Goal: Task Accomplishment & Management: Use online tool/utility

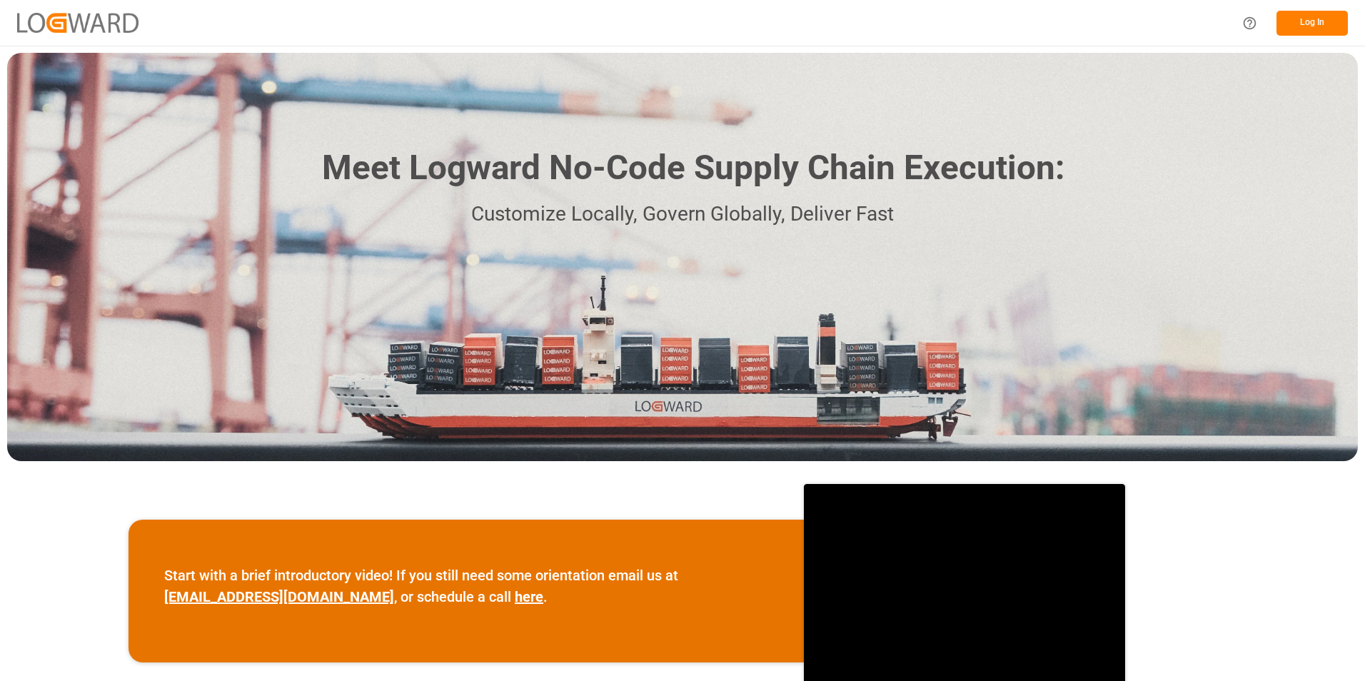
click at [1281, 76] on div "Meet Logward No-Code Supply Chain Execution: Customize Locally, Govern Globally…" at bounding box center [682, 257] width 1351 height 408
click at [1311, 19] on button "Log In" at bounding box center [1311, 23] width 71 height 25
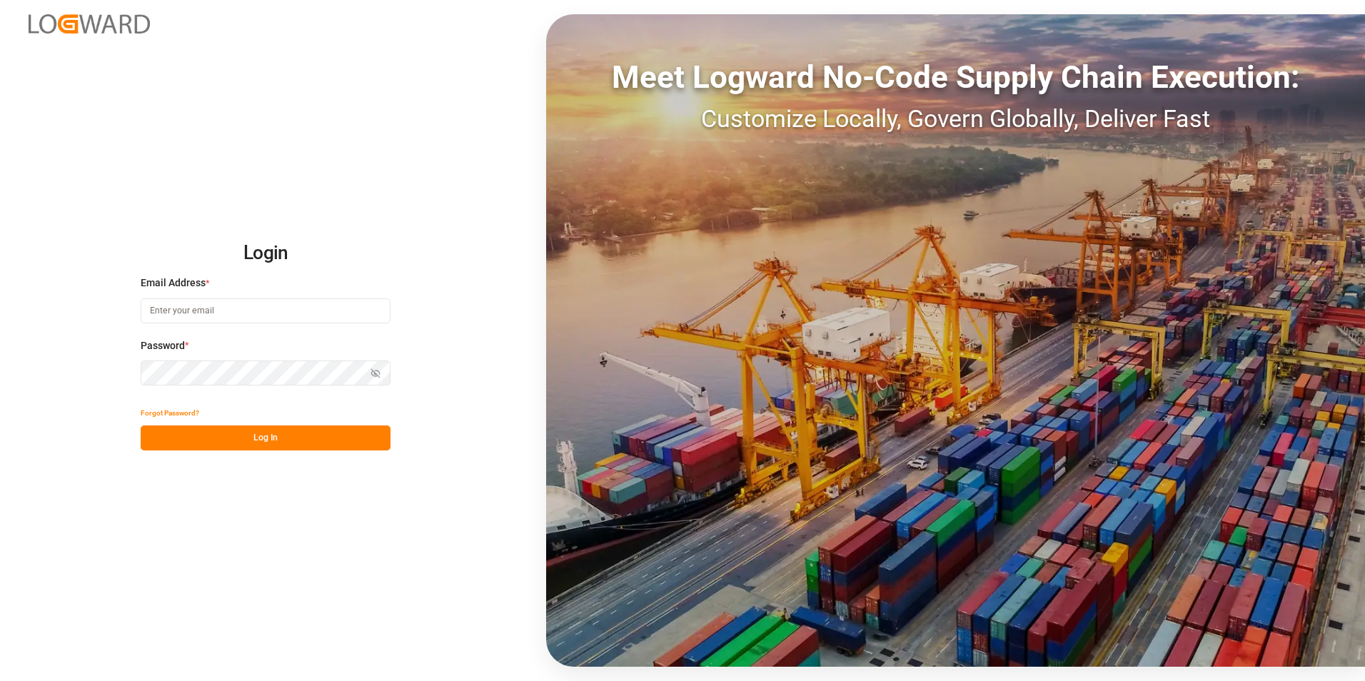
type input "[EMAIL_ADDRESS][PERSON_NAME][DOMAIN_NAME]"
click at [275, 437] on button "Log In" at bounding box center [266, 437] width 250 height 25
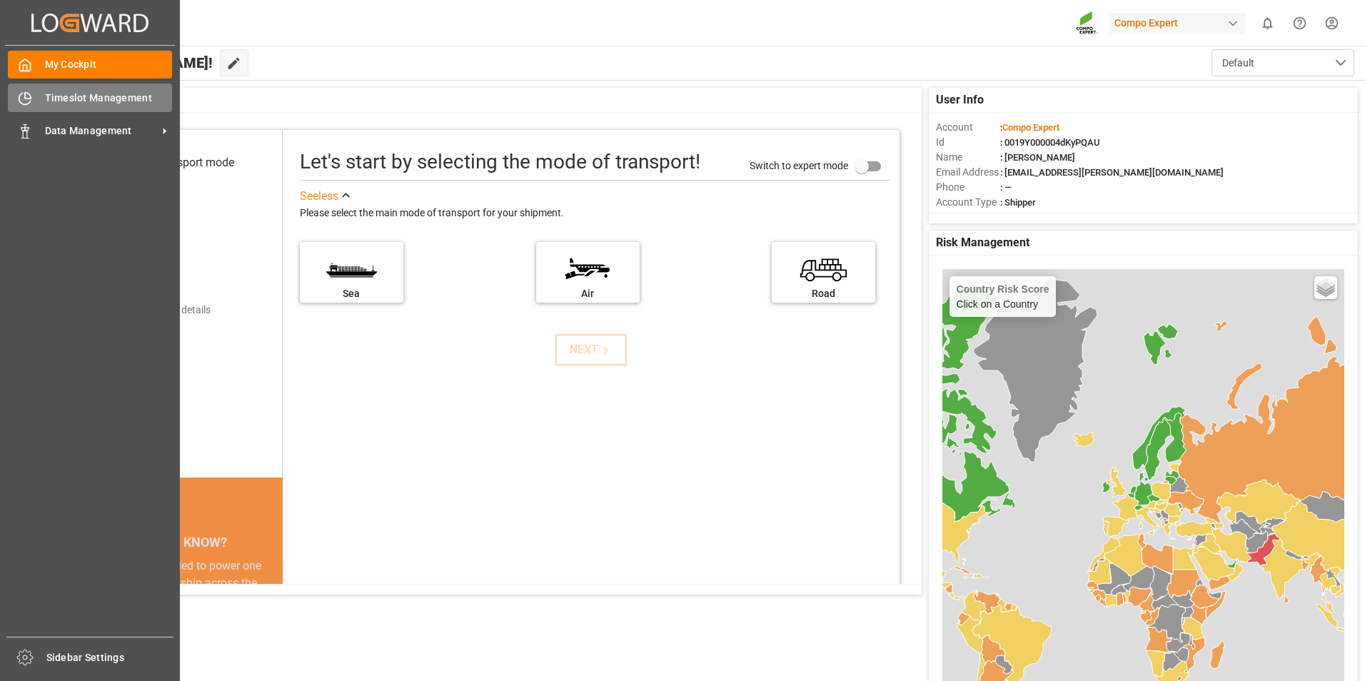
click at [59, 96] on span "Timeslot Management" at bounding box center [109, 98] width 128 height 15
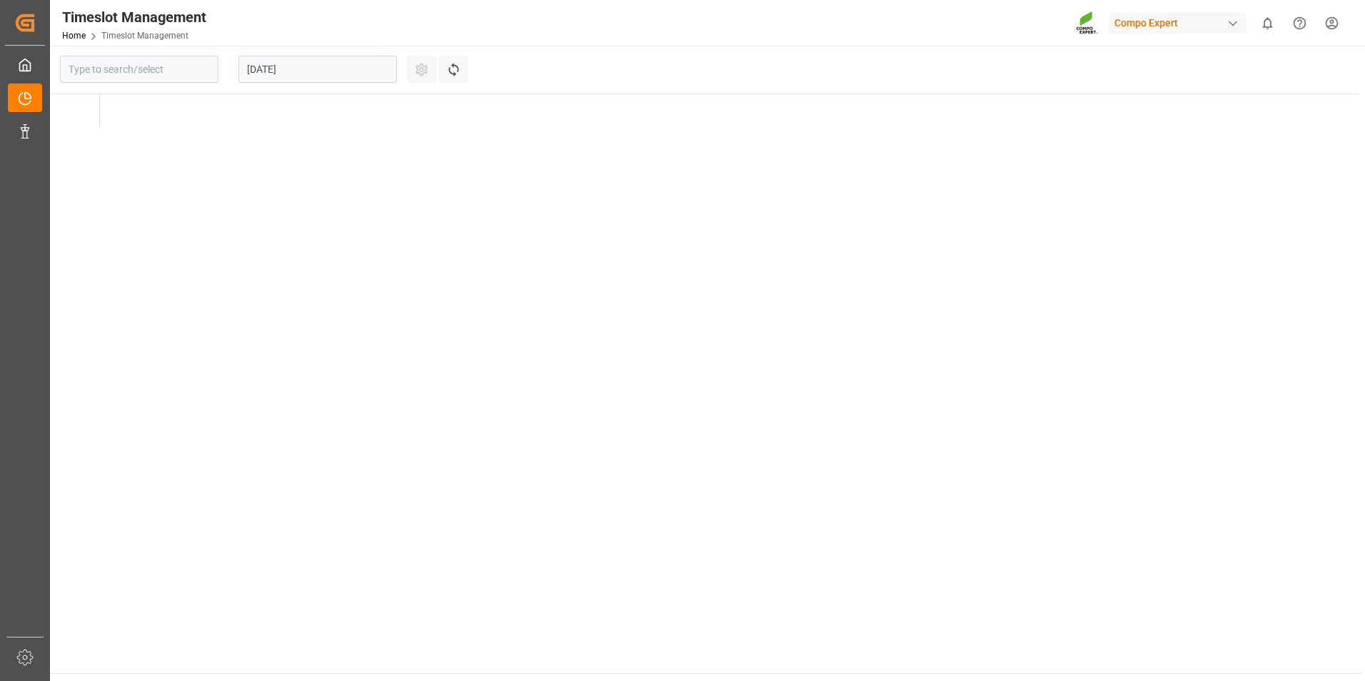
type input "Krefeld"
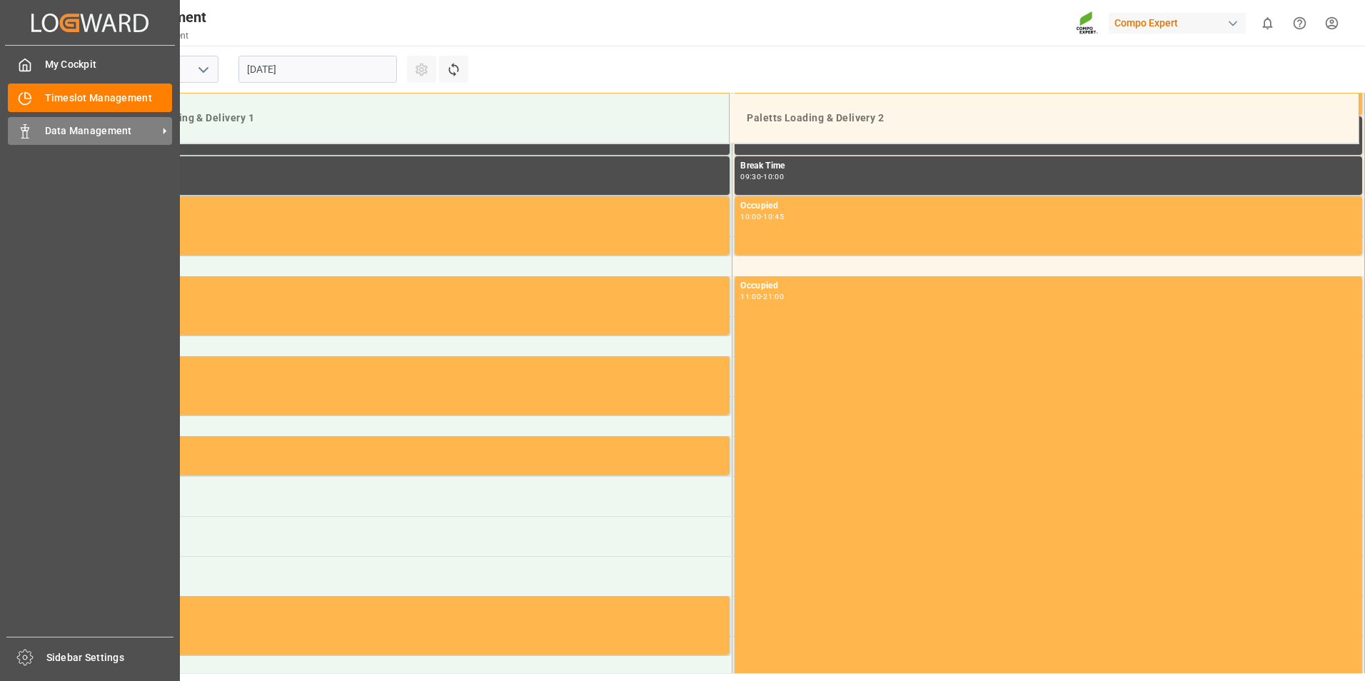
click at [91, 126] on span "Data Management" at bounding box center [101, 131] width 113 height 15
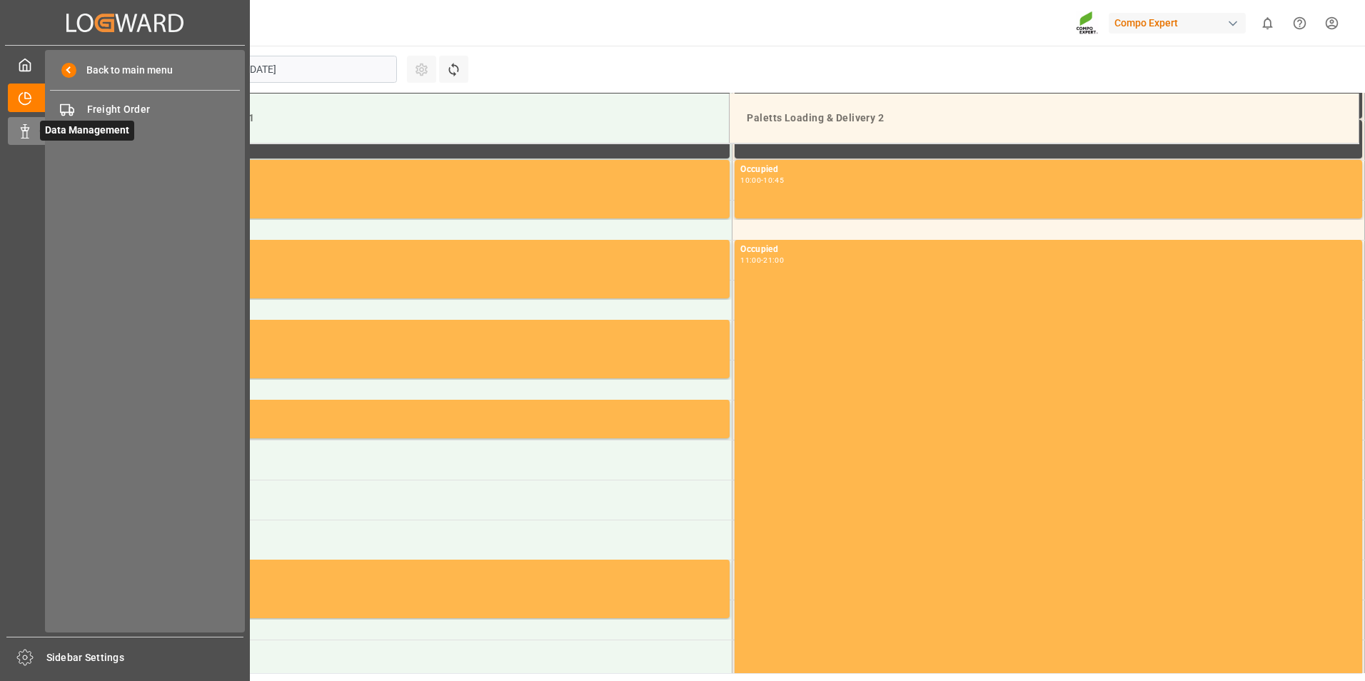
scroll to position [790, 0]
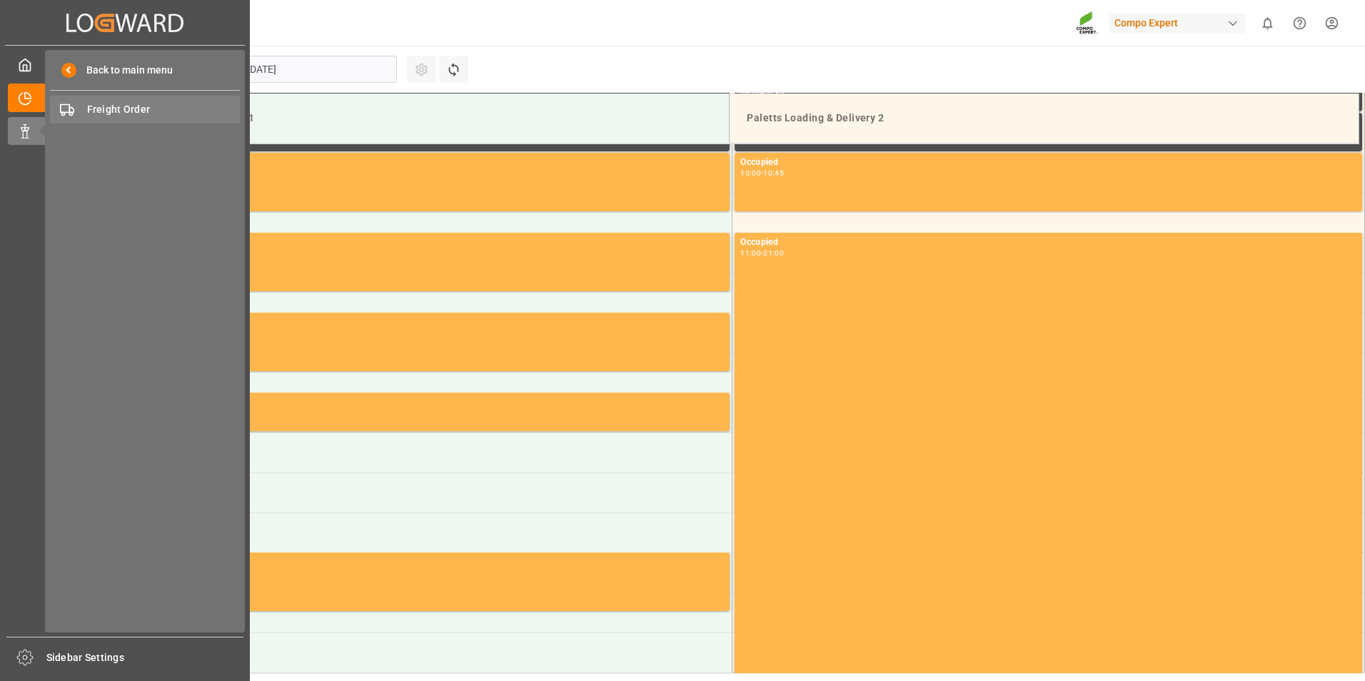
click at [106, 111] on span "Freight Order" at bounding box center [163, 109] width 153 height 15
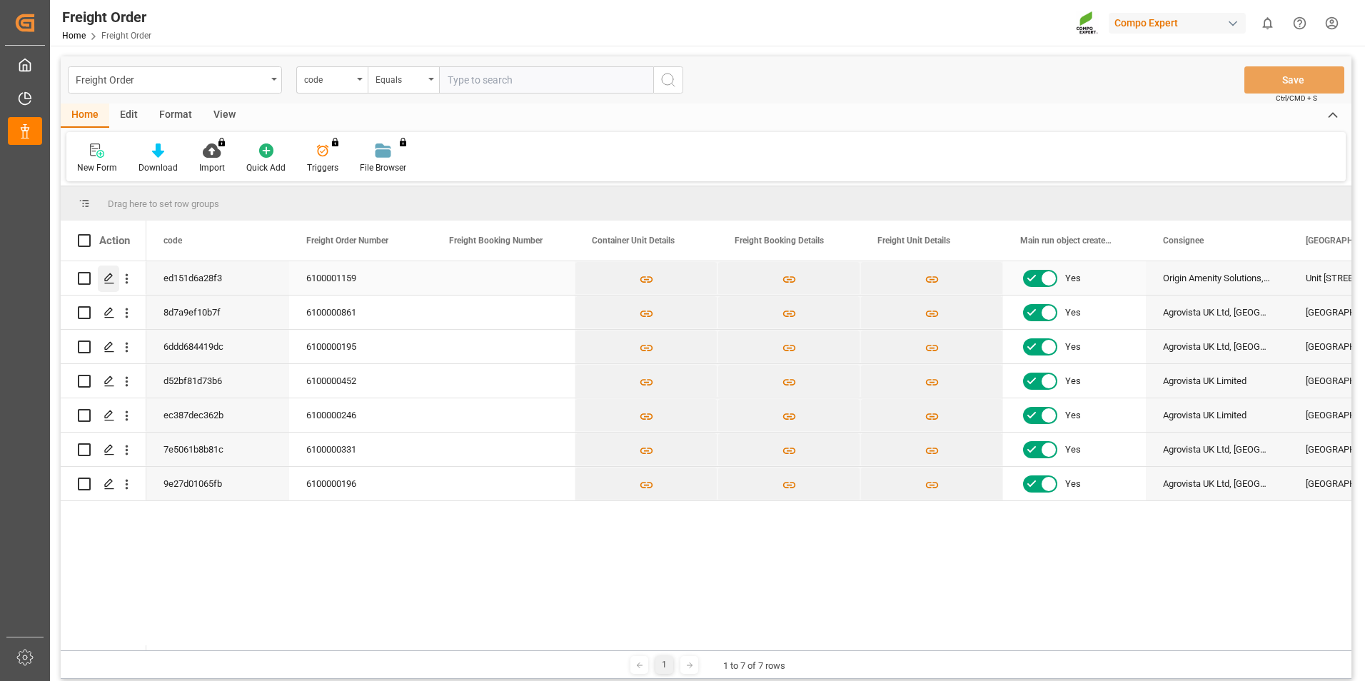
click at [106, 281] on polygon "Press SPACE to select this row." at bounding box center [108, 277] width 7 height 7
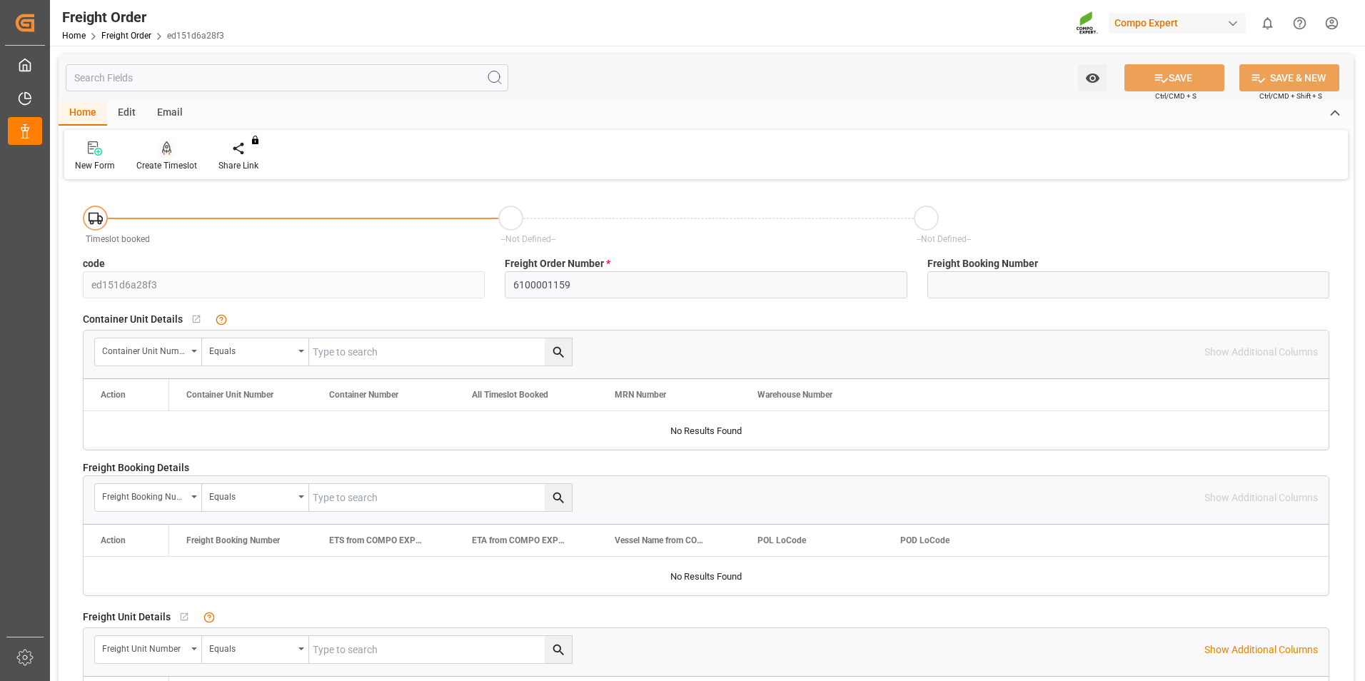
click at [163, 153] on icon at bounding box center [167, 148] width 10 height 14
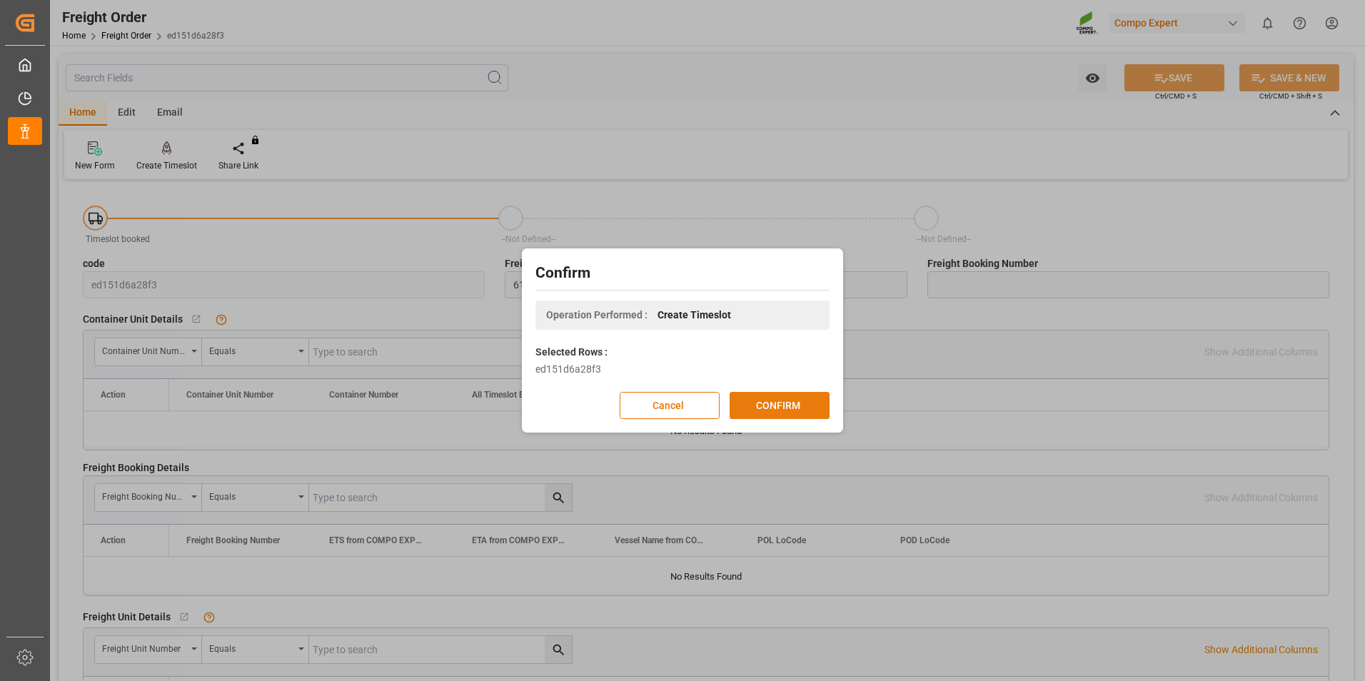
click at [770, 400] on button "CONFIRM" at bounding box center [780, 405] width 100 height 27
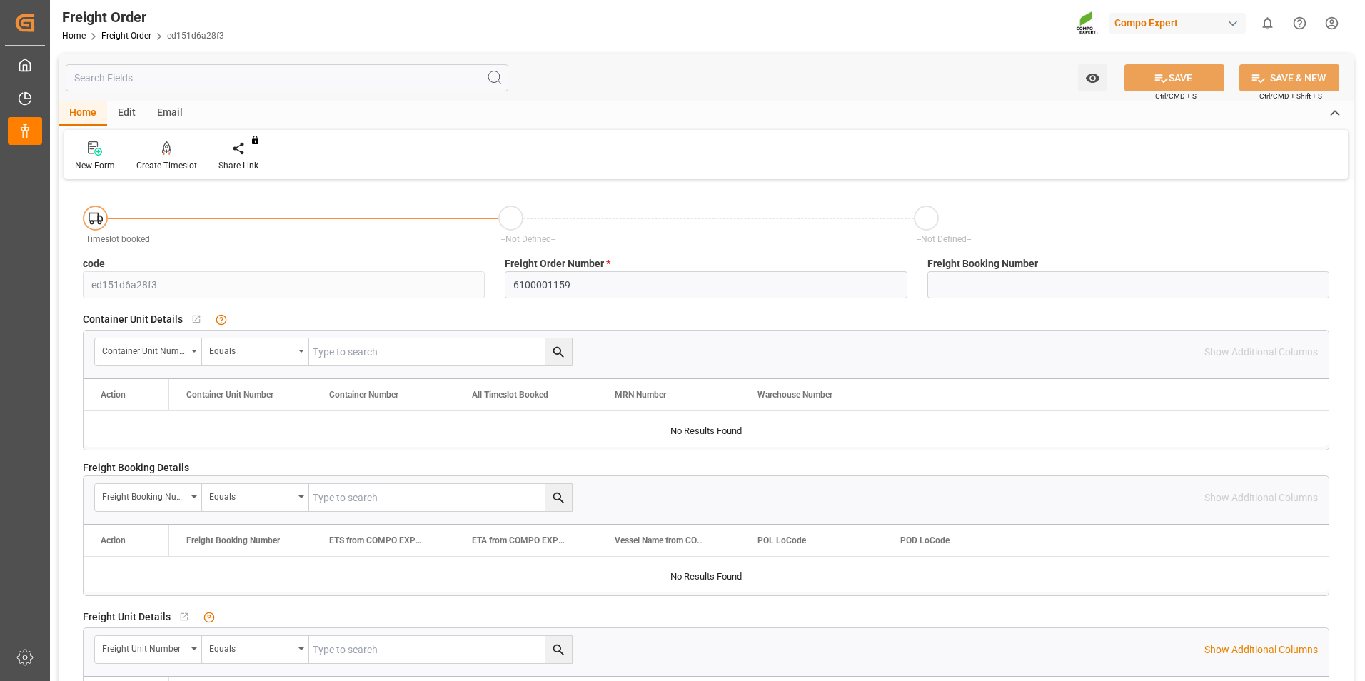
click at [124, 123] on div "Edit" at bounding box center [126, 113] width 39 height 24
click at [146, 120] on div "Email" at bounding box center [169, 113] width 47 height 24
click at [142, 109] on div "Edit" at bounding box center [126, 113] width 39 height 24
click at [91, 157] on div "Actions" at bounding box center [89, 156] width 51 height 31
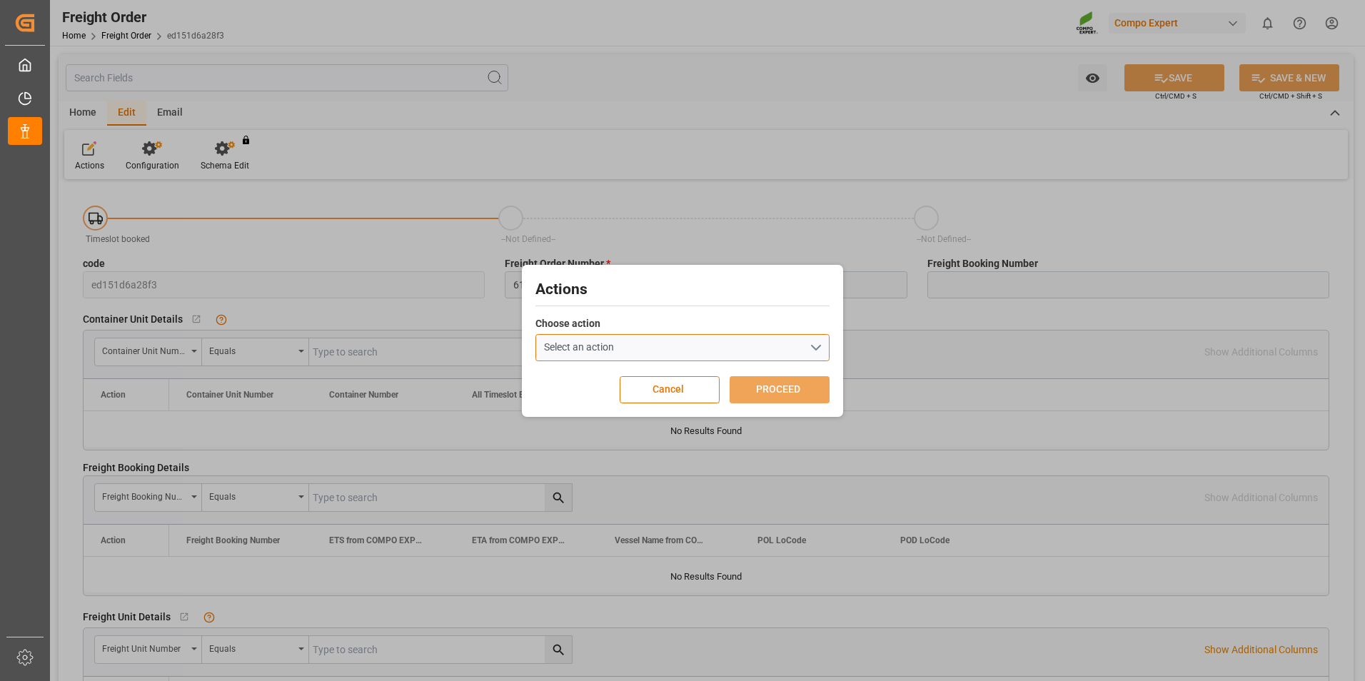
click at [671, 351] on button "Select an action" at bounding box center [682, 347] width 294 height 27
click at [647, 370] on div "Create Timeslot" at bounding box center [693, 376] width 314 height 26
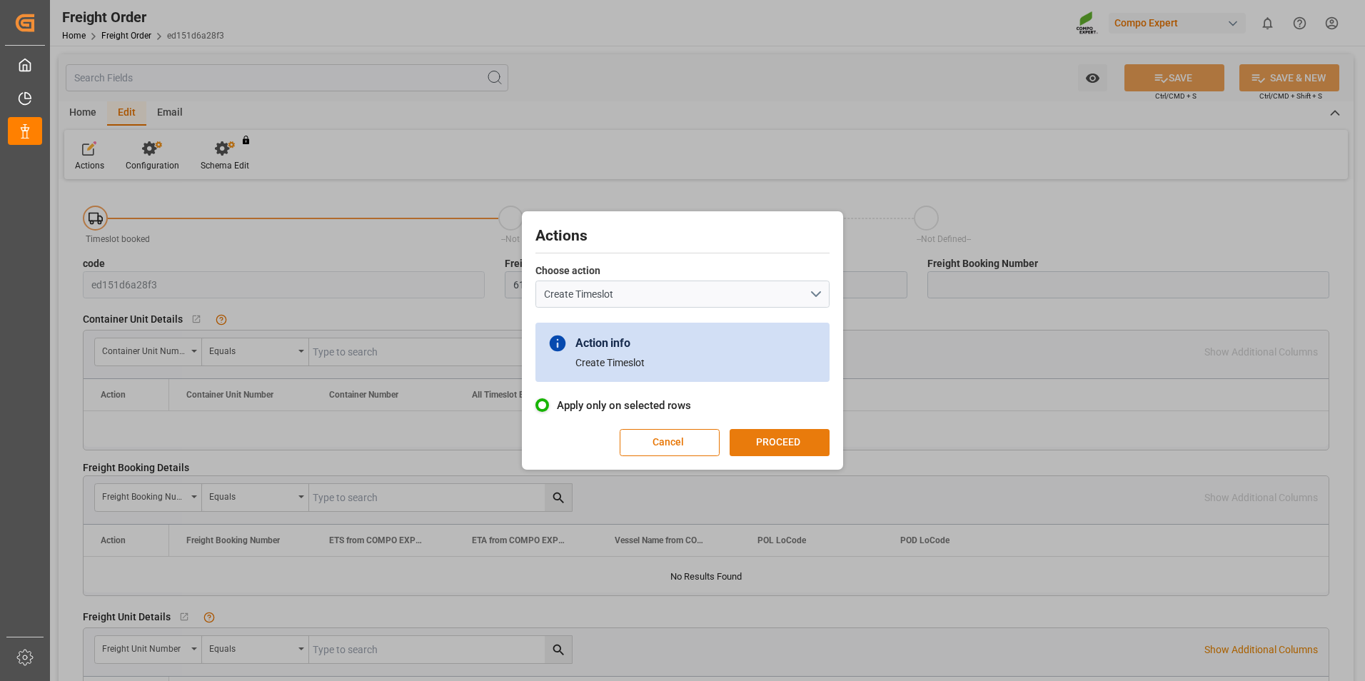
click at [765, 440] on button "PROCEED" at bounding box center [780, 442] width 100 height 27
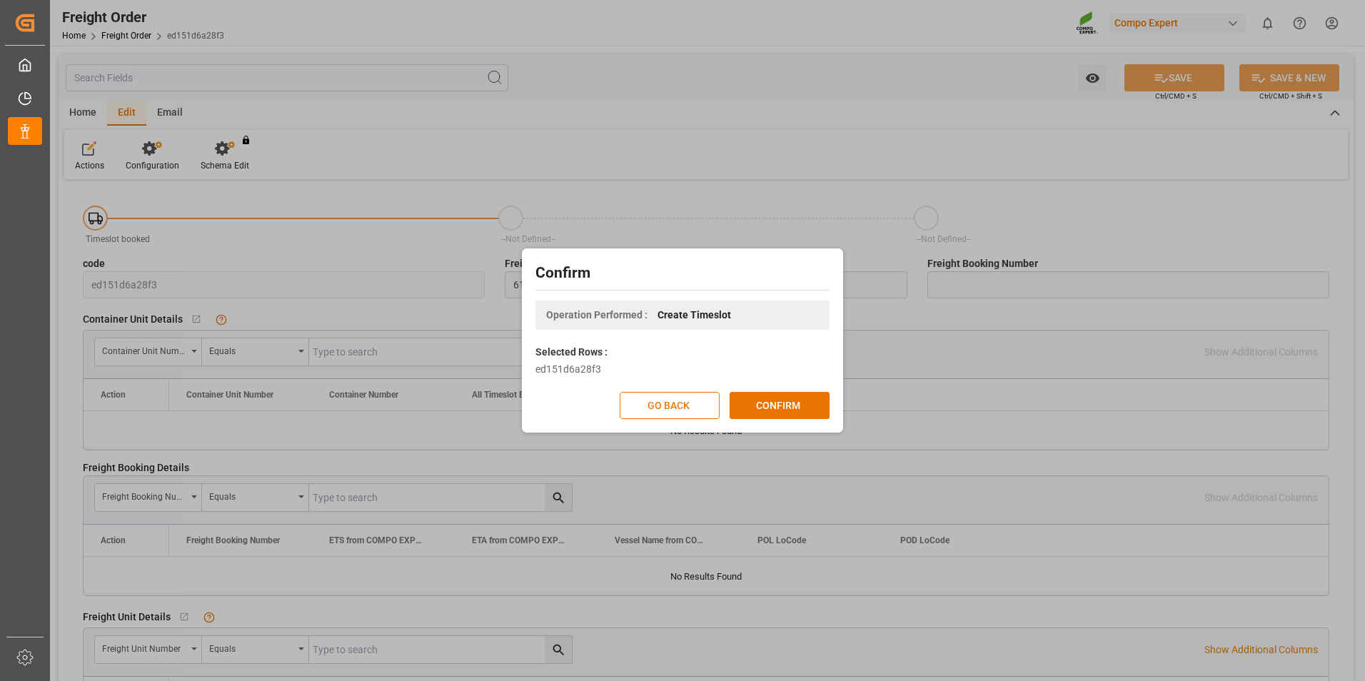
click at [685, 401] on button "GO BACK" at bounding box center [670, 405] width 100 height 27
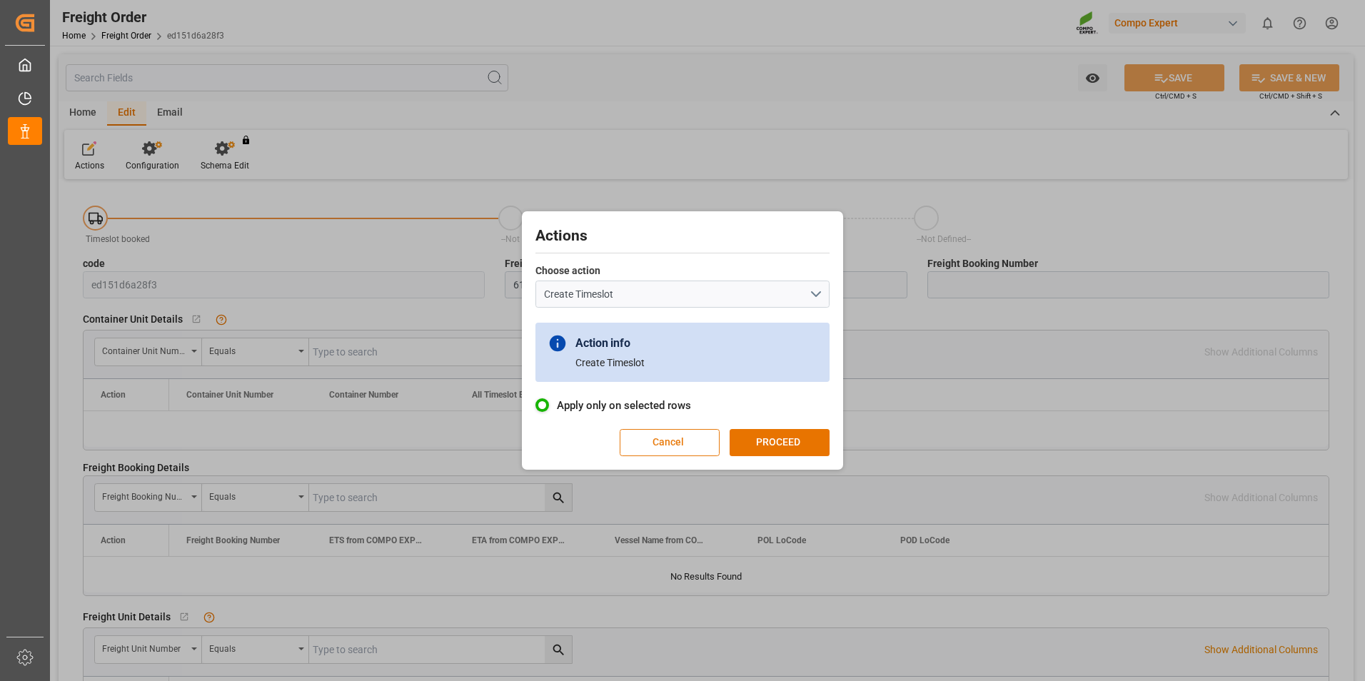
click at [656, 440] on button "Cancel" at bounding box center [670, 442] width 100 height 27
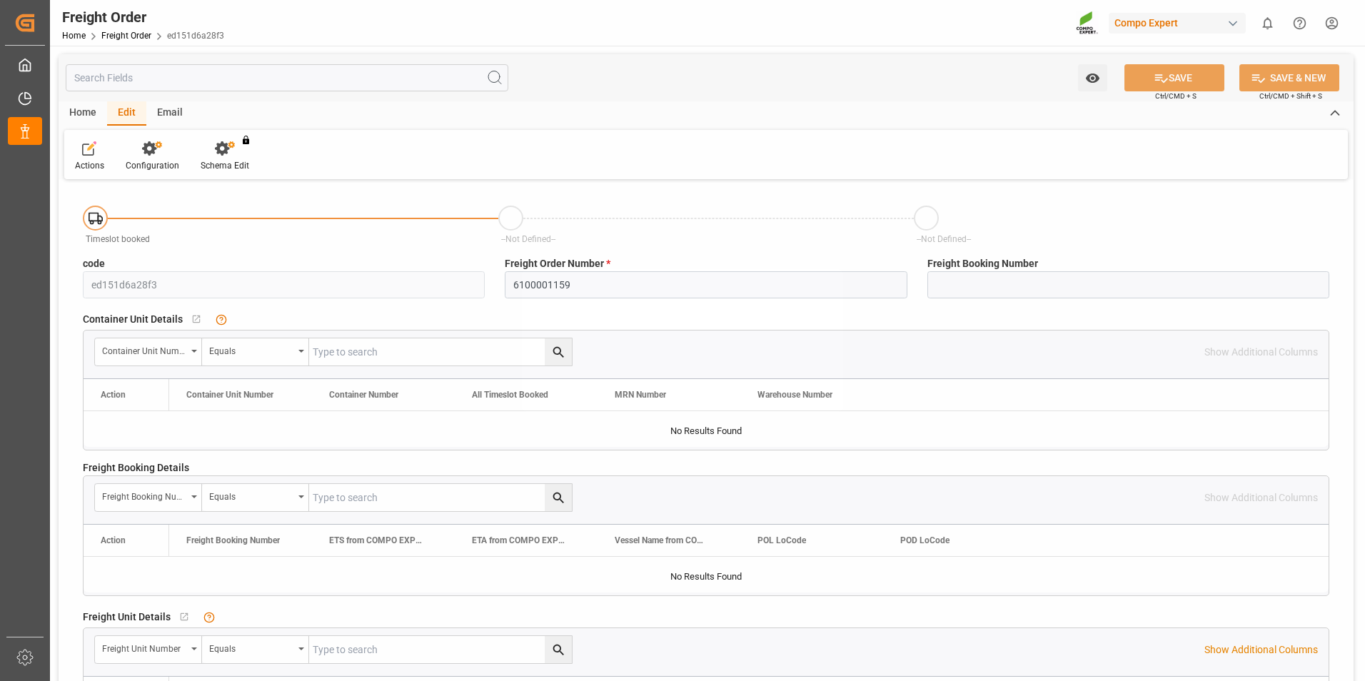
click at [268, 238] on div at bounding box center [682, 340] width 1365 height 681
click at [345, 104] on div "Home Edit Email" at bounding box center [706, 113] width 1295 height 24
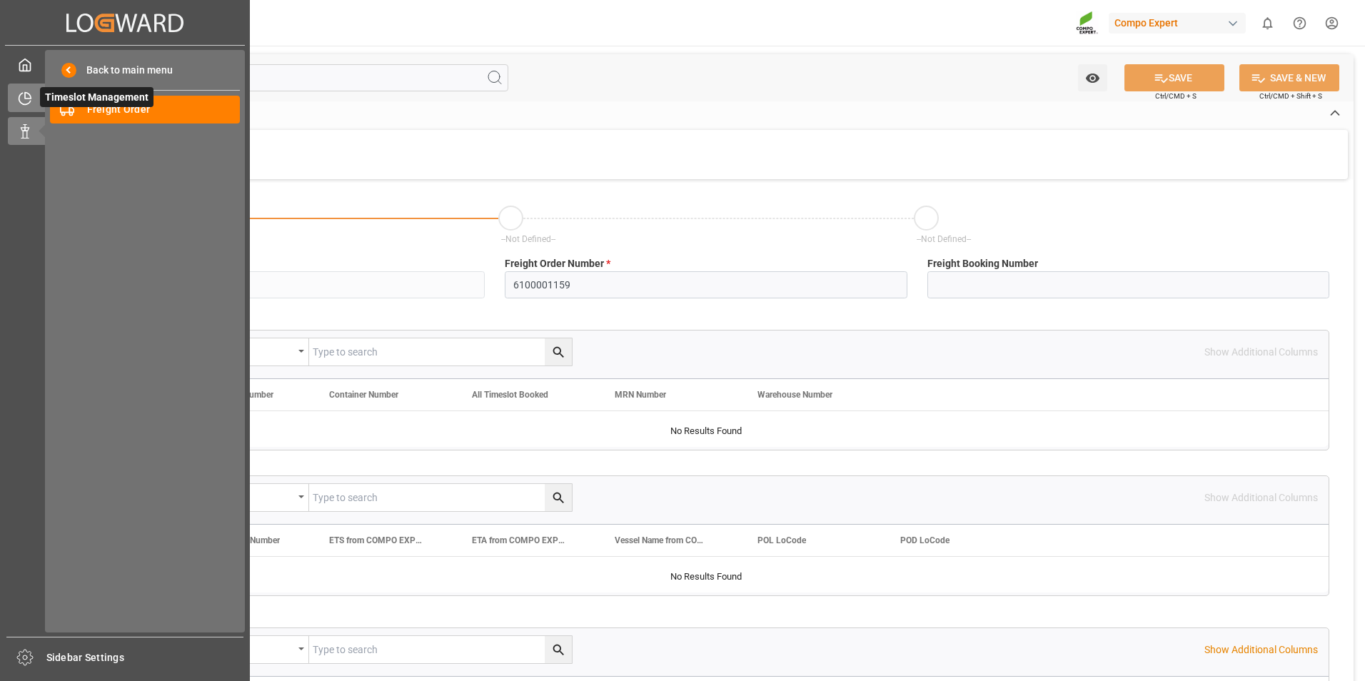
click at [20, 94] on icon at bounding box center [24, 98] width 11 height 11
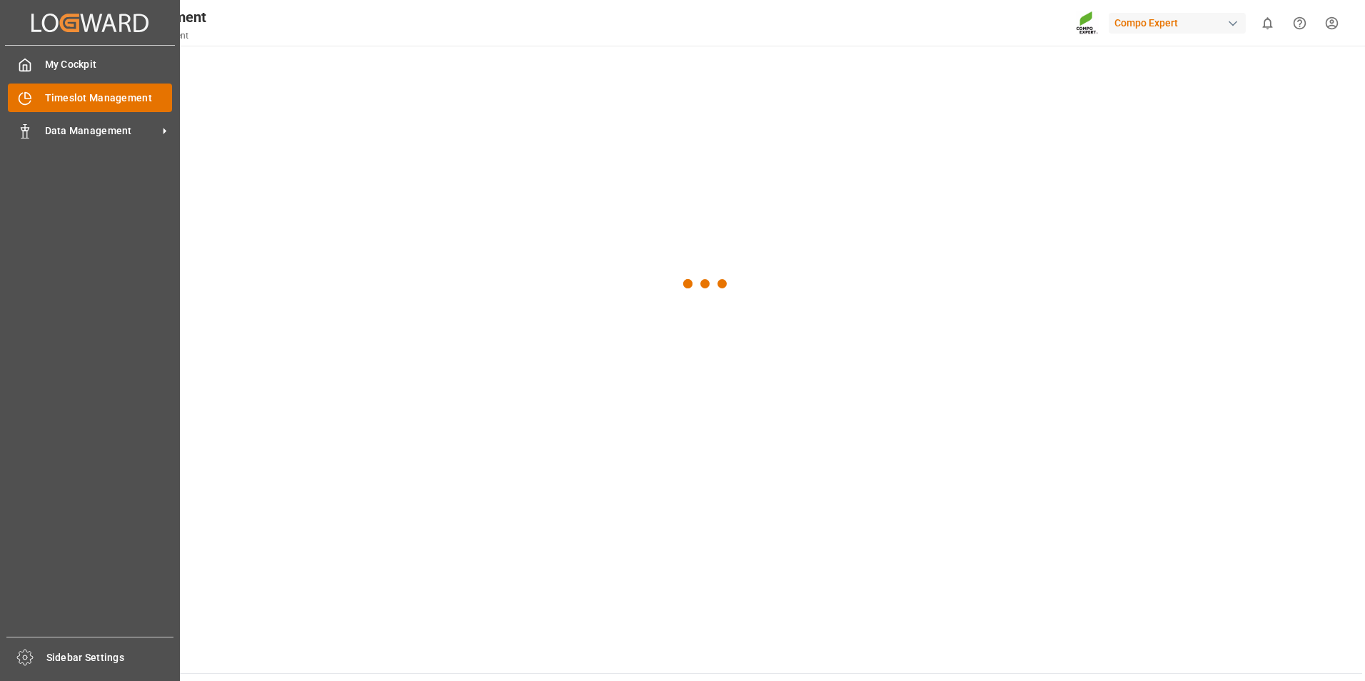
click at [126, 99] on span "Timeslot Management" at bounding box center [109, 98] width 128 height 15
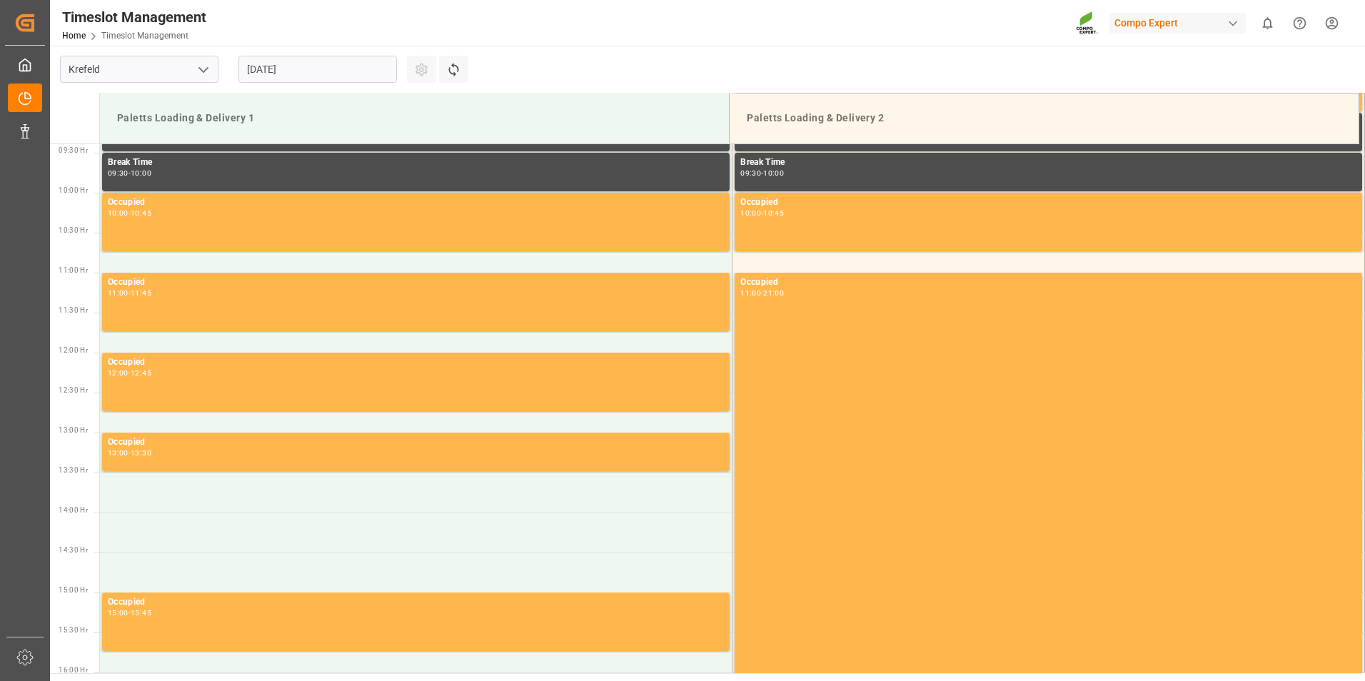
scroll to position [790, 0]
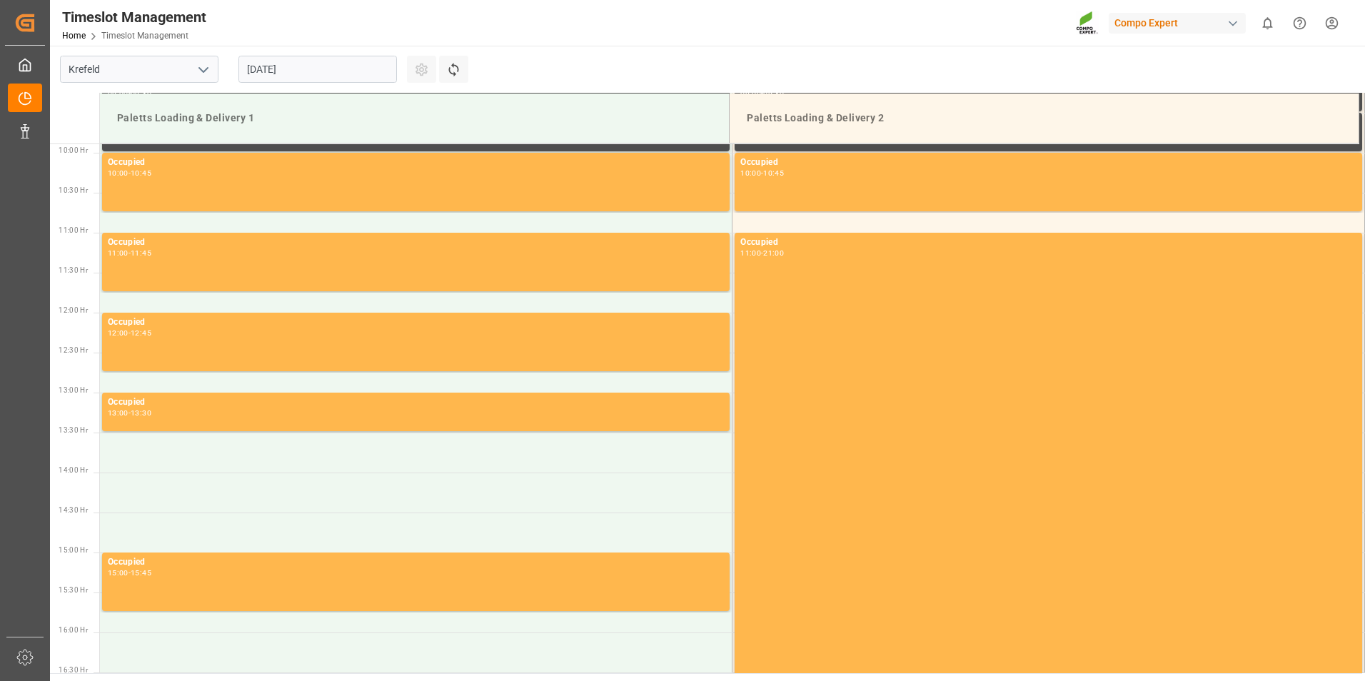
click at [327, 78] on input "[DATE]" at bounding box center [317, 69] width 158 height 27
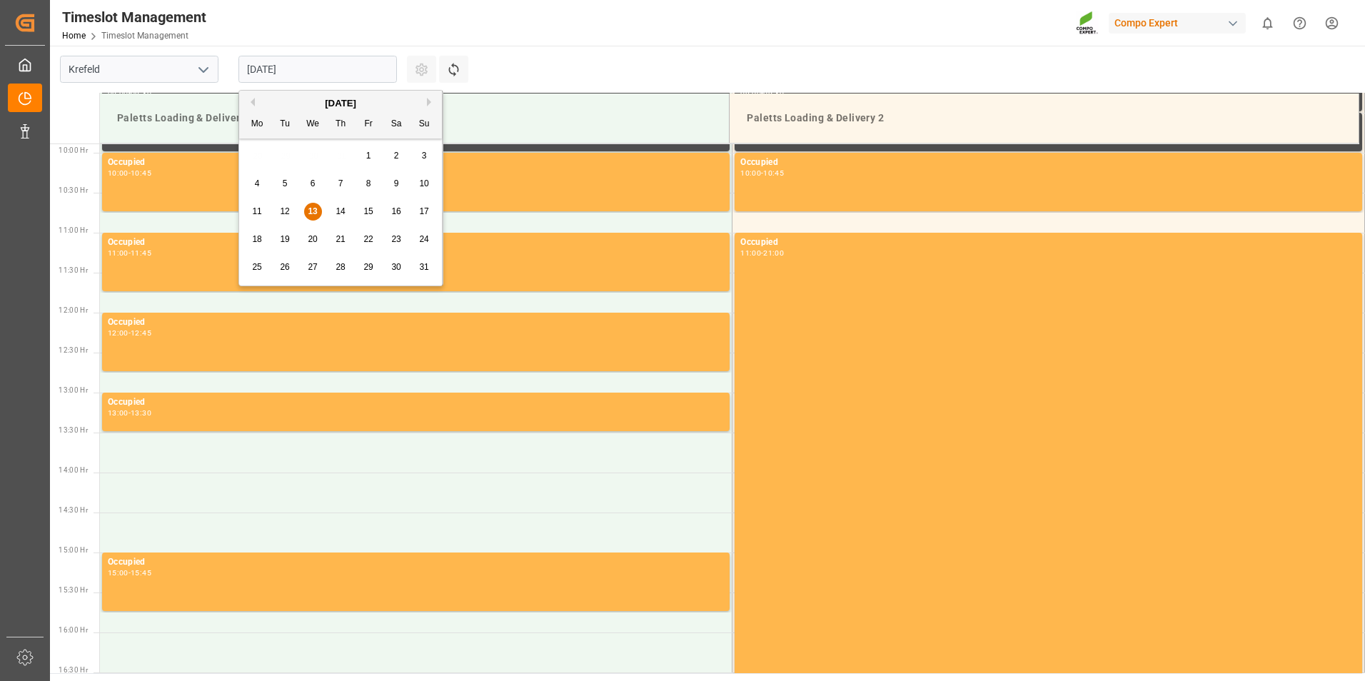
click at [345, 215] on span "14" at bounding box center [340, 211] width 9 height 10
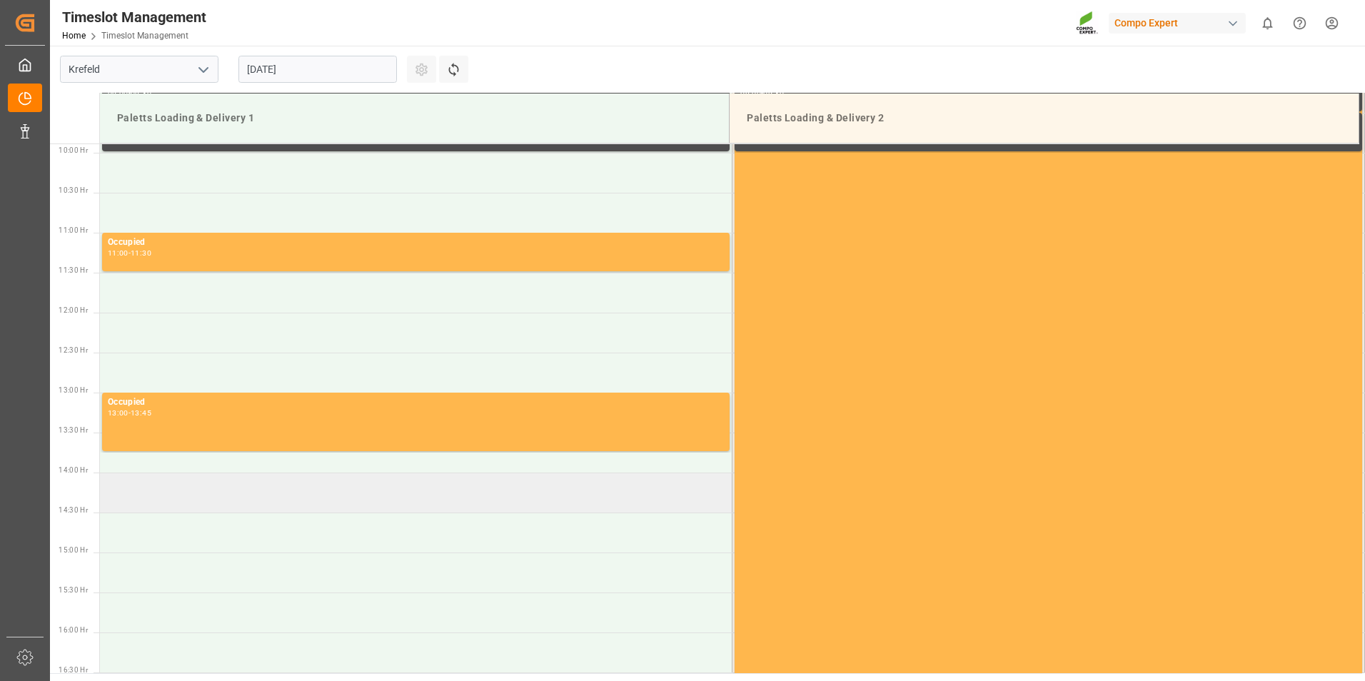
click at [392, 490] on td at bounding box center [416, 493] width 632 height 40
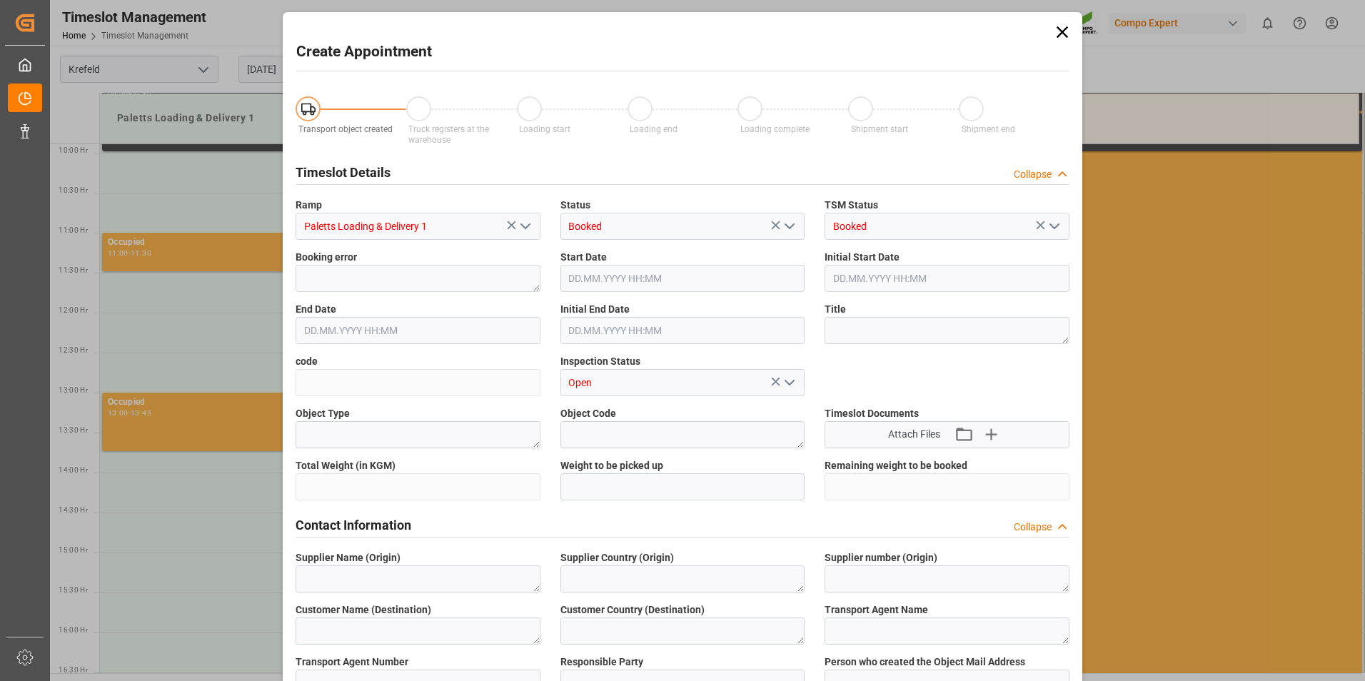
type input "[DATE] 14:00"
type input "[DATE] 14:30"
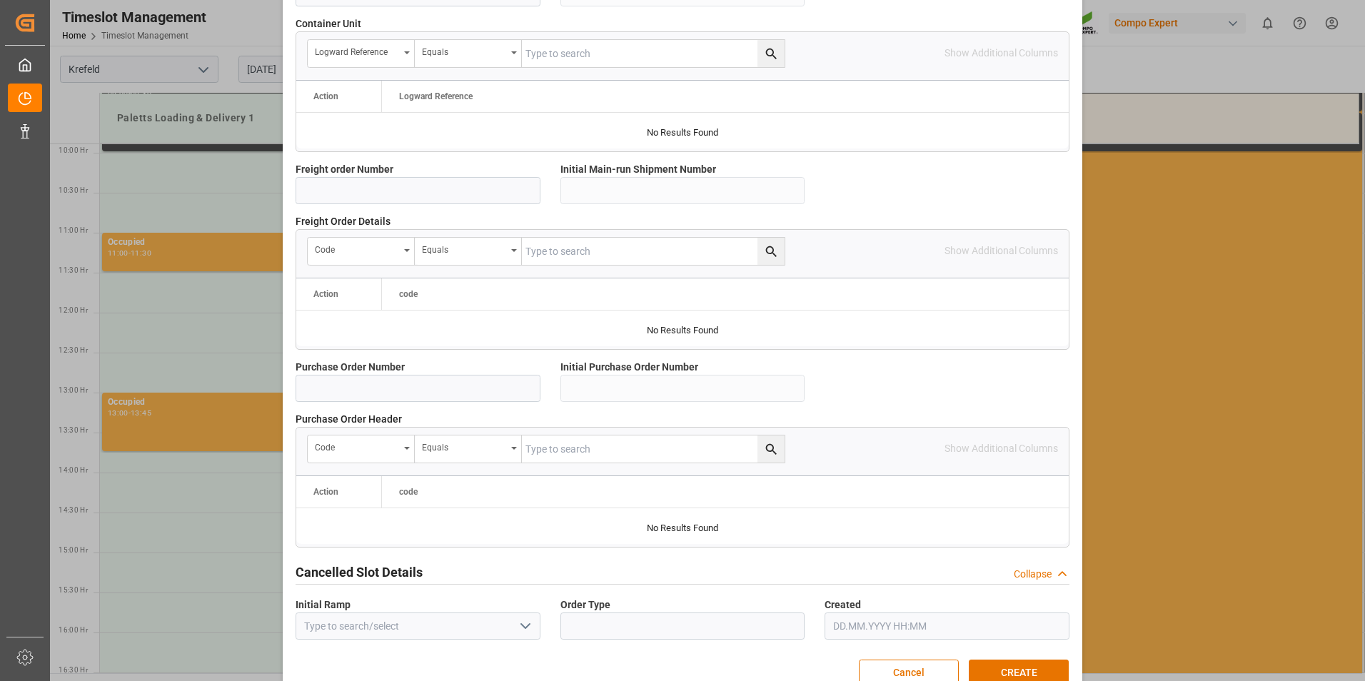
scroll to position [1205, 0]
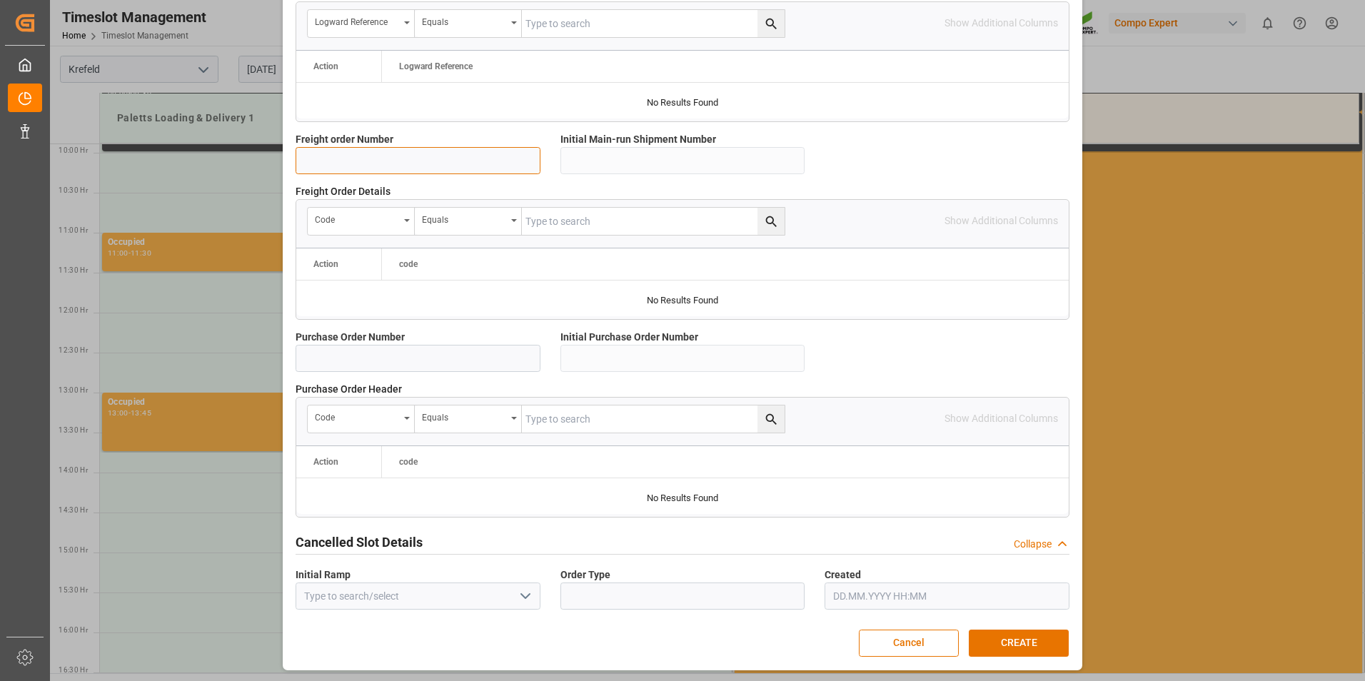
click at [358, 166] on input at bounding box center [418, 160] width 245 height 27
type input "6100001159"
click at [453, 153] on input "6100001159" at bounding box center [418, 160] width 245 height 27
click at [471, 161] on input "6100001159" at bounding box center [418, 160] width 245 height 27
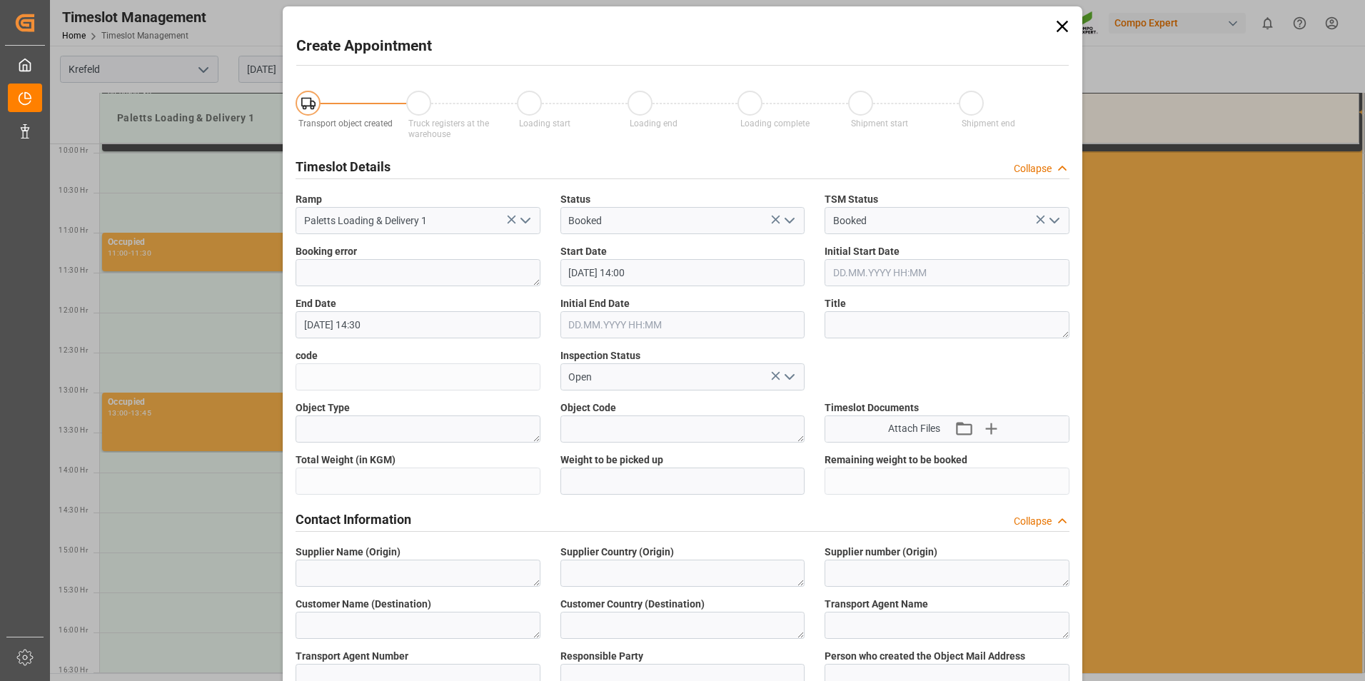
scroll to position [0, 0]
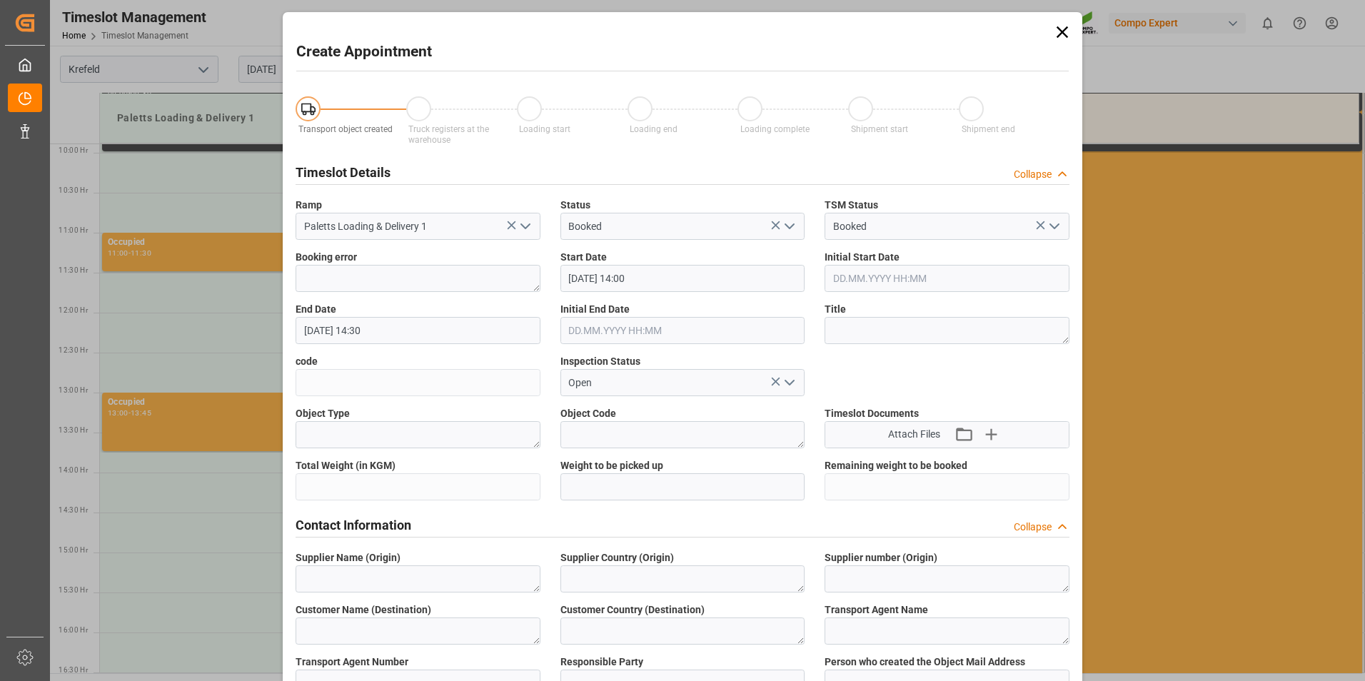
click at [1060, 31] on icon at bounding box center [1062, 31] width 11 height 11
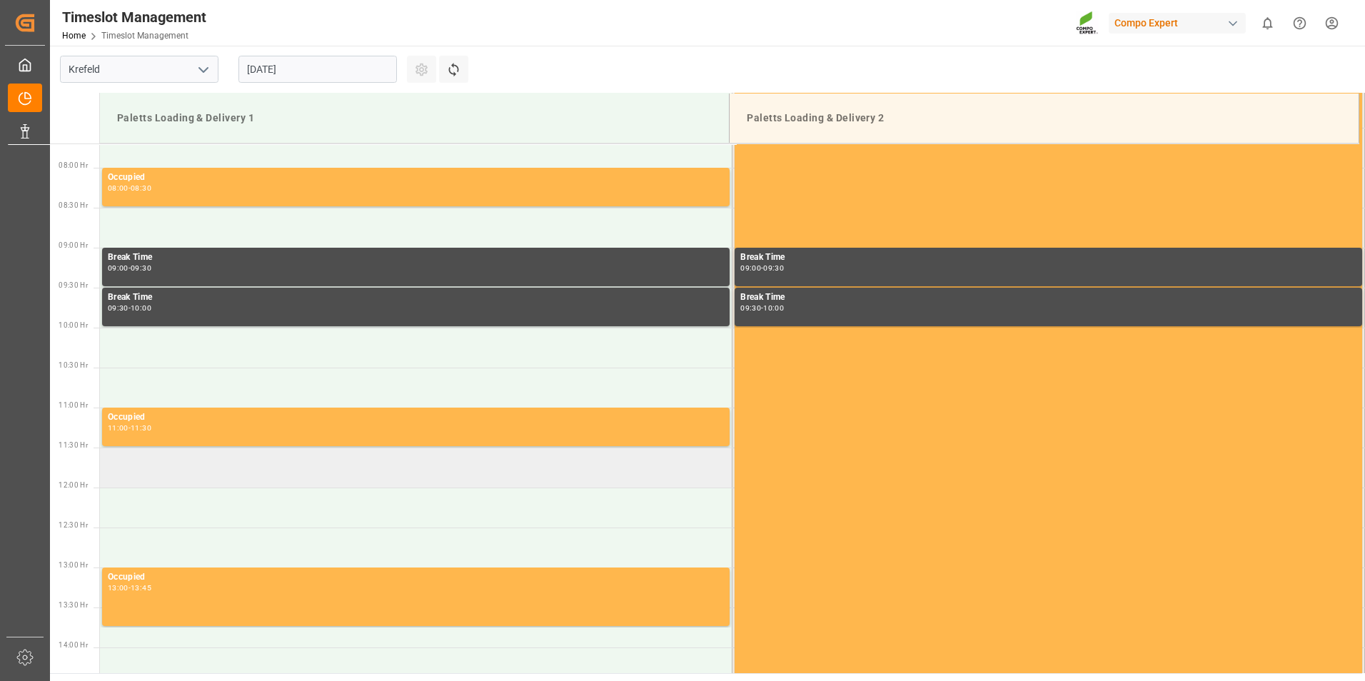
scroll to position [647, 0]
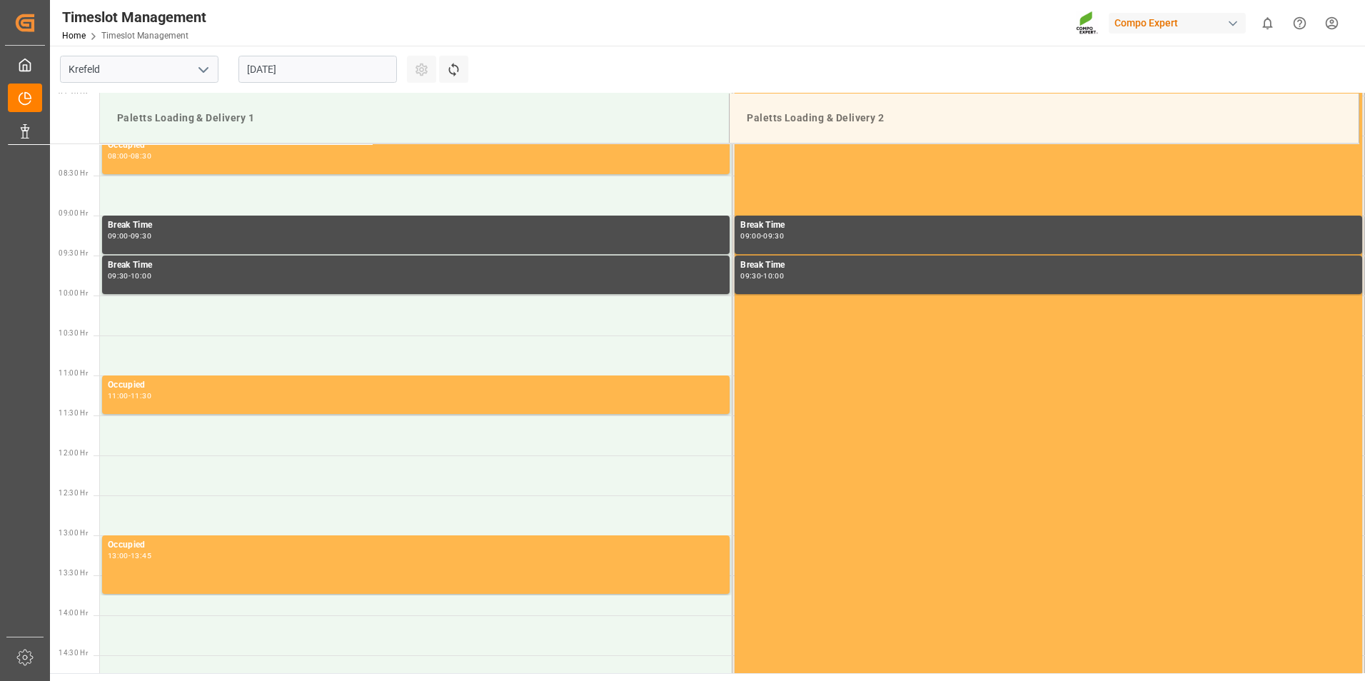
click at [300, 56] on input "[DATE]" at bounding box center [317, 69] width 158 height 27
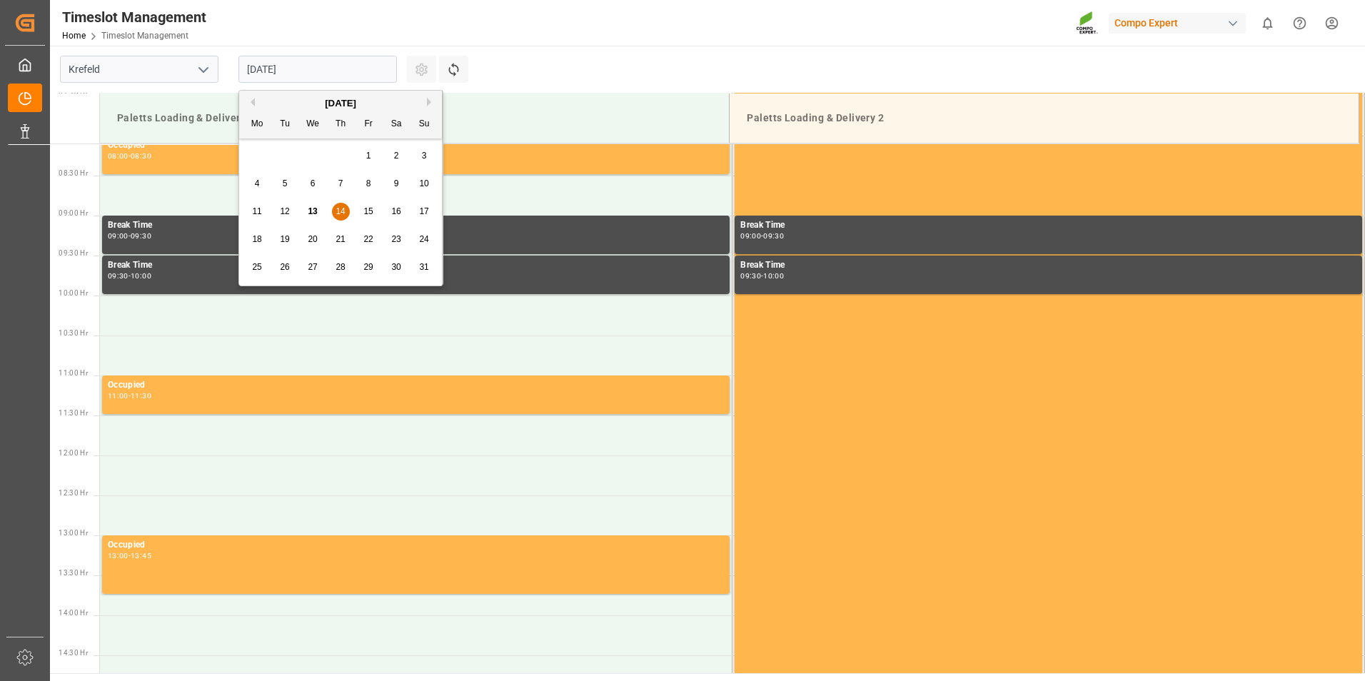
click at [365, 209] on span "15" at bounding box center [367, 211] width 9 height 10
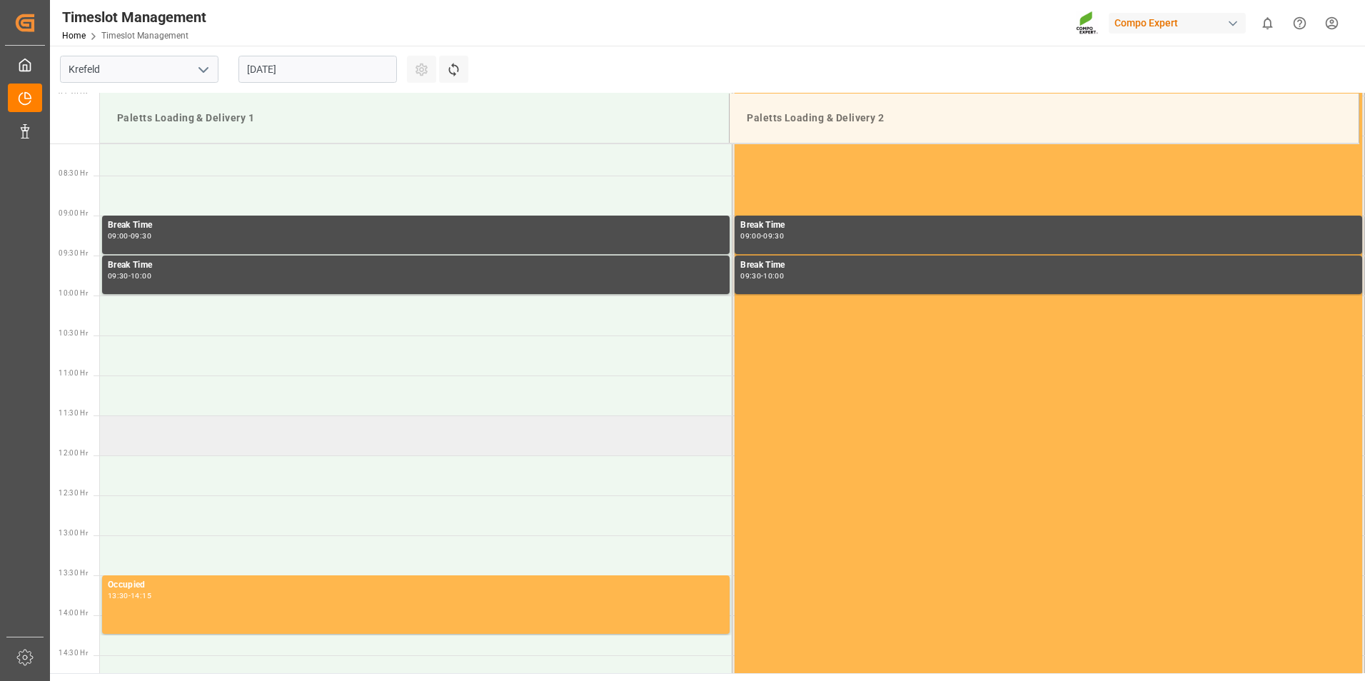
click at [282, 441] on td at bounding box center [416, 435] width 632 height 40
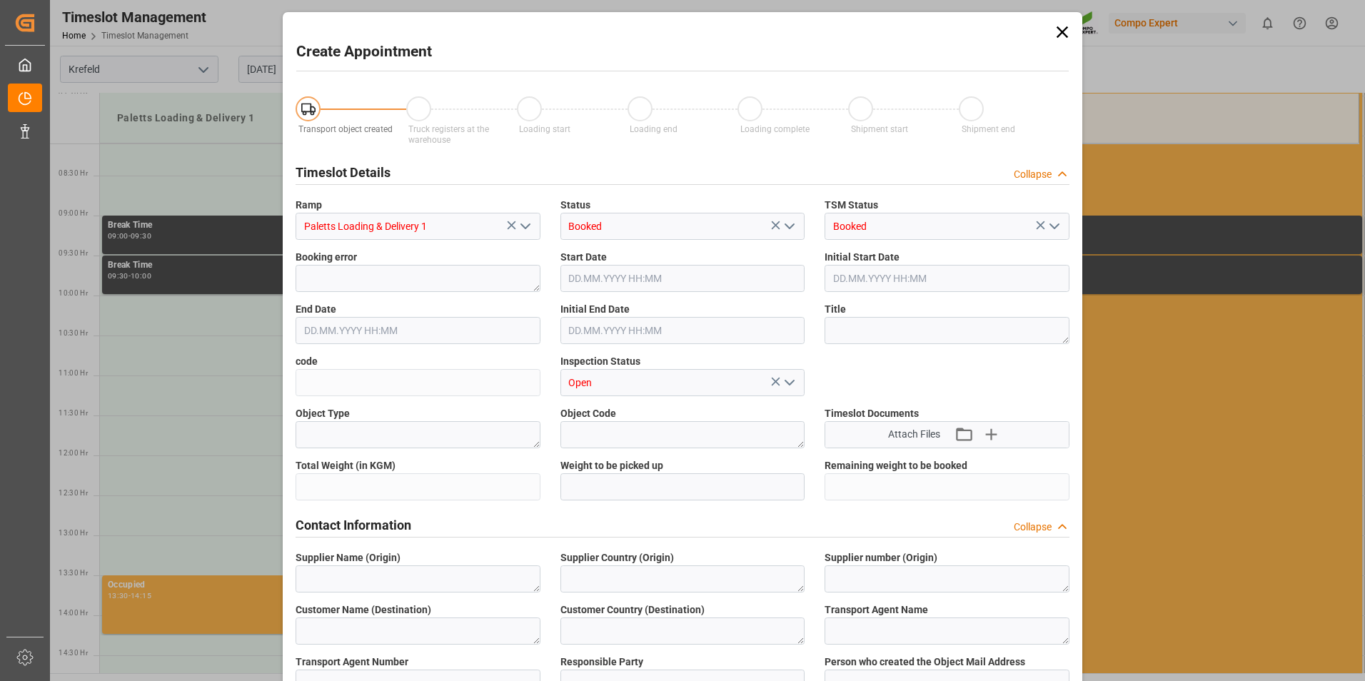
type input "[DATE] 11:30"
type input "[DATE] 12:00"
click at [962, 433] on icon "button" at bounding box center [963, 434] width 23 height 23
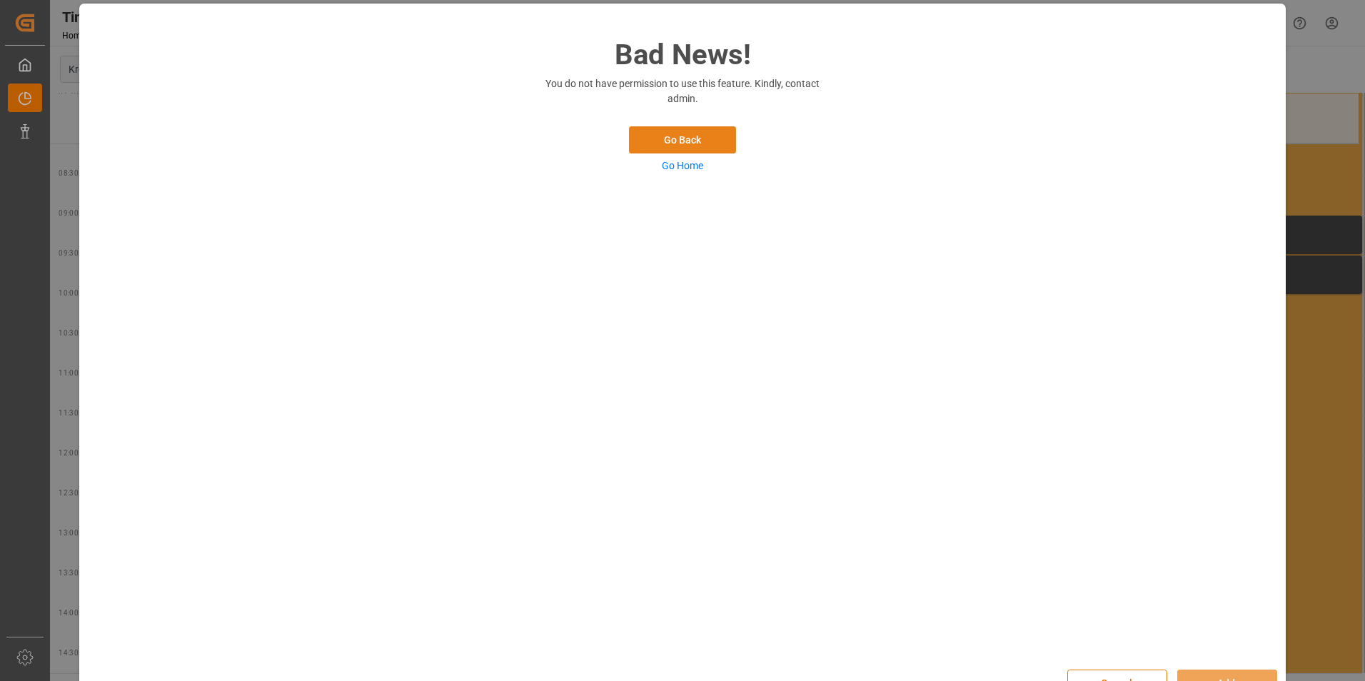
click at [681, 144] on button "Go Back" at bounding box center [682, 139] width 107 height 27
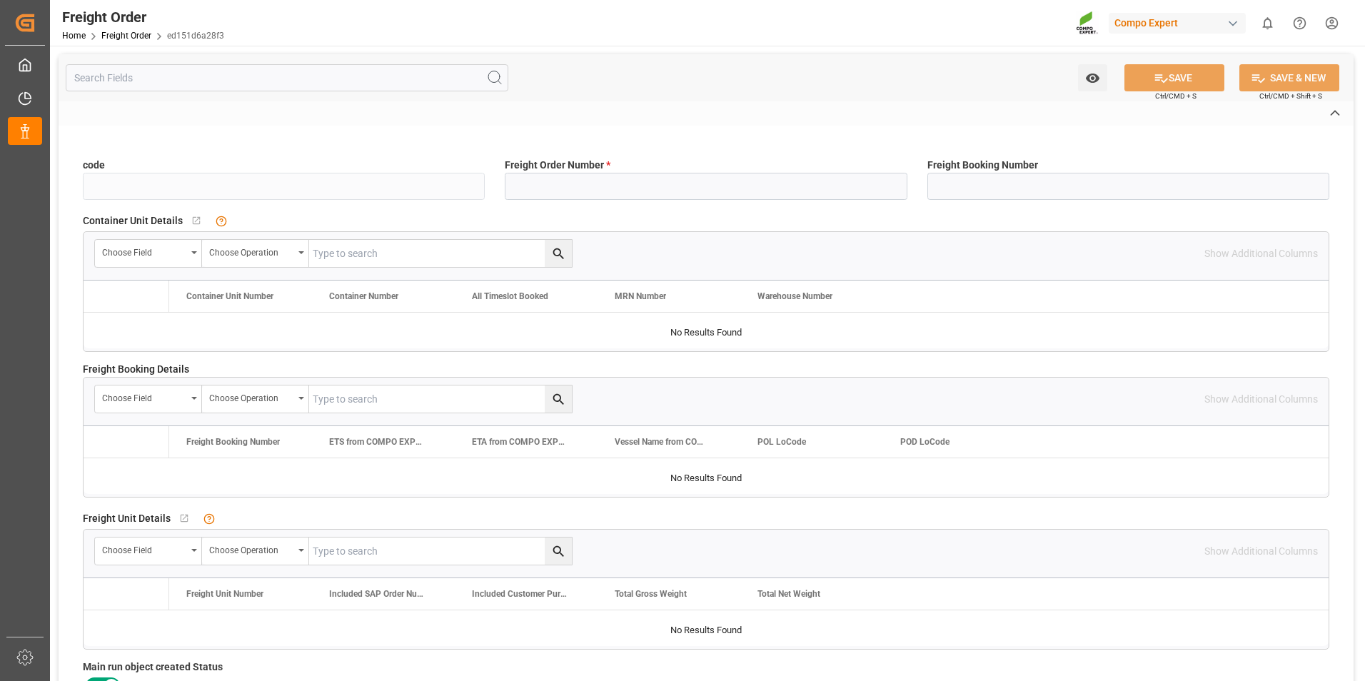
type input "ed151d6a28f3"
type input "6100001159"
type input "No"
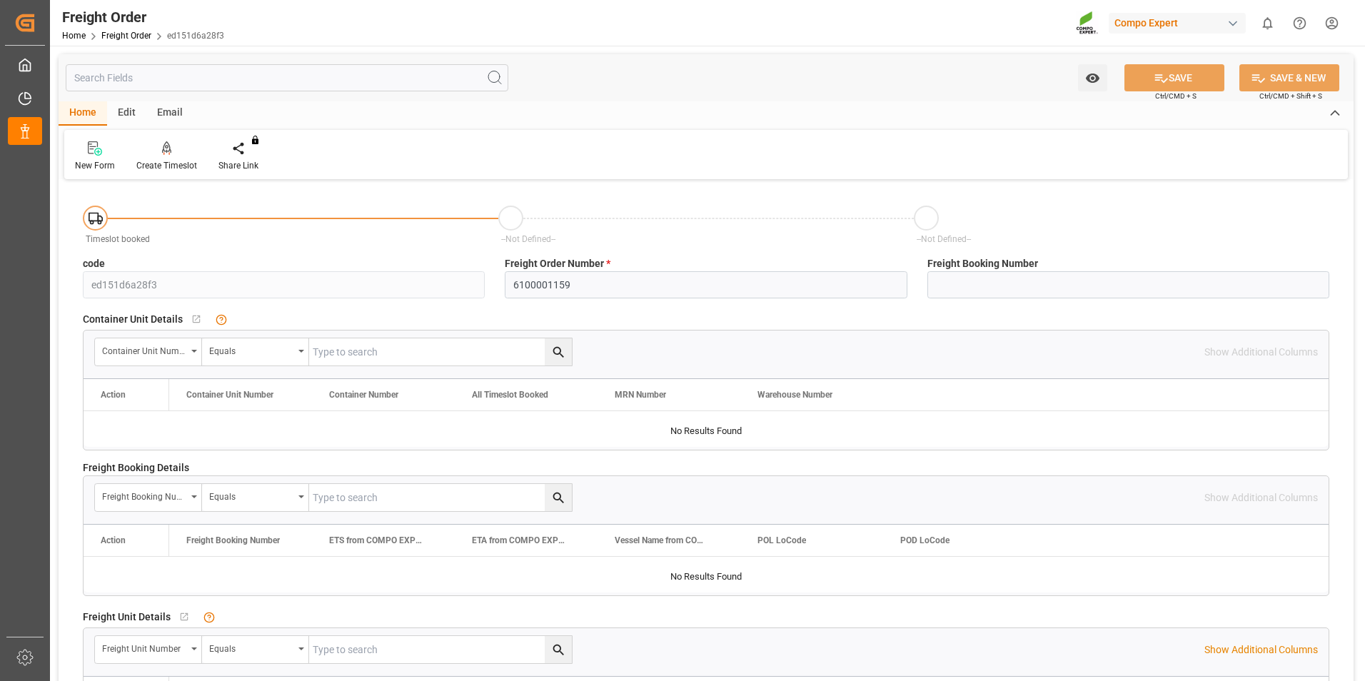
scroll to position [71, 0]
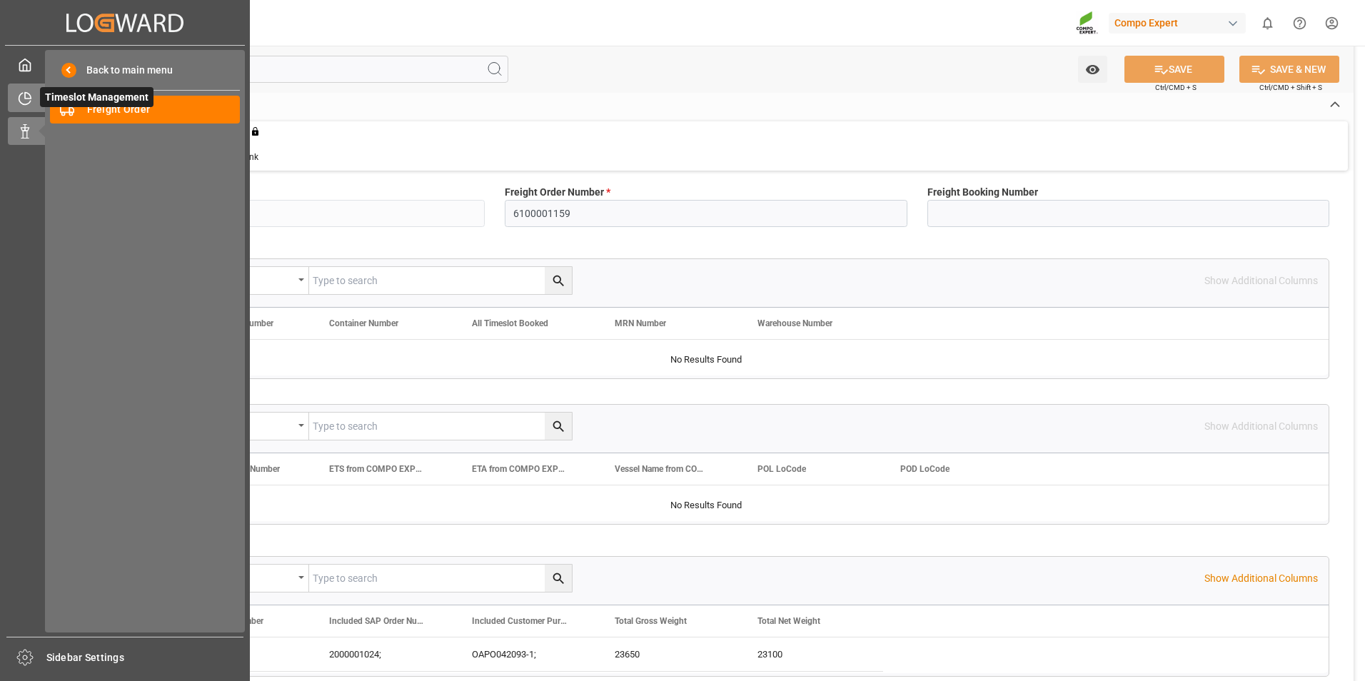
click at [28, 89] on div "Timeslot Management Timeslot Management" at bounding box center [125, 98] width 234 height 28
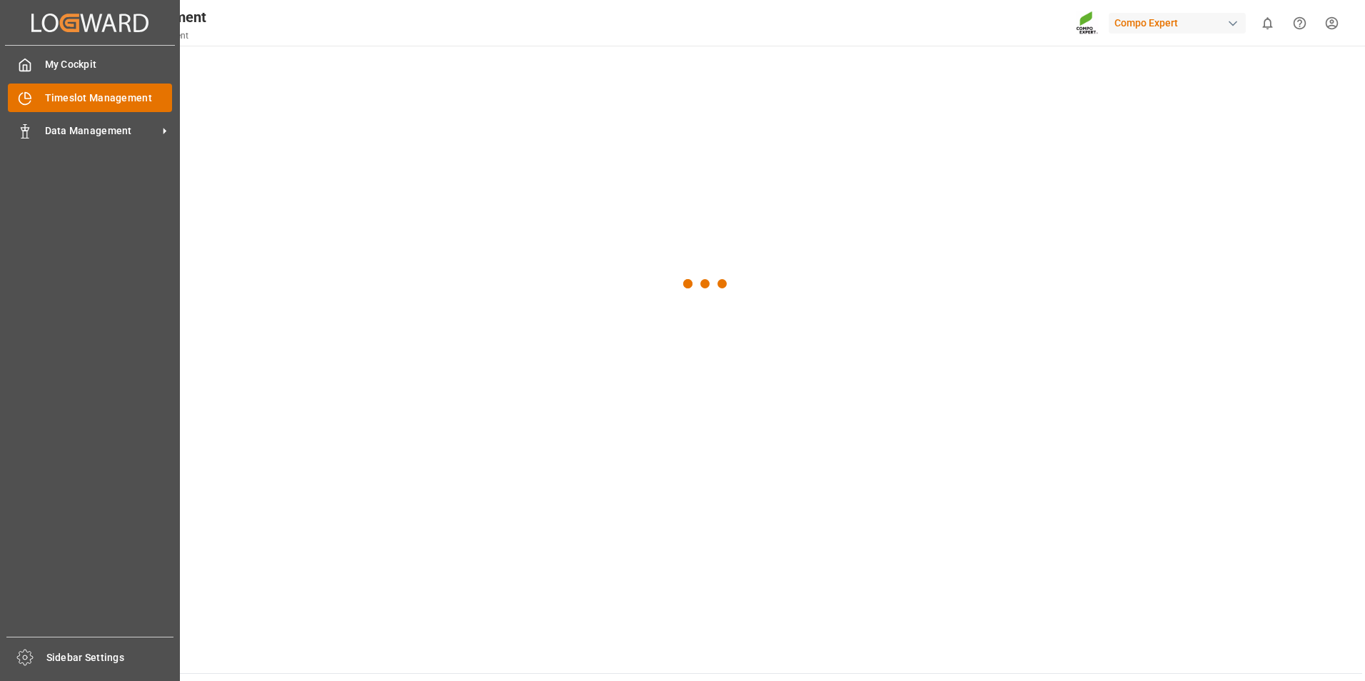
click at [130, 99] on span "Timeslot Management" at bounding box center [109, 98] width 128 height 15
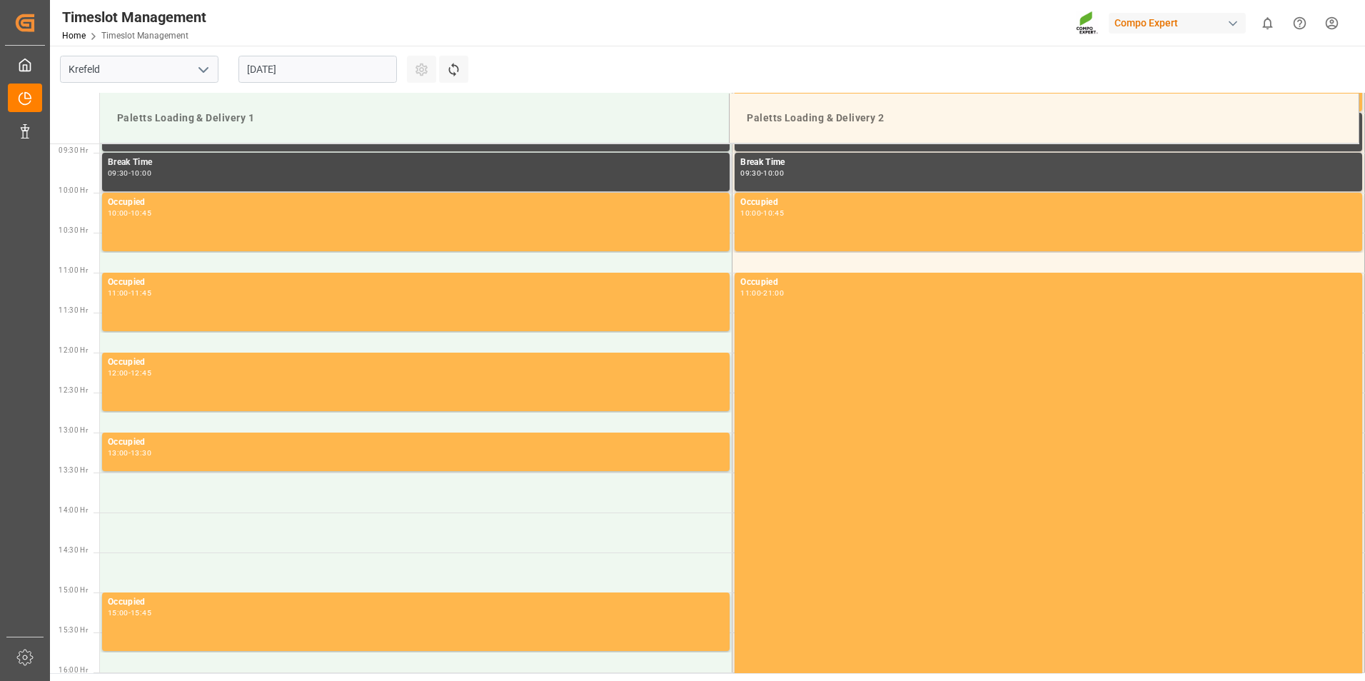
scroll to position [790, 0]
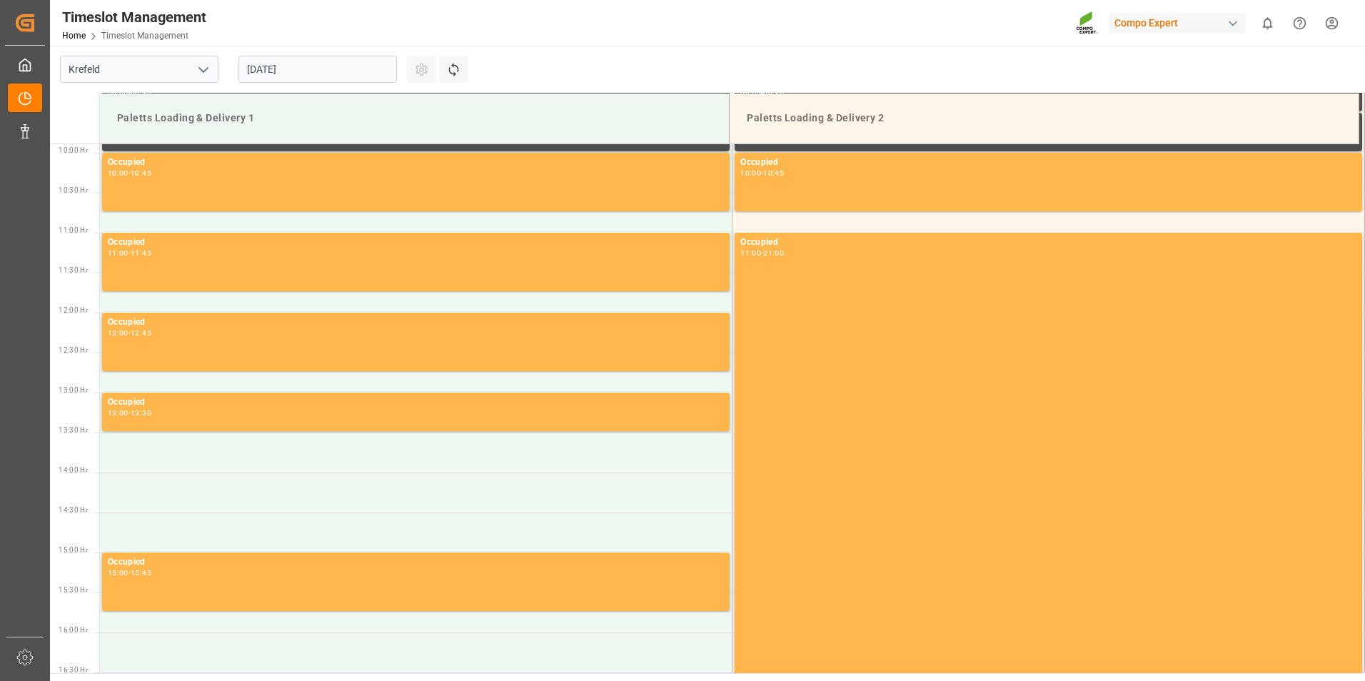
click at [303, 74] on input "[DATE]" at bounding box center [317, 69] width 158 height 27
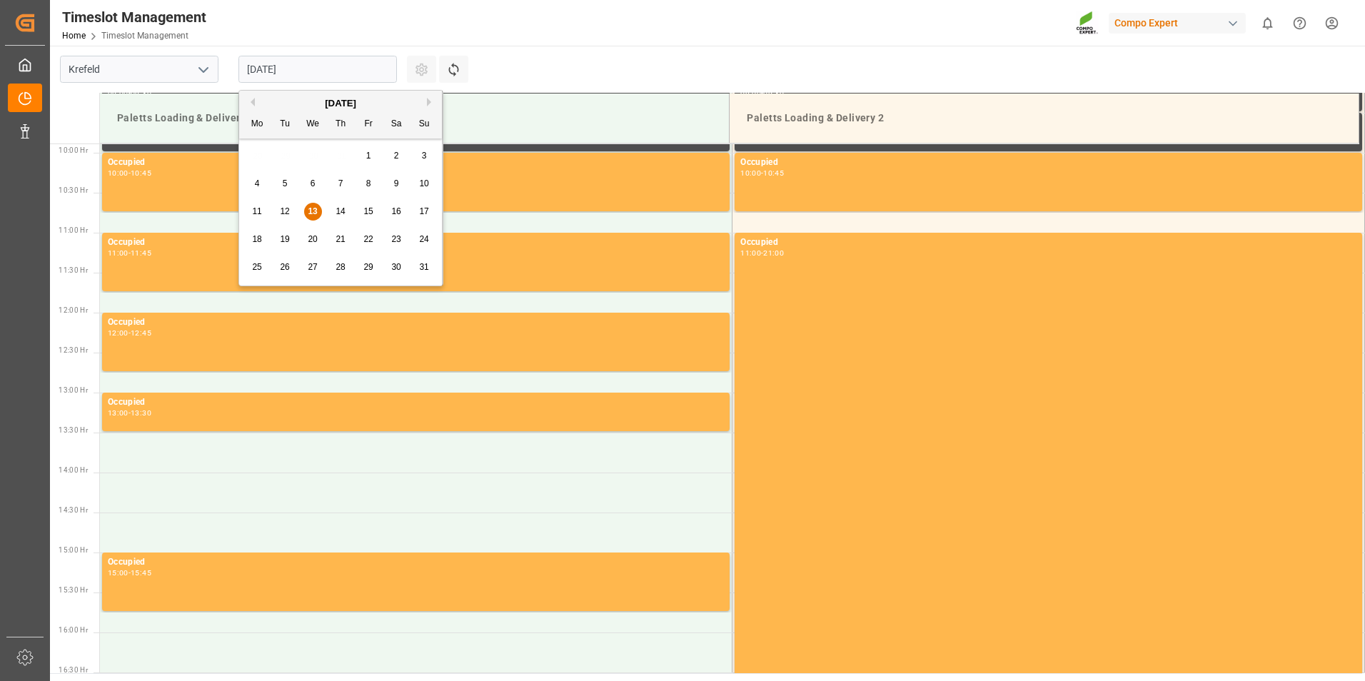
click at [374, 213] on div "15" at bounding box center [369, 211] width 18 height 17
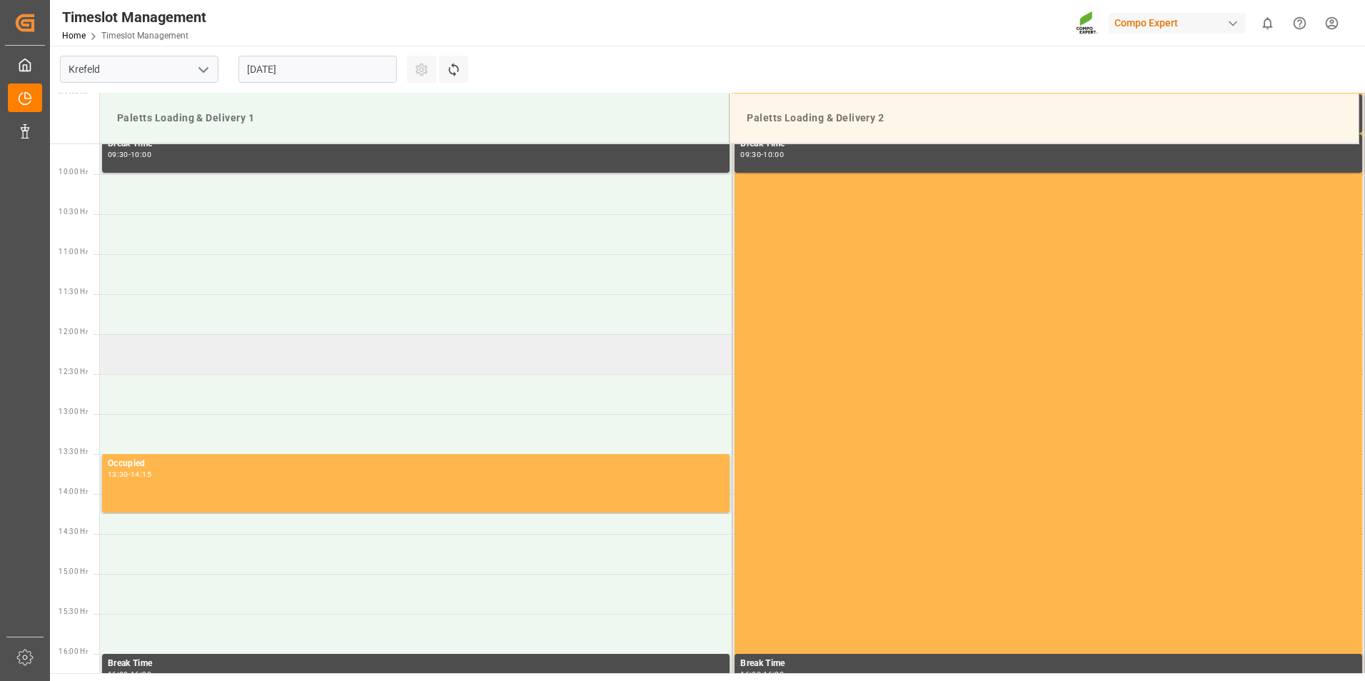
scroll to position [785, 0]
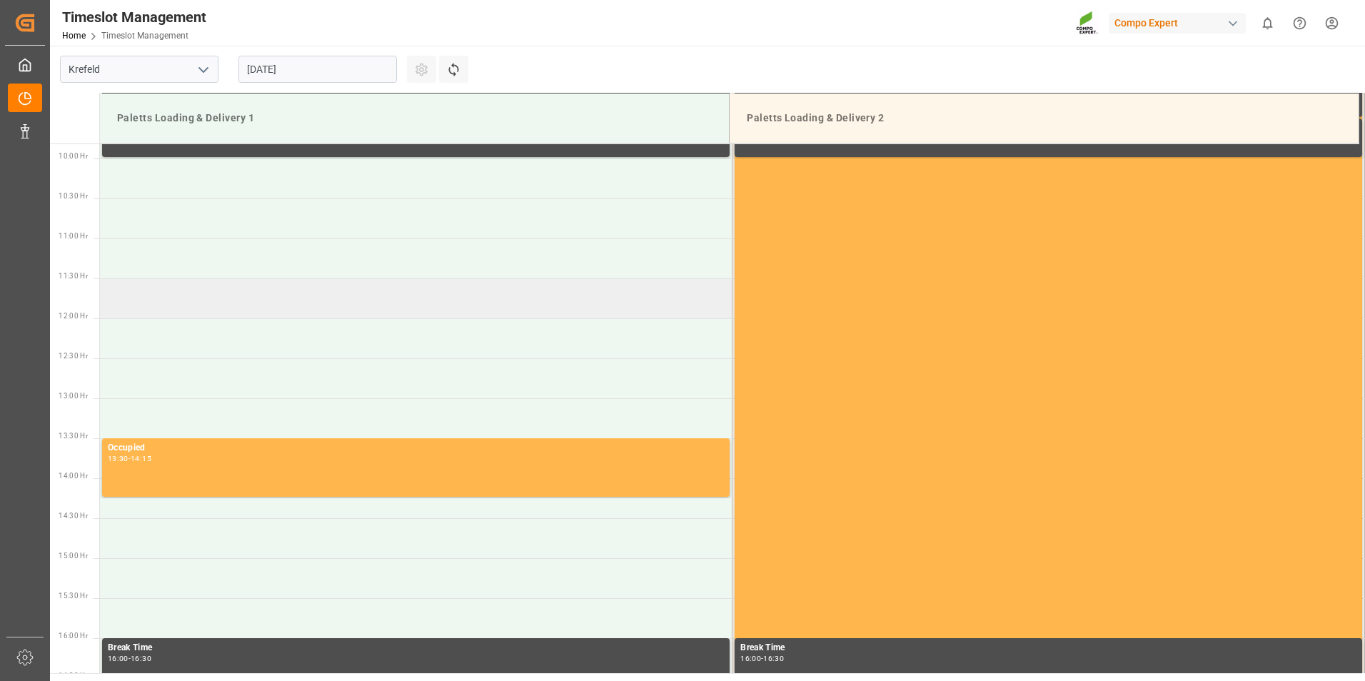
click at [293, 301] on td at bounding box center [416, 298] width 632 height 40
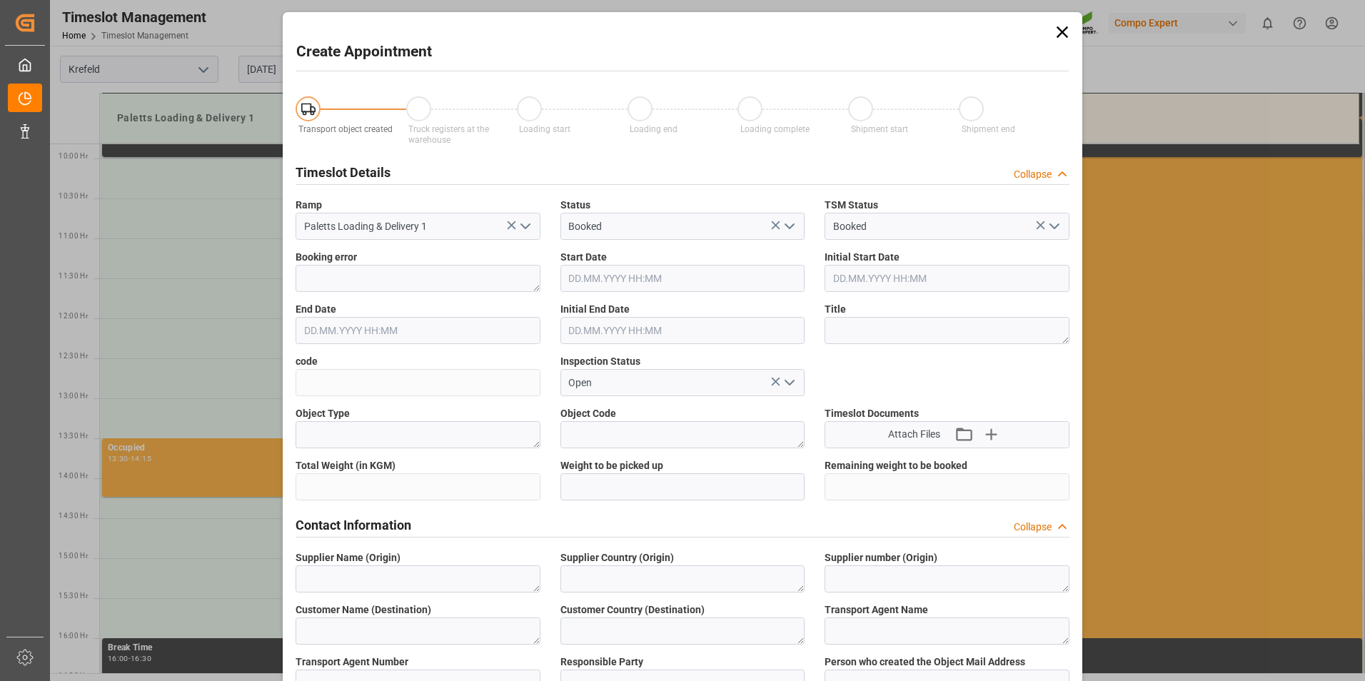
type input "[DATE] 11:30"
type input "[DATE] 12:00"
click at [986, 439] on icon "button" at bounding box center [990, 434] width 23 height 23
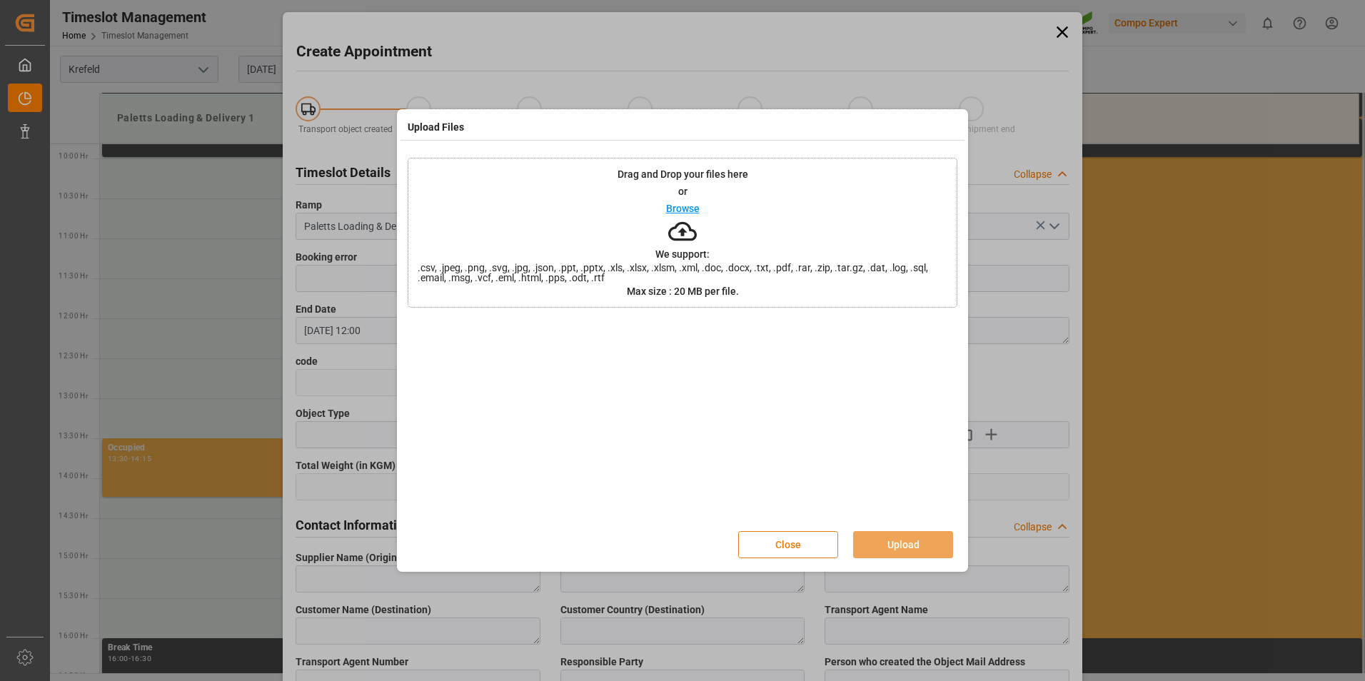
click at [793, 548] on button "Close" at bounding box center [788, 544] width 100 height 27
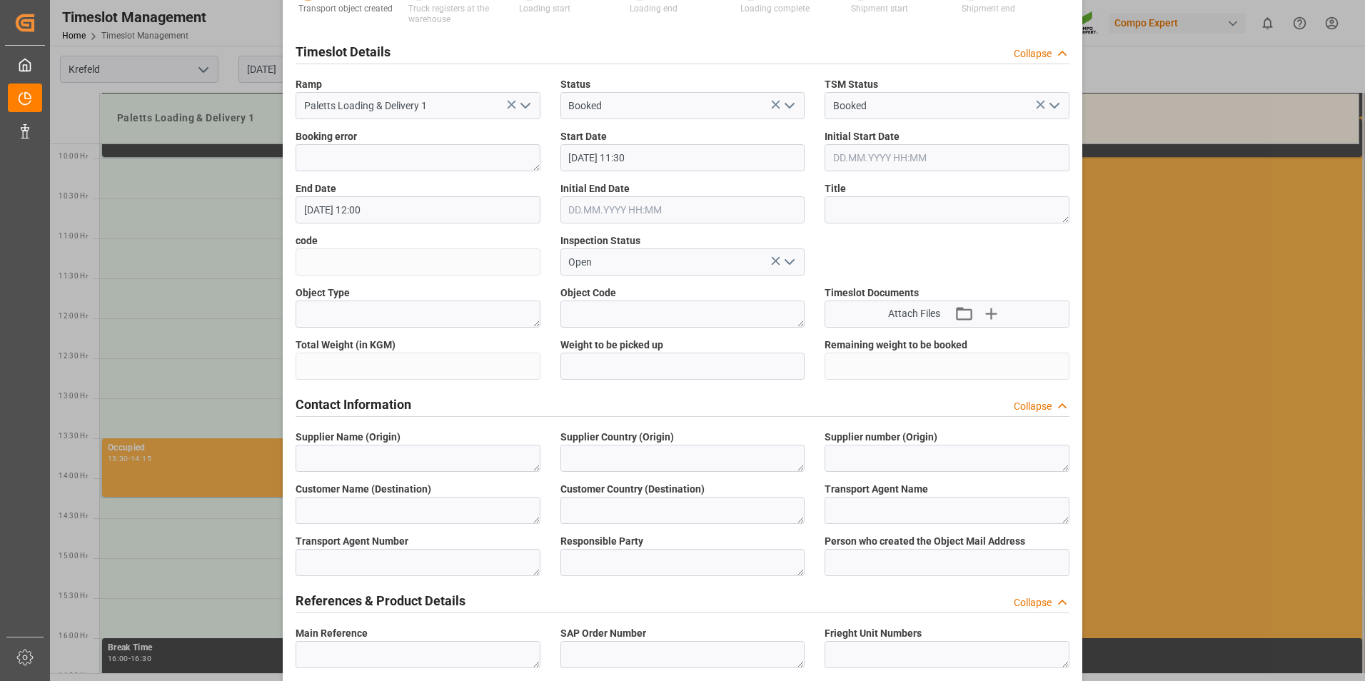
scroll to position [143, 0]
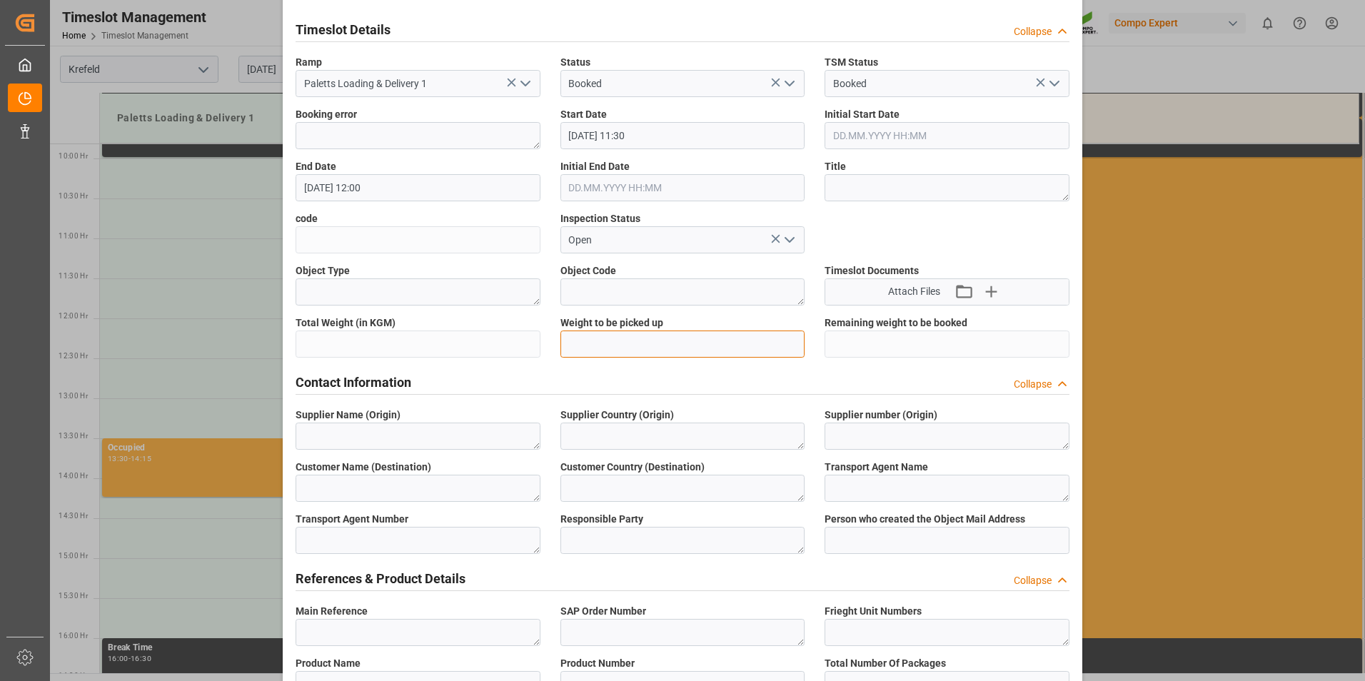
click at [633, 338] on input "text" at bounding box center [682, 344] width 245 height 27
type input "23650"
click at [396, 433] on textarea at bounding box center [418, 436] width 245 height 27
type textarea "Compo"
type textarea "D"
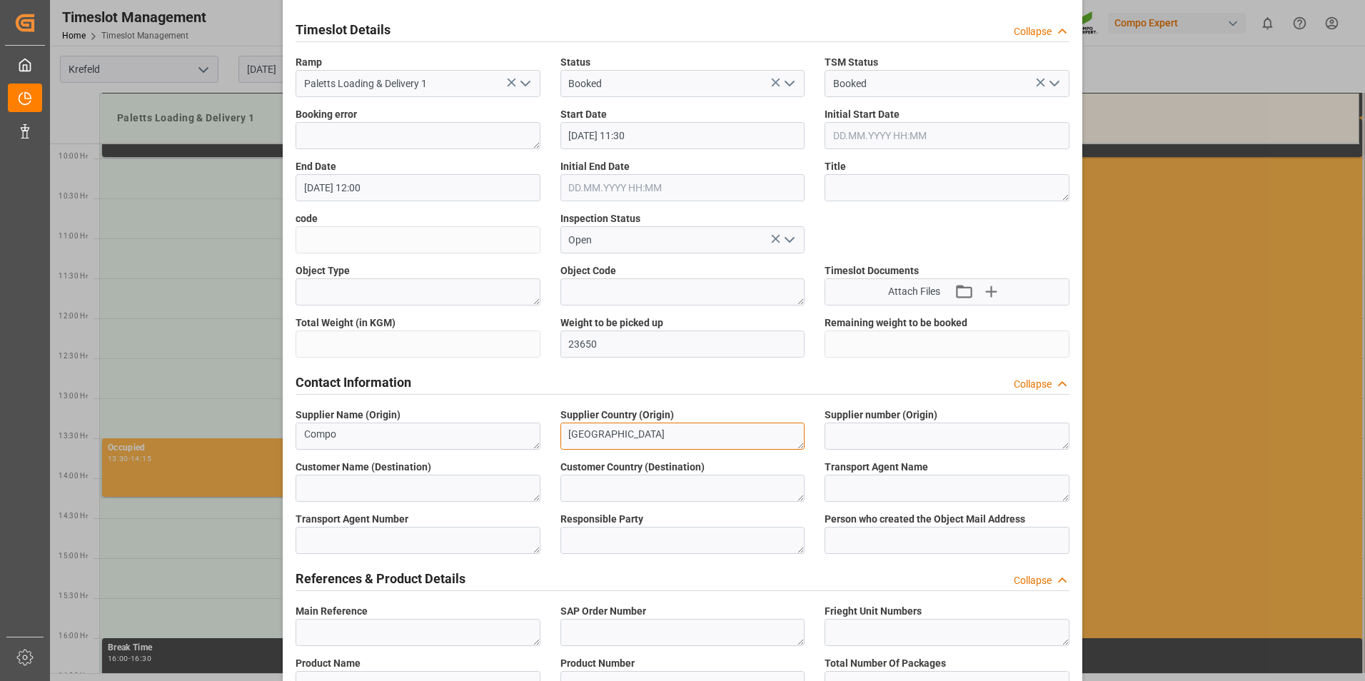
type textarea "[GEOGRAPHIC_DATA]"
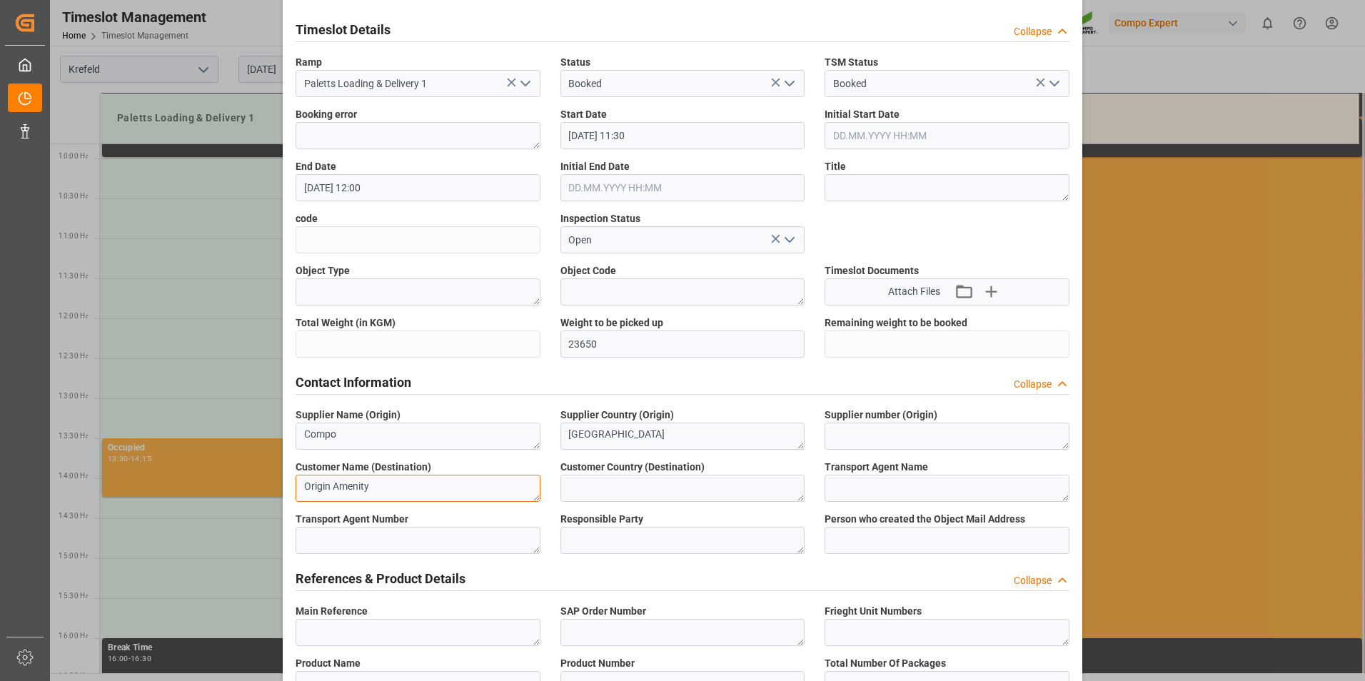
type textarea "Origin Amenity"
type textarea "GB"
type textarea "G"
type textarea "DE"
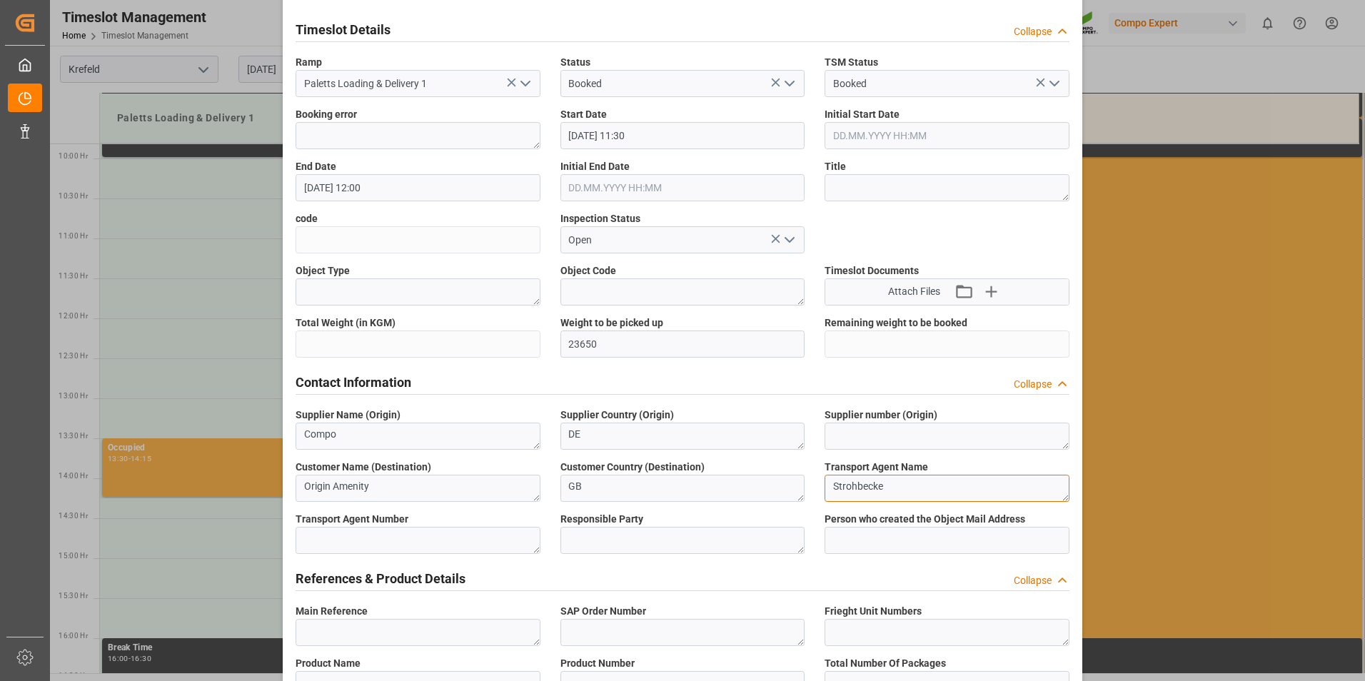
type textarea "Strohbecke"
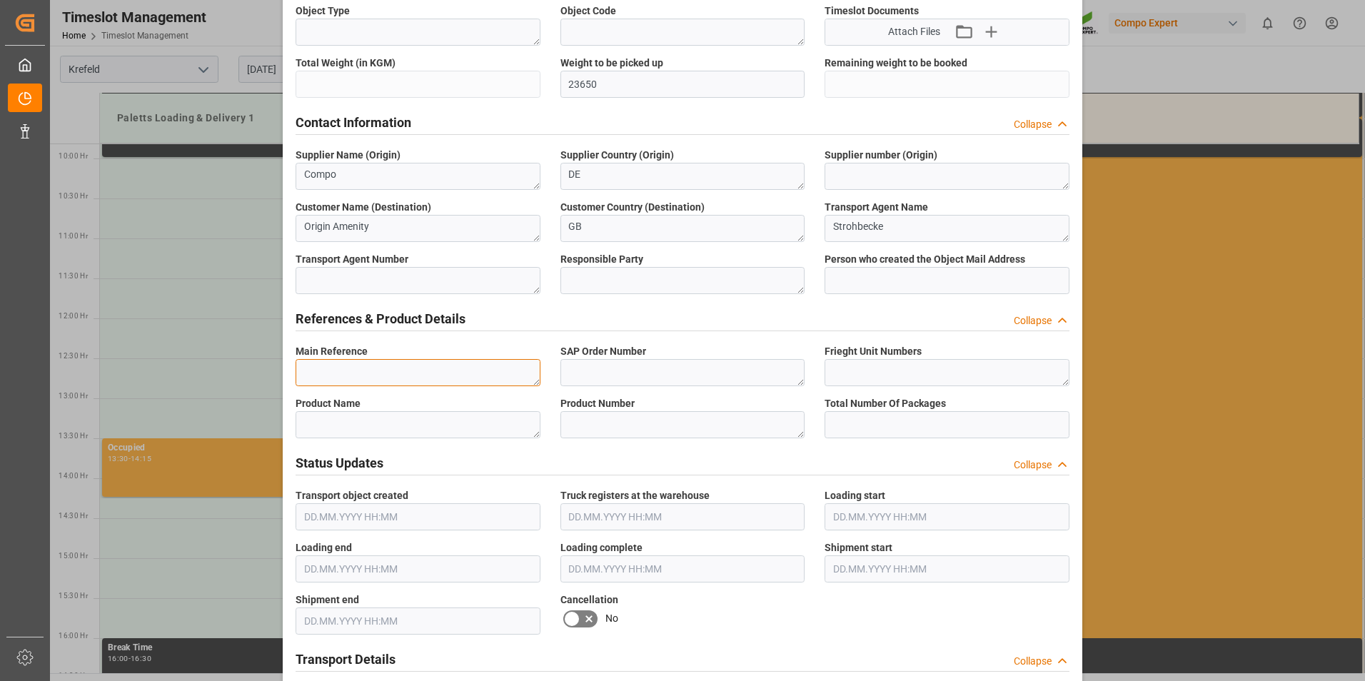
scroll to position [428, 0]
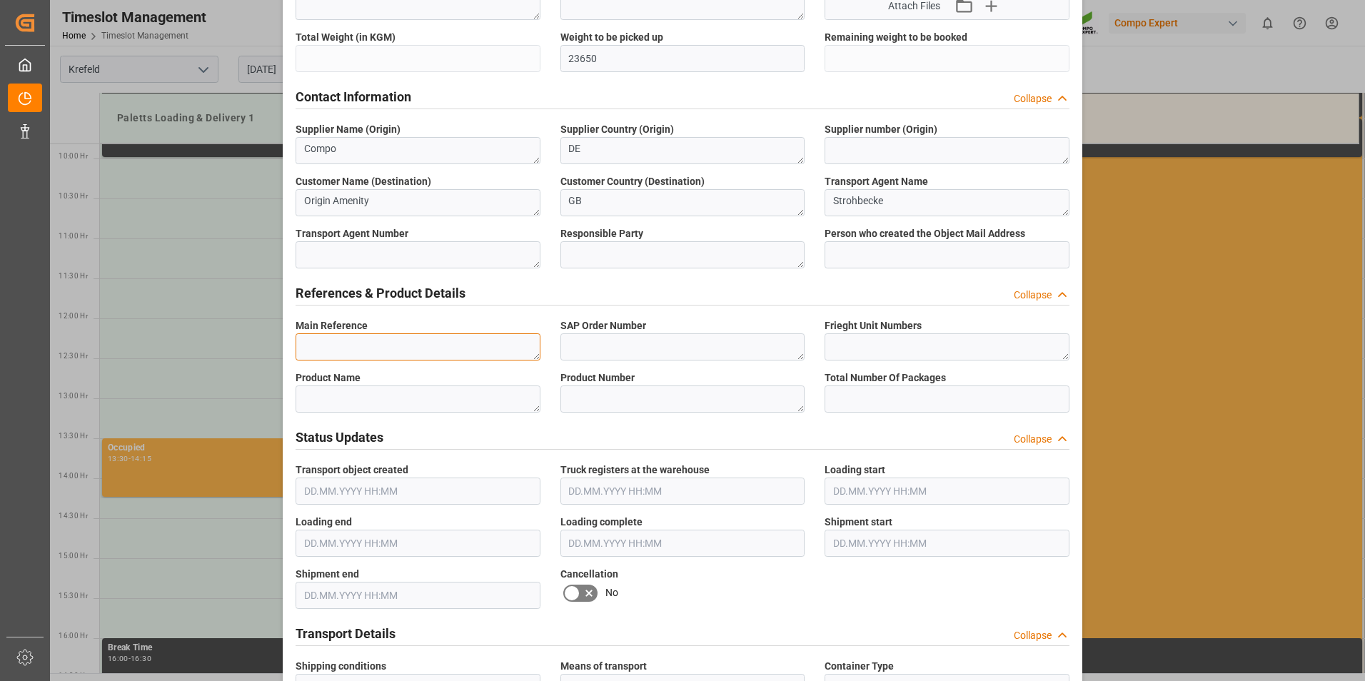
click at [407, 343] on textarea at bounding box center [418, 346] width 245 height 27
type textarea "6100001159"
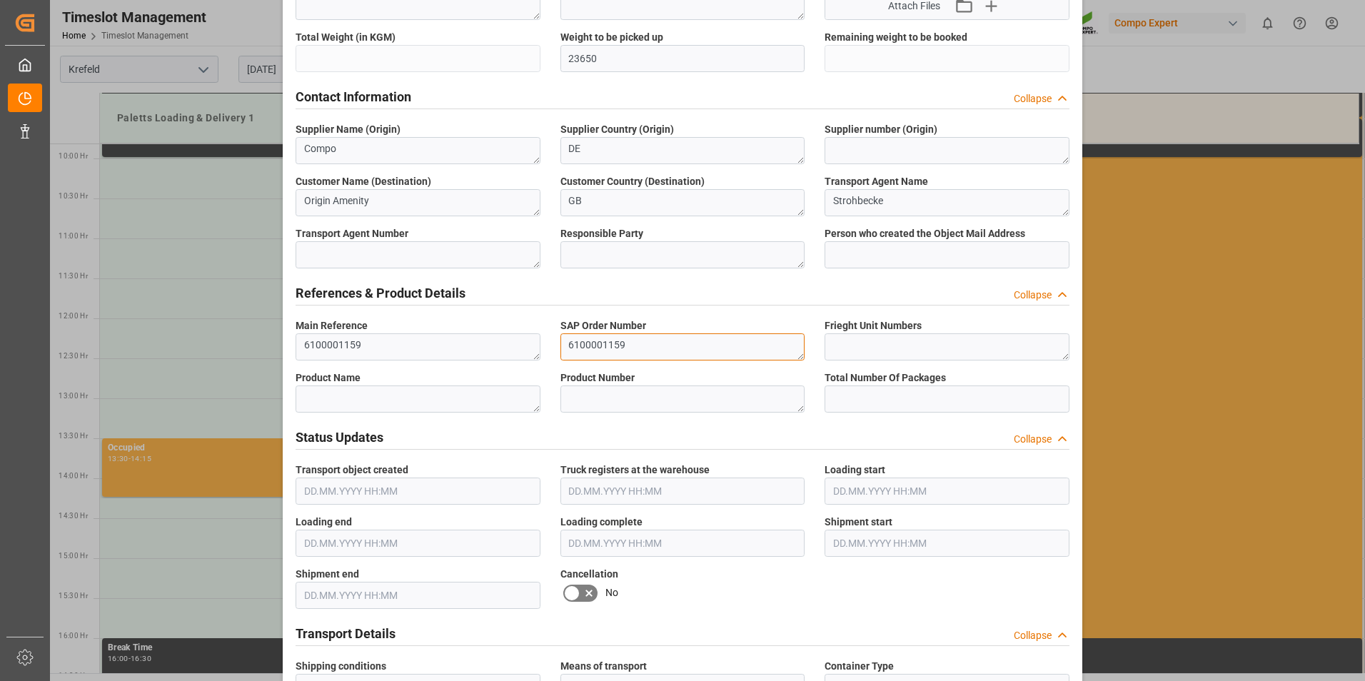
type textarea "6100001159"
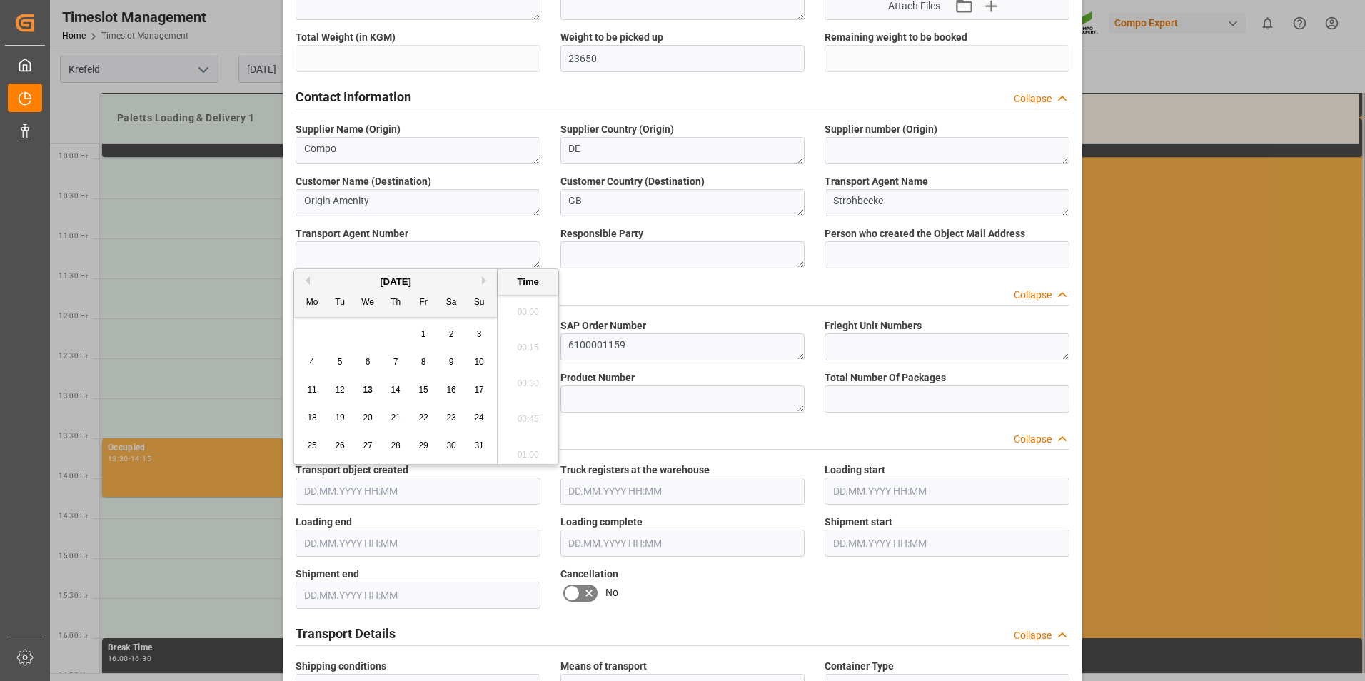
scroll to position [1540, 0]
click at [690, 440] on div "Status Updates Collapse" at bounding box center [683, 436] width 774 height 27
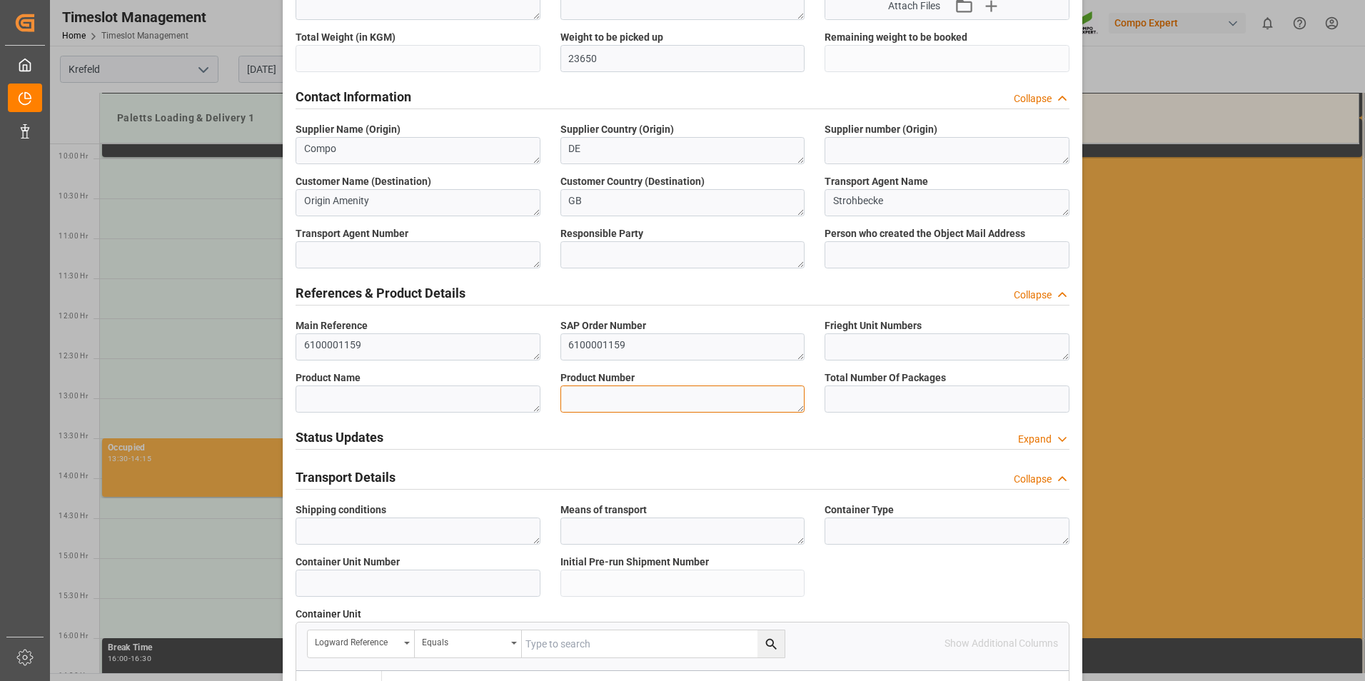
click at [641, 401] on textarea at bounding box center [682, 398] width 245 height 27
click at [471, 398] on textarea at bounding box center [418, 398] width 245 height 27
click at [584, 395] on textarea at bounding box center [682, 398] width 245 height 27
click at [413, 398] on textarea at bounding box center [418, 398] width 245 height 27
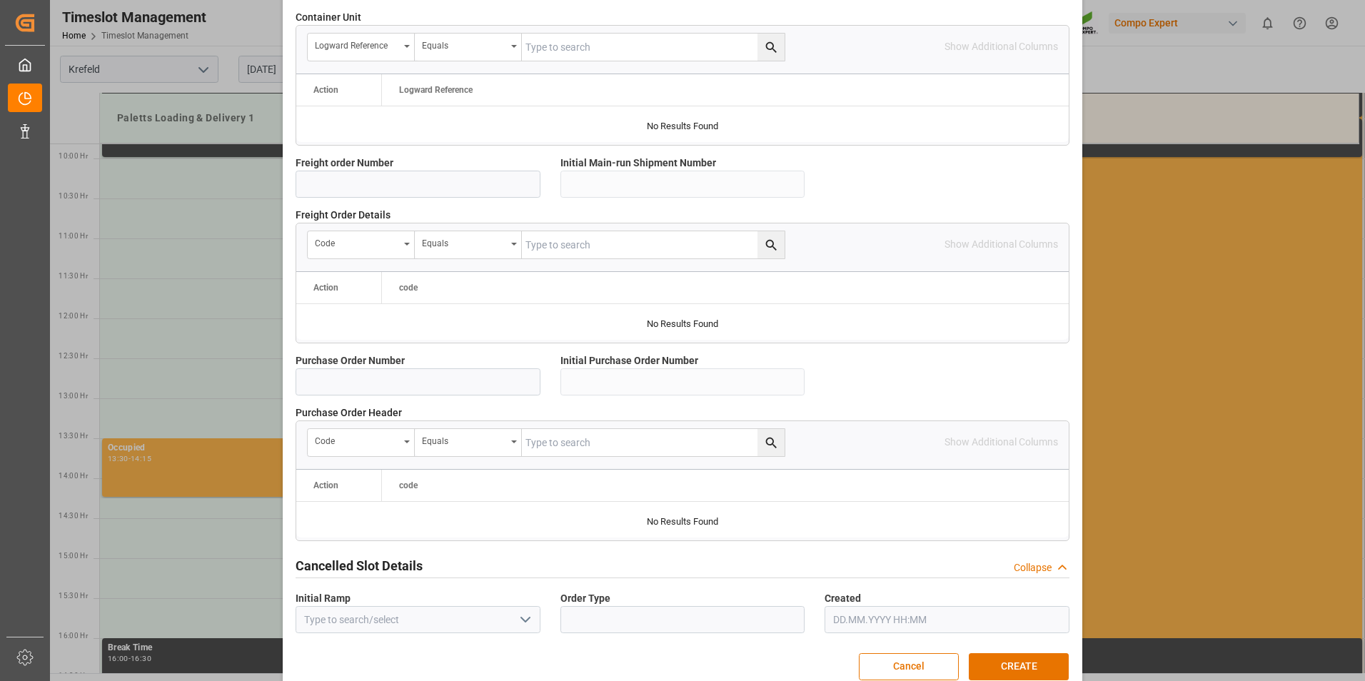
scroll to position [1049, 0]
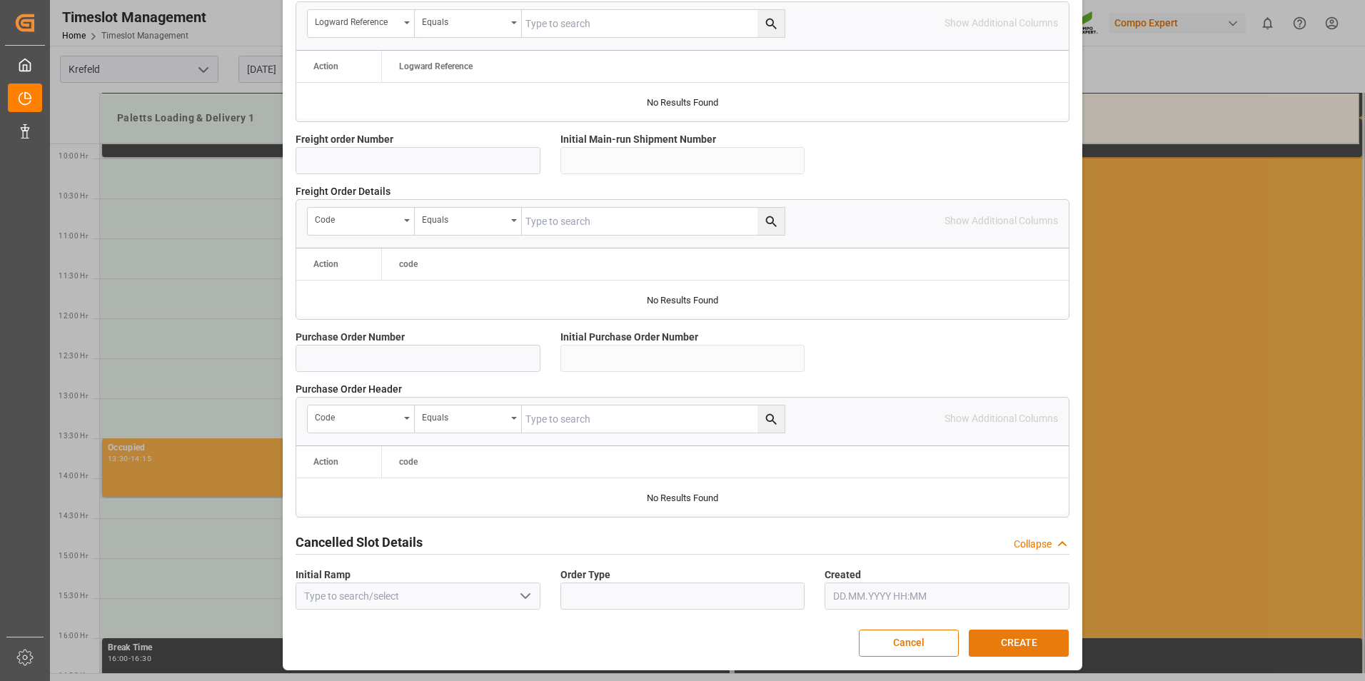
click at [977, 637] on button "CREATE" at bounding box center [1019, 643] width 100 height 27
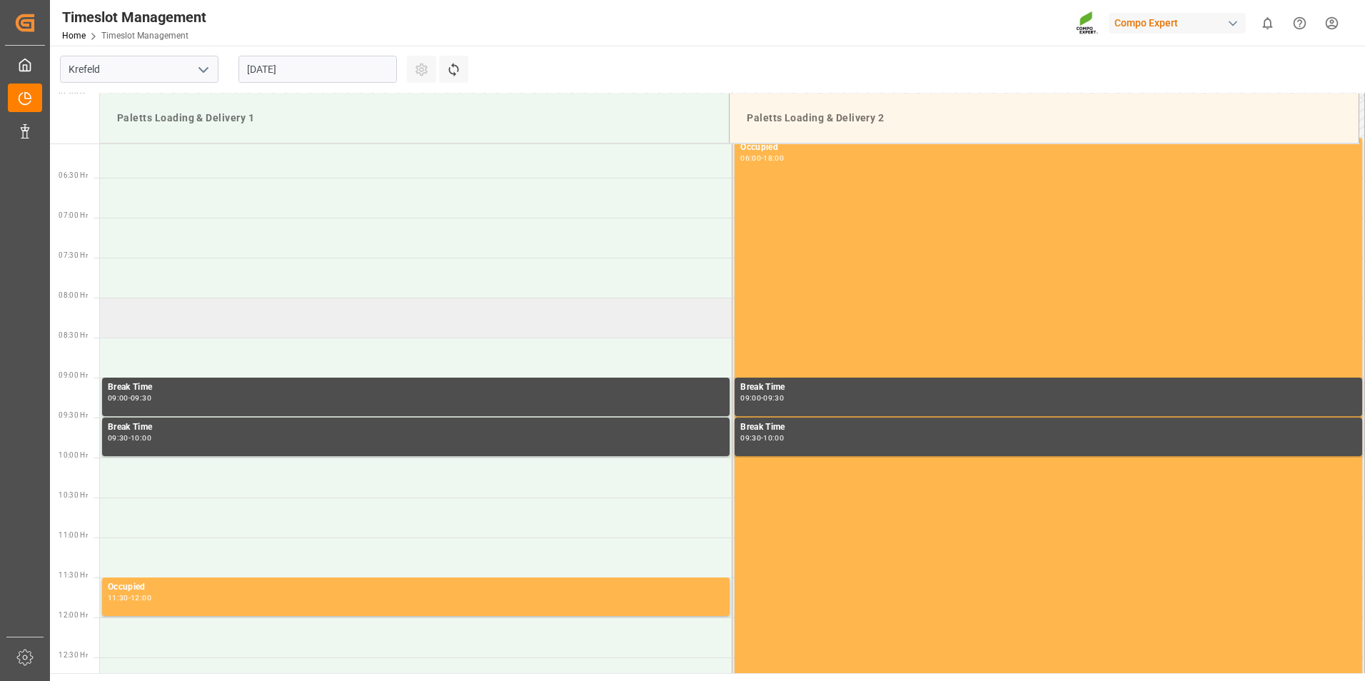
scroll to position [647, 0]
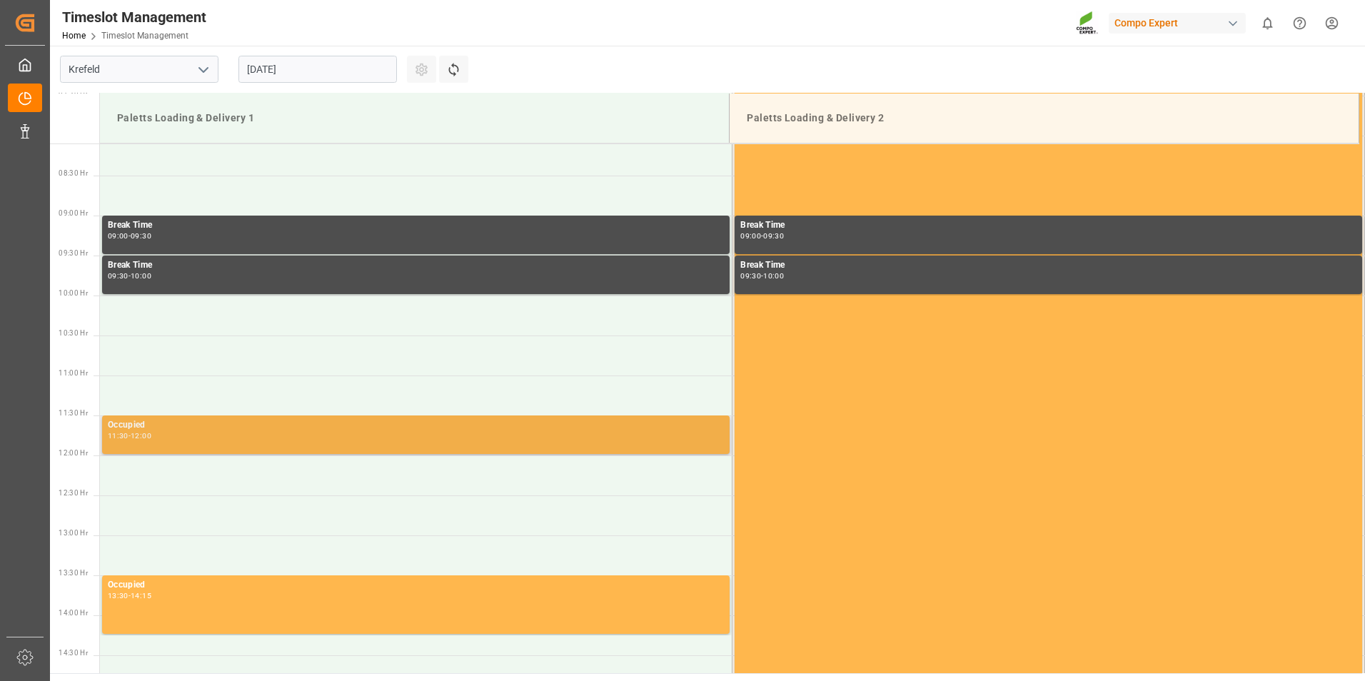
click at [267, 442] on div "Occupied 11:30 - 12:00" at bounding box center [416, 434] width 616 height 33
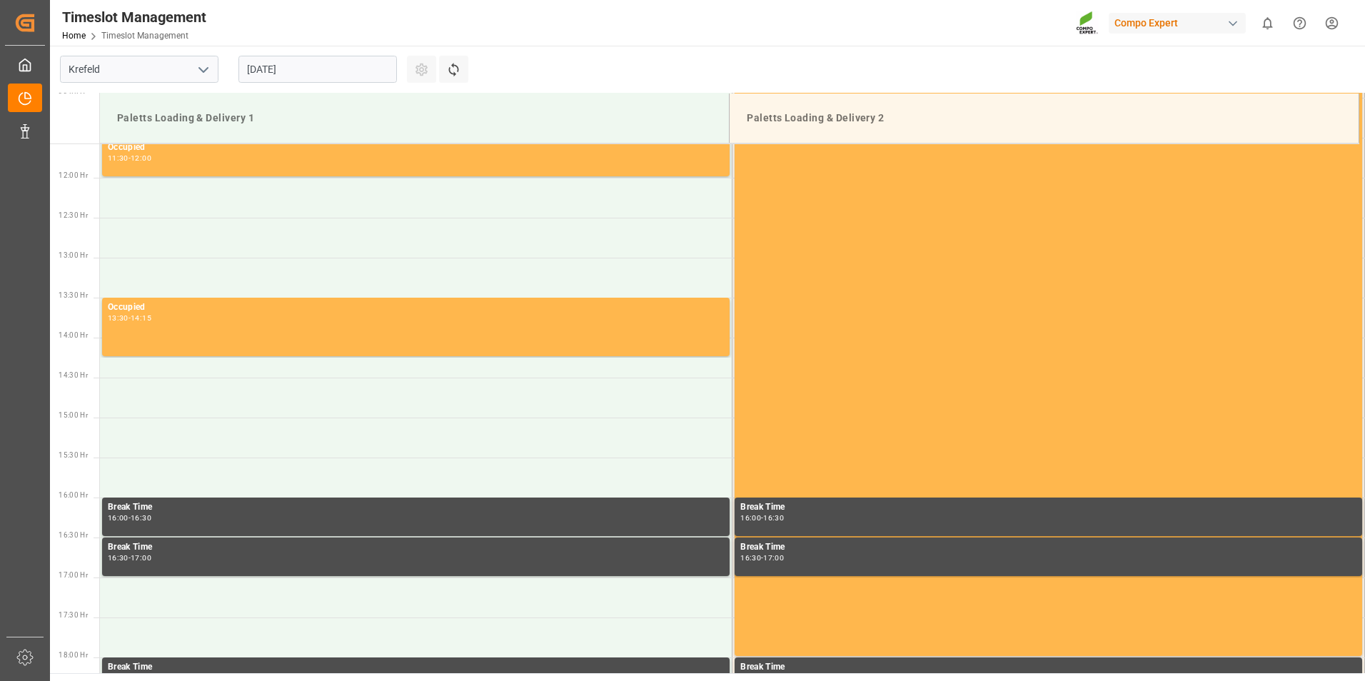
scroll to position [719, 0]
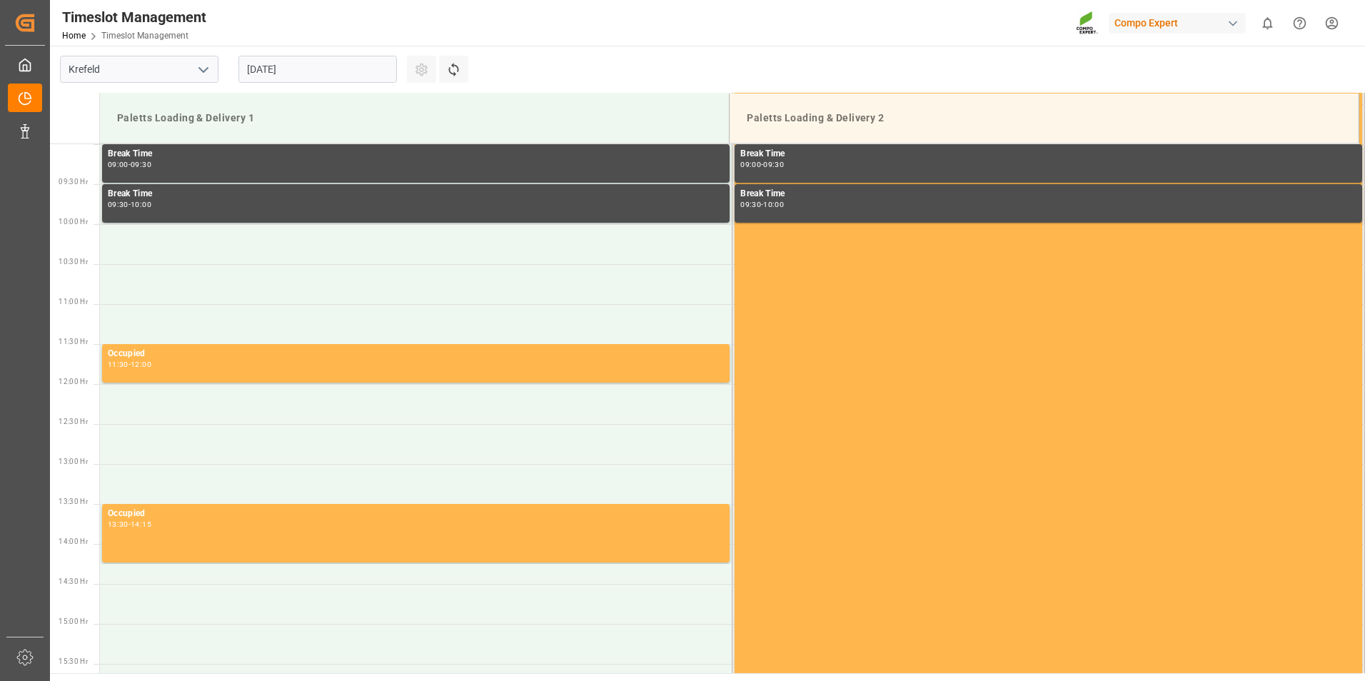
click at [0, 0] on span "Data Management" at bounding box center [0, 0] width 0 height 0
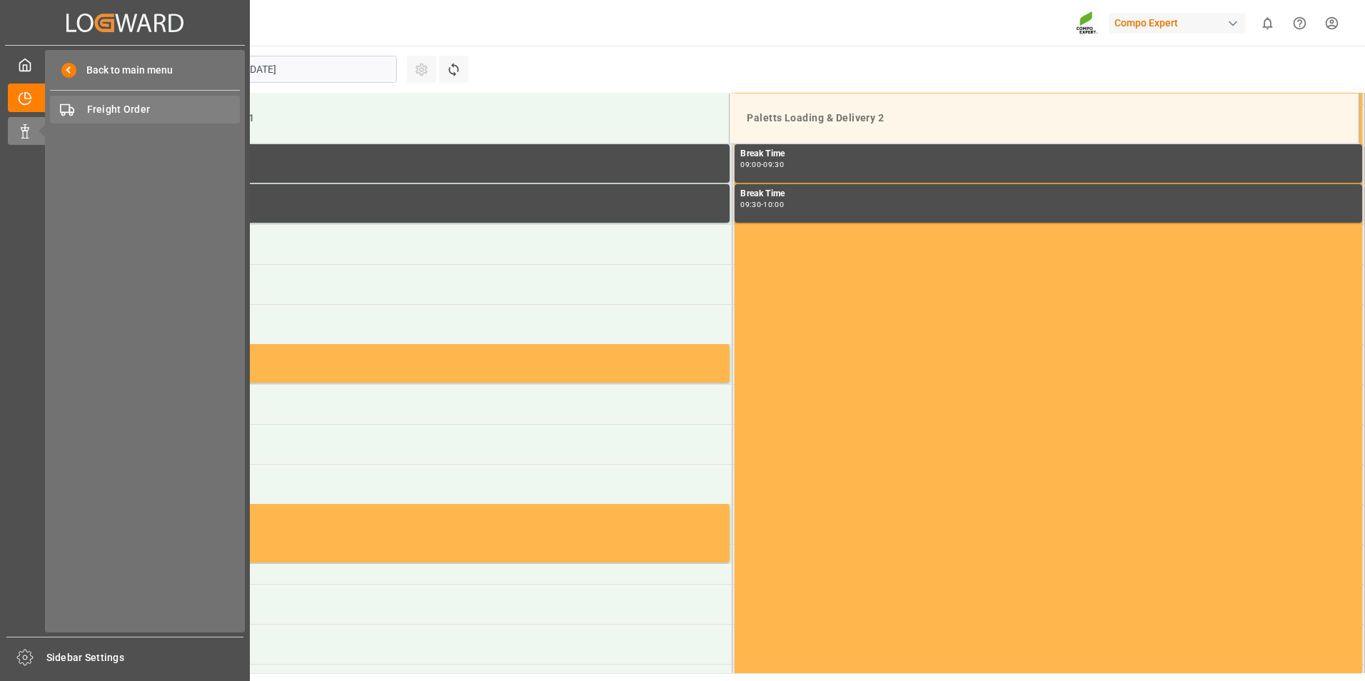
click at [154, 113] on span "Freight Order" at bounding box center [163, 109] width 153 height 15
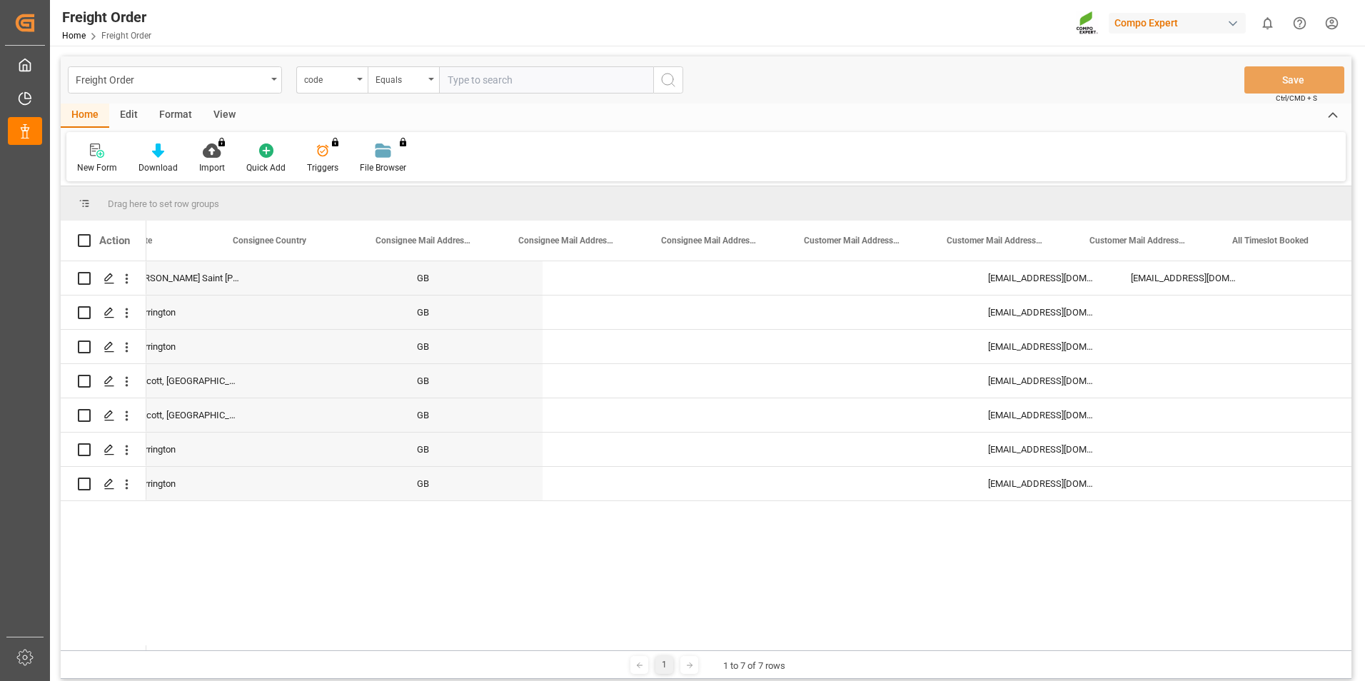
scroll to position [0, 1793]
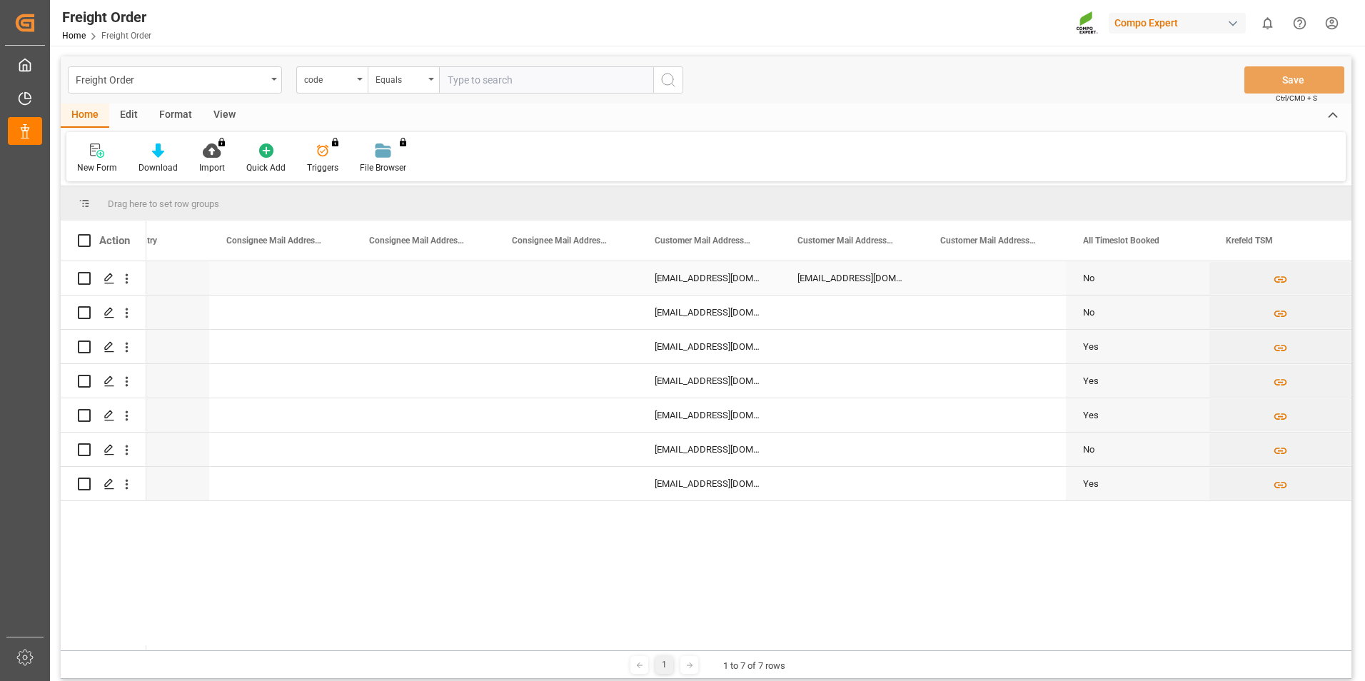
click at [1089, 278] on div "No" at bounding box center [1137, 278] width 109 height 33
click at [1092, 281] on div "No" at bounding box center [1137, 278] width 109 height 33
click at [1107, 244] on span "All Timeslot Booked" at bounding box center [1121, 241] width 76 height 10
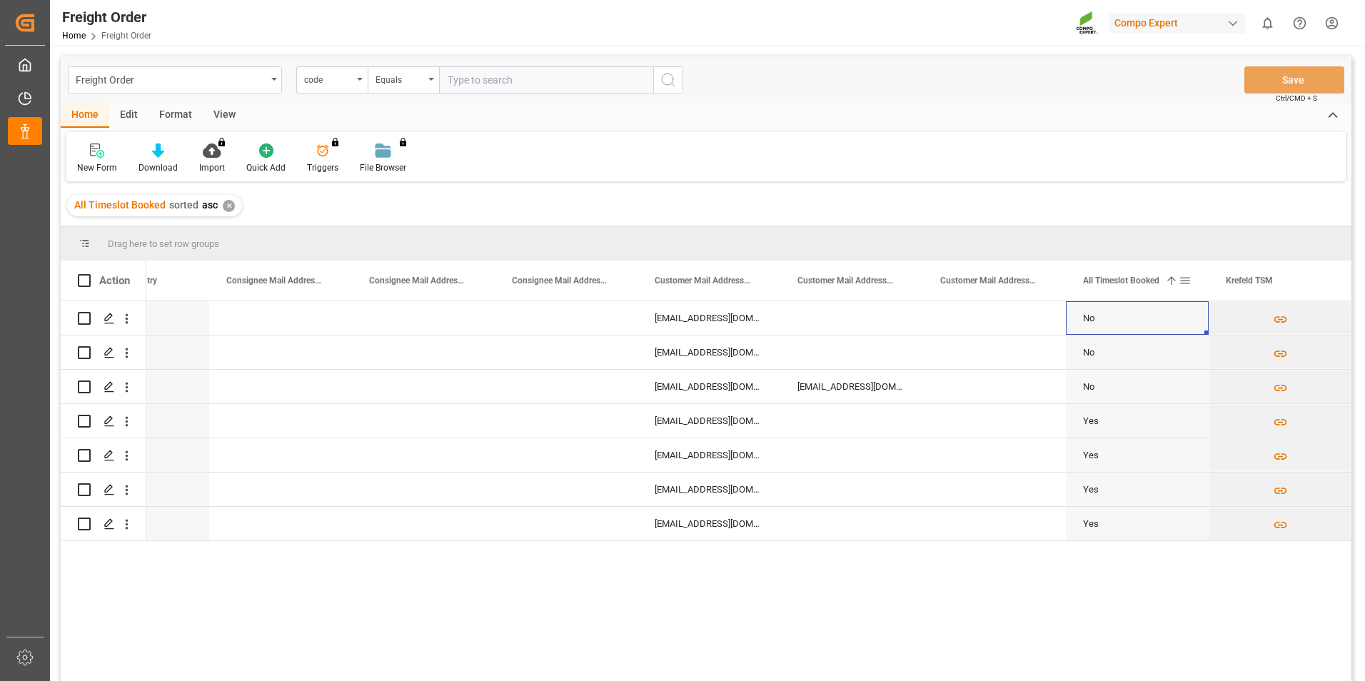
click at [1127, 281] on span "All Timeslot Booked" at bounding box center [1121, 281] width 76 height 10
click at [504, 523] on div "Press SPACE to select this row." at bounding box center [566, 524] width 143 height 34
click at [119, 521] on icon "open menu" at bounding box center [126, 524] width 15 height 15
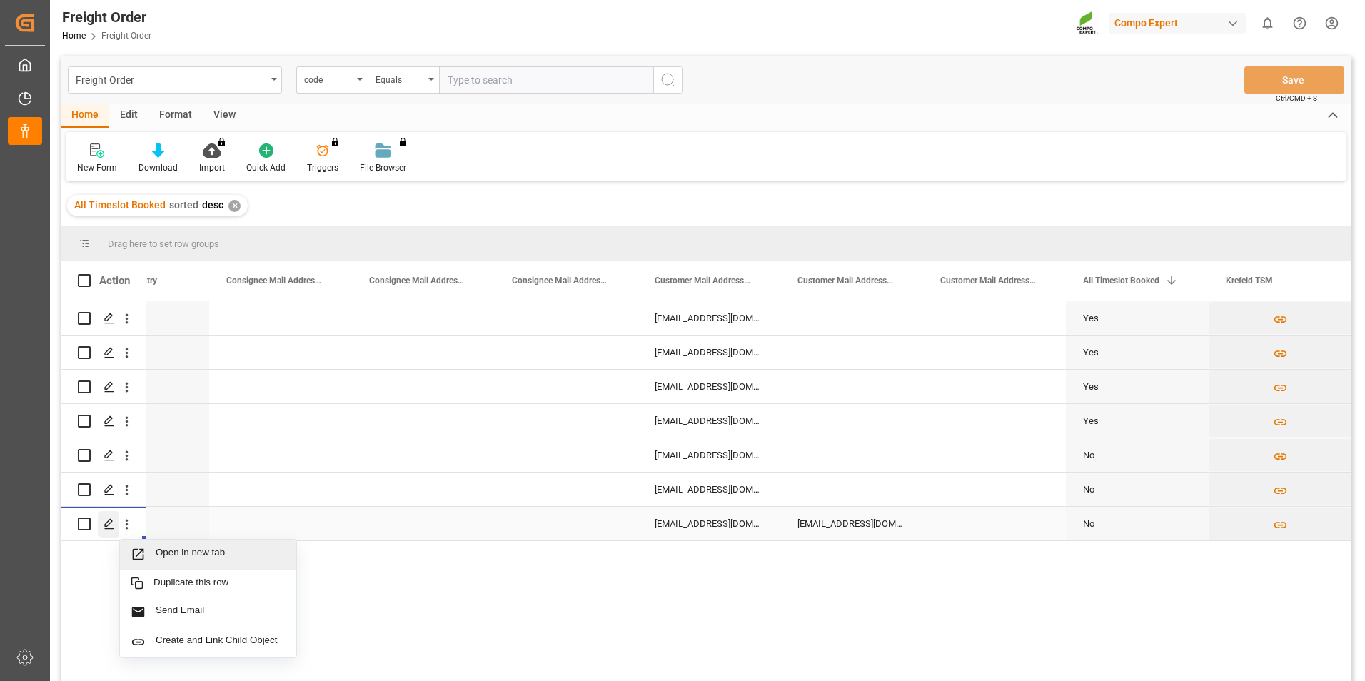
click at [101, 521] on div "Press SPACE to select this row." at bounding box center [108, 524] width 21 height 26
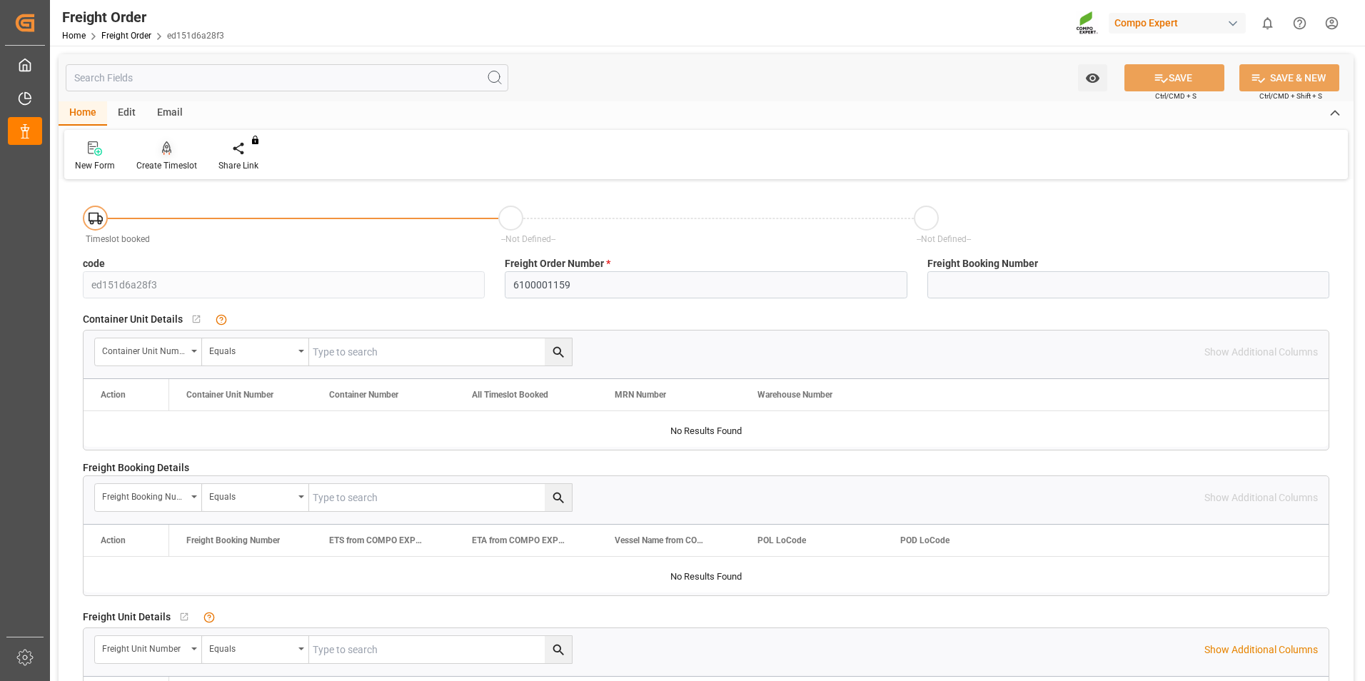
click at [162, 153] on icon at bounding box center [167, 148] width 10 height 14
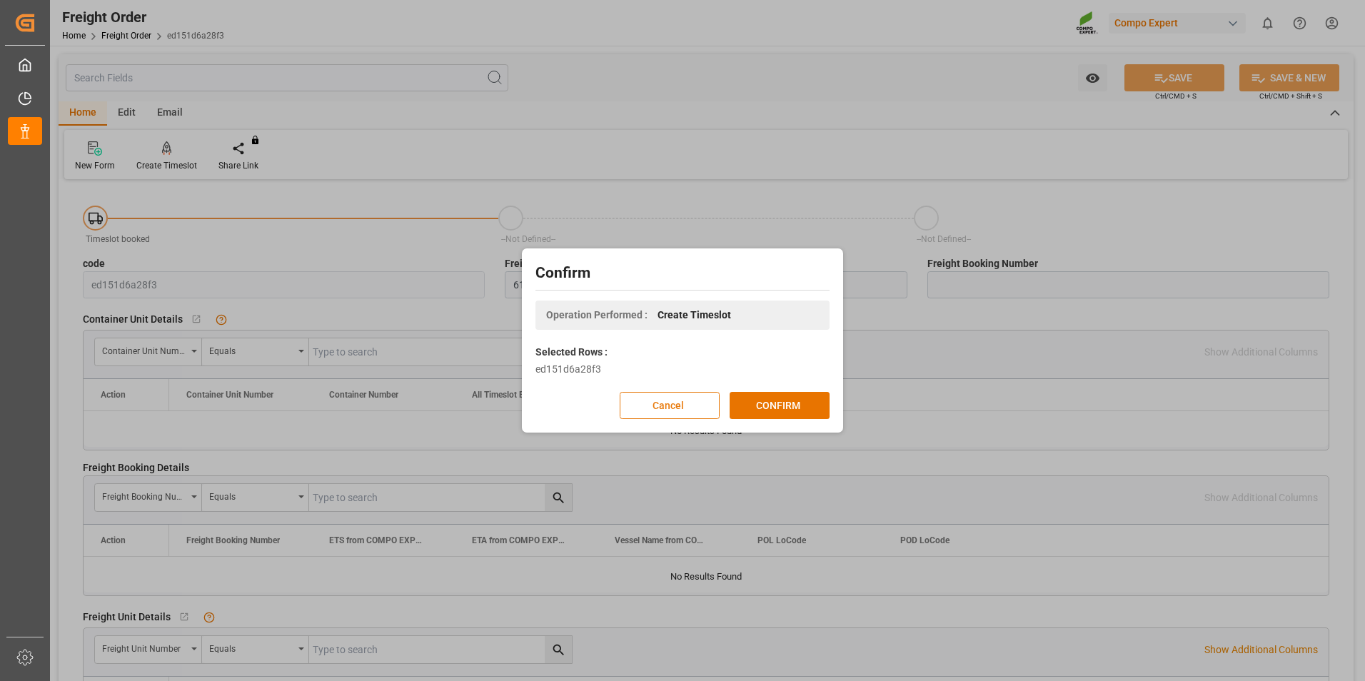
click at [659, 405] on button "Cancel" at bounding box center [670, 405] width 100 height 27
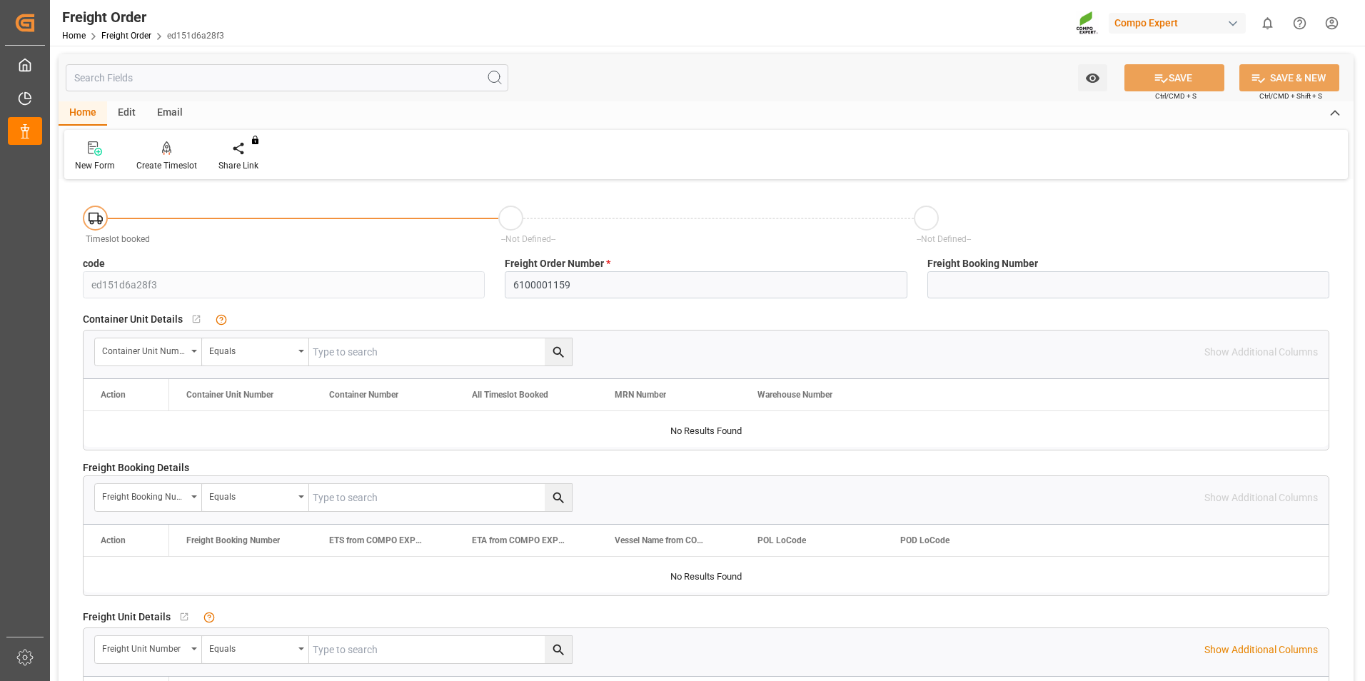
scroll to position [71, 0]
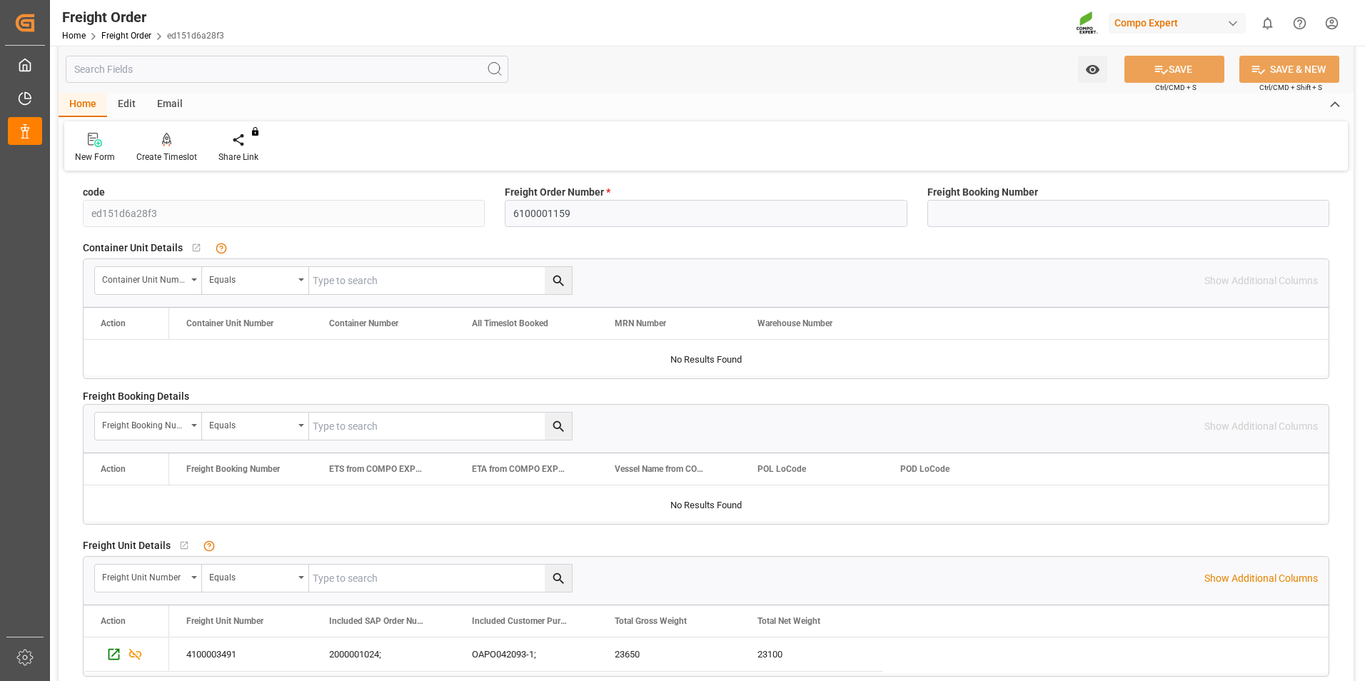
drag, startPoint x: 151, startPoint y: 213, endPoint x: 507, endPoint y: 208, distance: 356.3
click at [488, 210] on div "code ed151d6a28f3" at bounding box center [284, 206] width 422 height 52
click at [565, 205] on input "6100001159" at bounding box center [706, 213] width 402 height 27
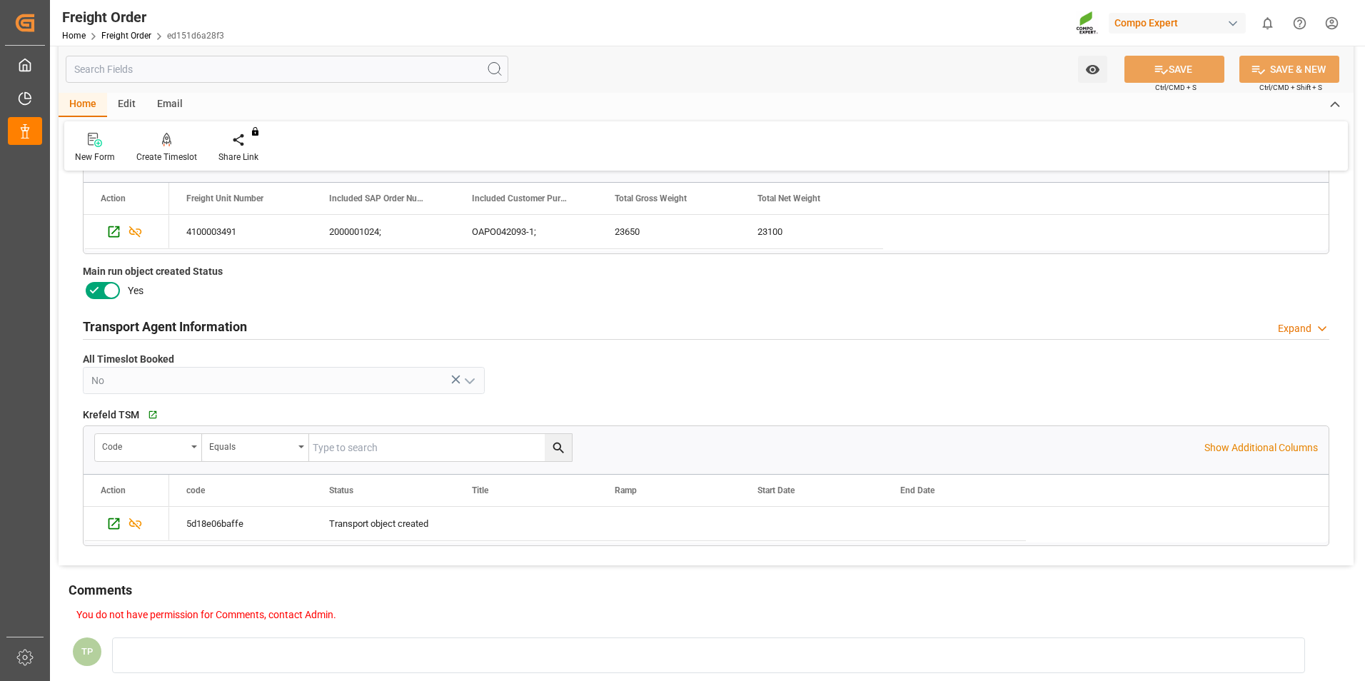
scroll to position [500, 0]
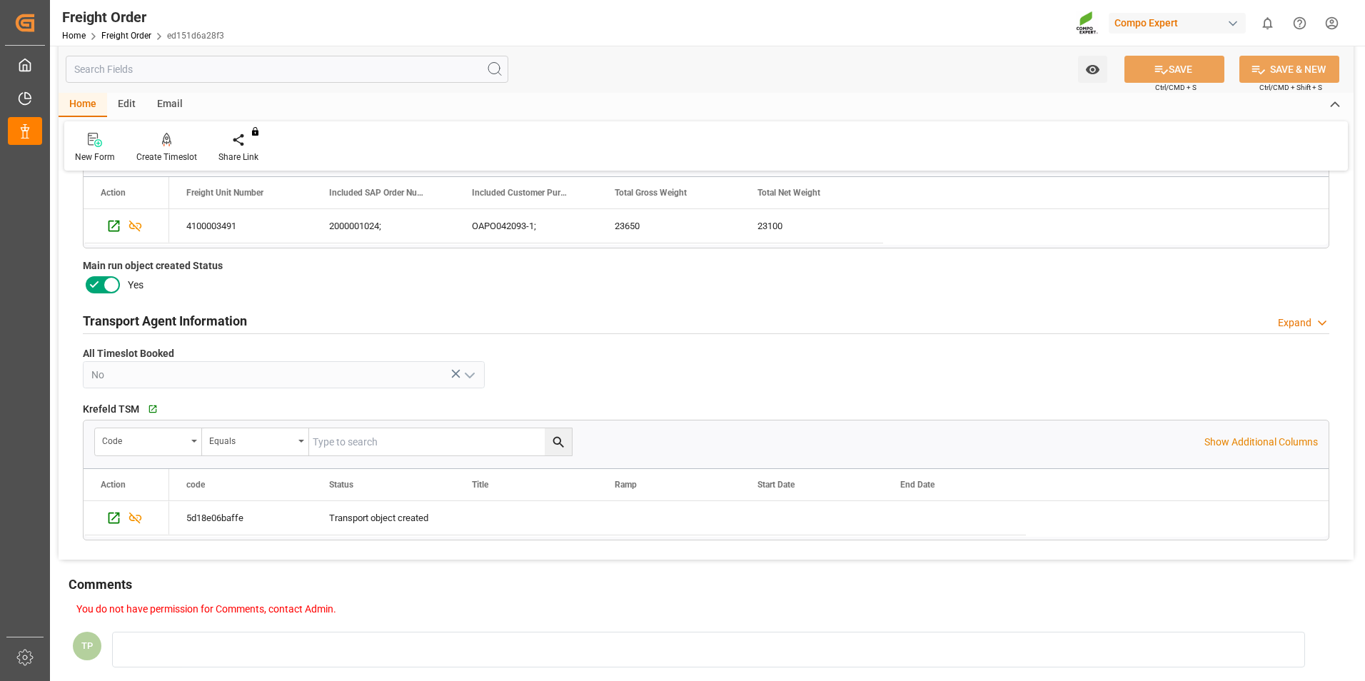
click at [322, 319] on div "Transport Agent Information Expand" at bounding box center [706, 319] width 1246 height 27
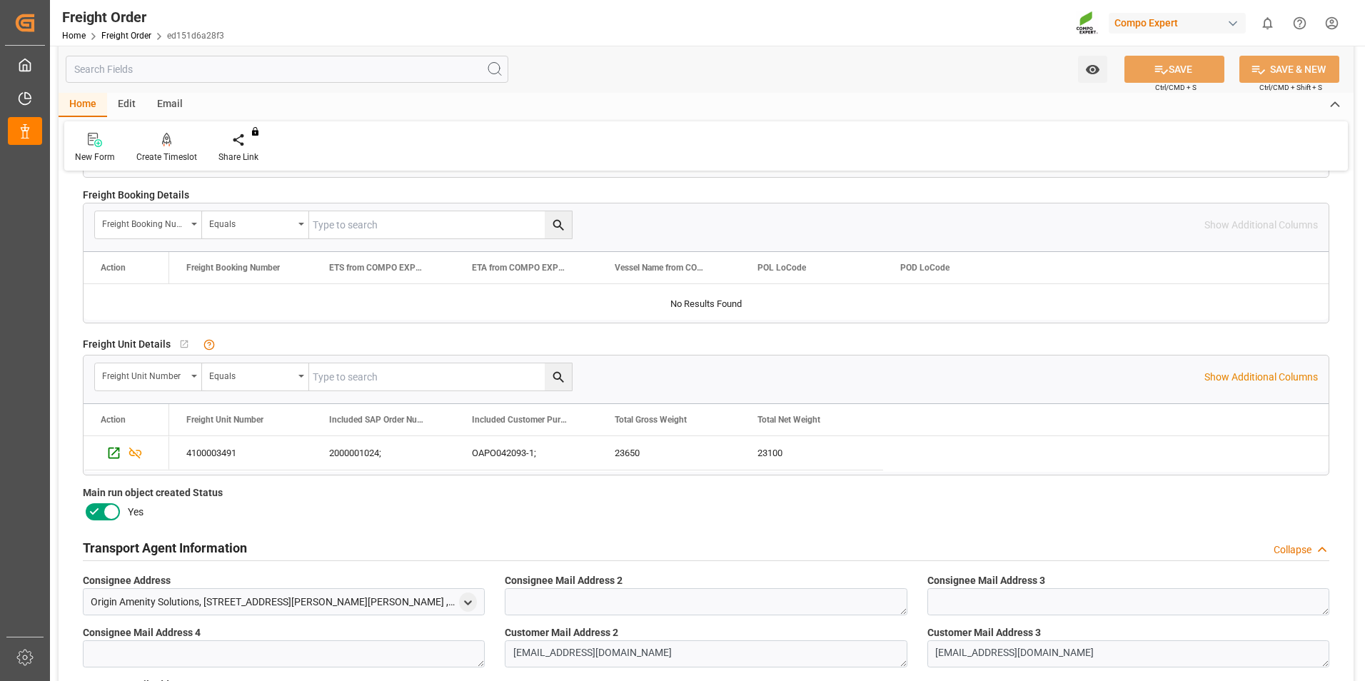
scroll to position [264, 0]
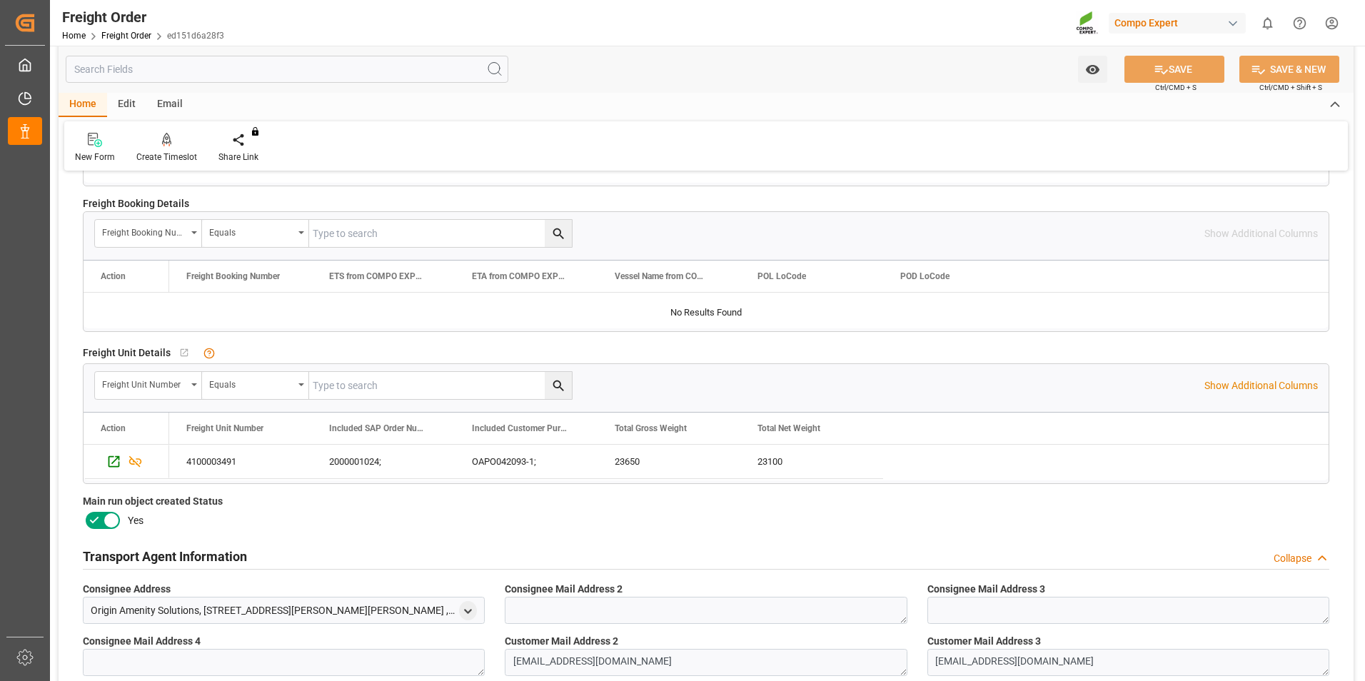
click at [448, 106] on div "Home Edit Email" at bounding box center [706, 105] width 1295 height 24
click at [579, 74] on div "You do not have permission for watch. Contact admin. SAVE Ctrl/CMD + S SAVE & N…" at bounding box center [706, 69] width 1295 height 47
click at [555, 79] on div "You do not have permission for watch. Contact admin. SAVE Ctrl/CMD + S SAVE & N…" at bounding box center [706, 69] width 1295 height 47
click at [555, 19] on div "Freight Order Home Freight Order ed151d6a28f3 Compo Expert 0 Notifications Only…" at bounding box center [702, 23] width 1325 height 46
click at [559, 67] on div "You do not have permission for watch. Contact admin. SAVE Ctrl/CMD + S SAVE & N…" at bounding box center [706, 69] width 1295 height 47
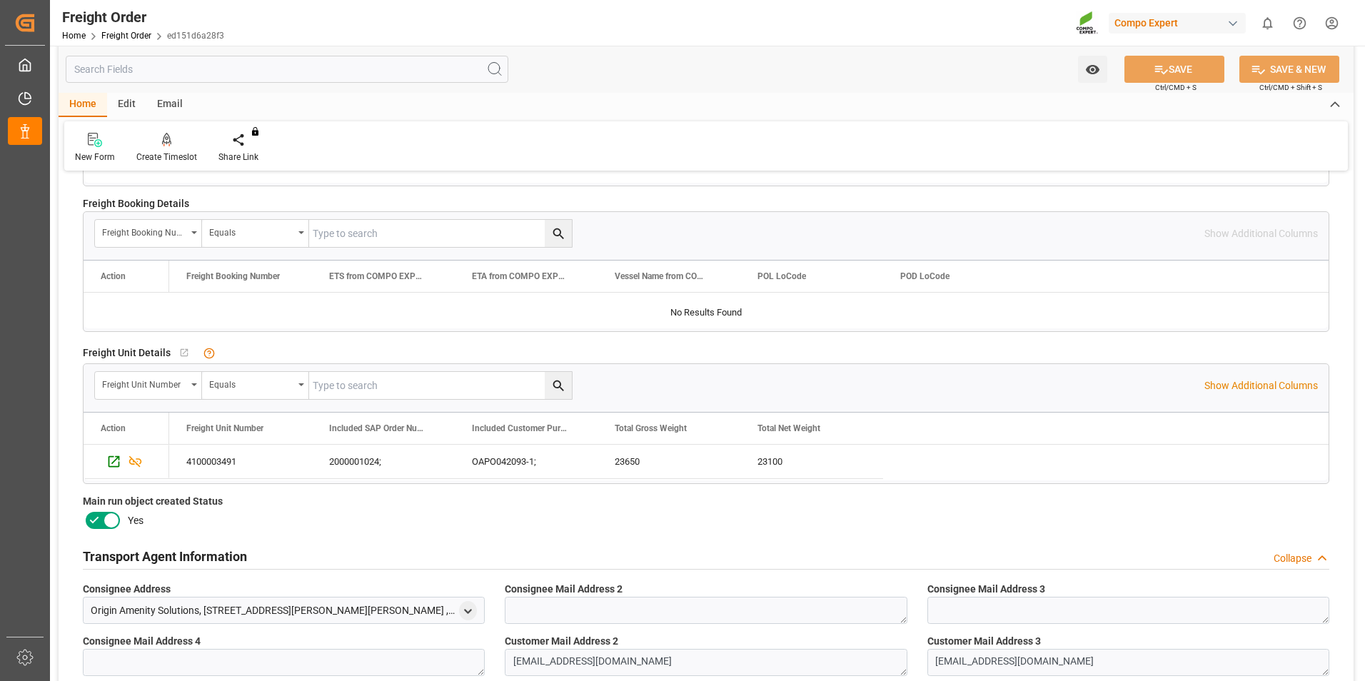
click at [568, 25] on div "Freight Order Home Freight Order ed151d6a28f3 Compo Expert 0 Notifications Only…" at bounding box center [702, 23] width 1325 height 46
click at [584, 69] on div "You do not have permission for watch. Contact admin. SAVE Ctrl/CMD + S SAVE & N…" at bounding box center [706, 69] width 1295 height 47
click at [591, 4] on div "Freight Order Home Freight Order ed151d6a28f3 Compo Expert 0 Notifications Only…" at bounding box center [702, 23] width 1325 height 46
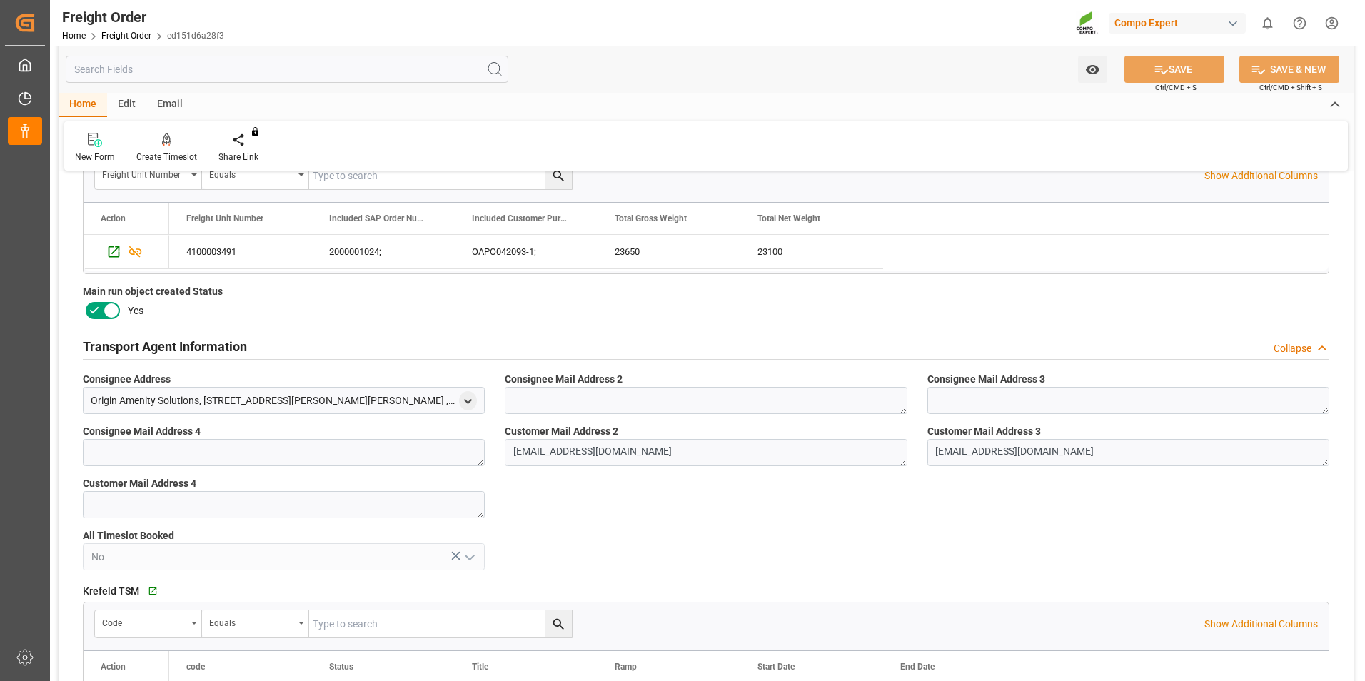
scroll to position [478, 0]
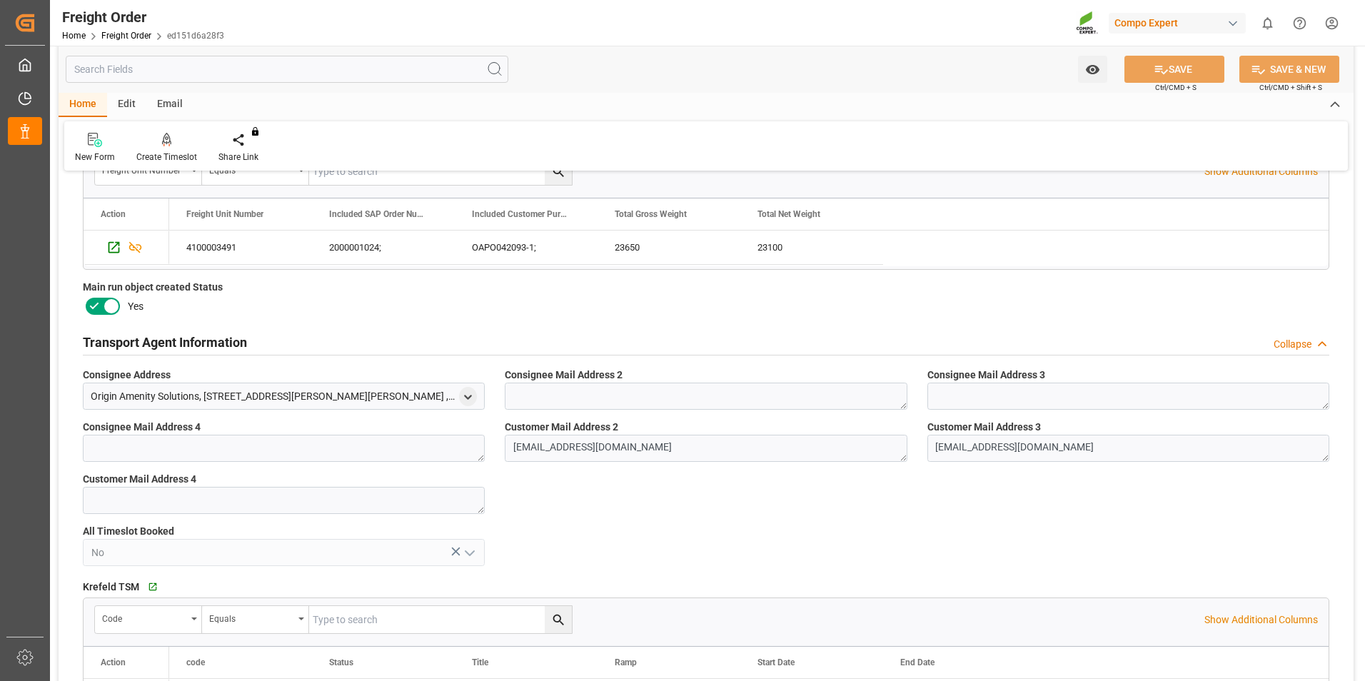
click at [102, 306] on icon at bounding box center [94, 306] width 17 height 17
click at [0, 0] on input "checkbox" at bounding box center [0, 0] width 0 height 0
click at [102, 306] on icon at bounding box center [94, 306] width 17 height 17
click at [0, 0] on input "checkbox" at bounding box center [0, 0] width 0 height 0
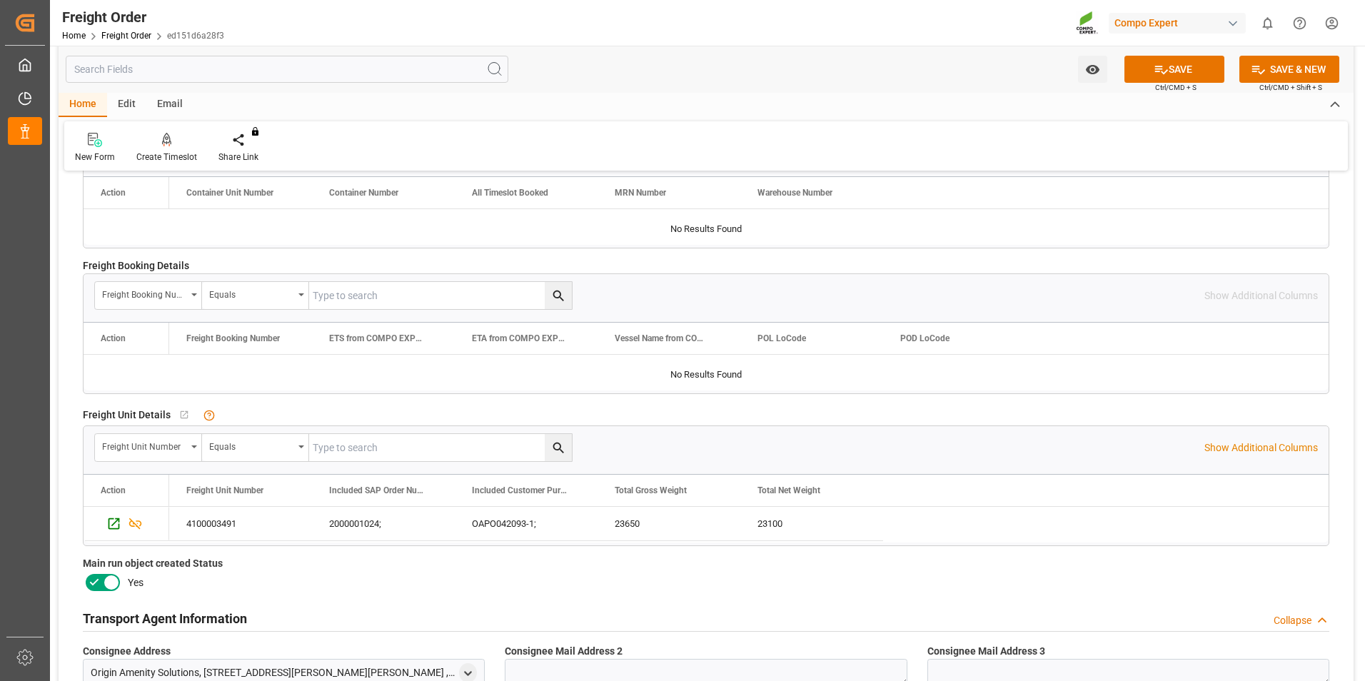
scroll to position [0, 0]
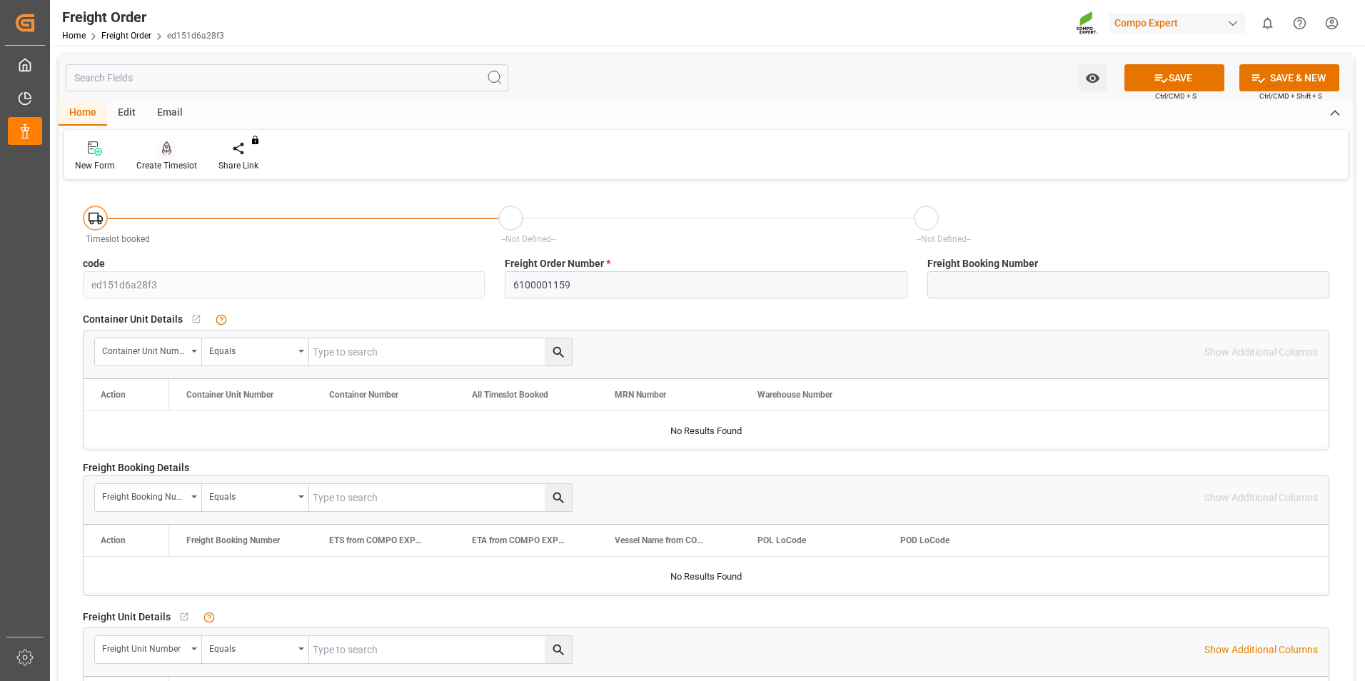
click at [163, 160] on div "Create Timeslot" at bounding box center [166, 165] width 61 height 13
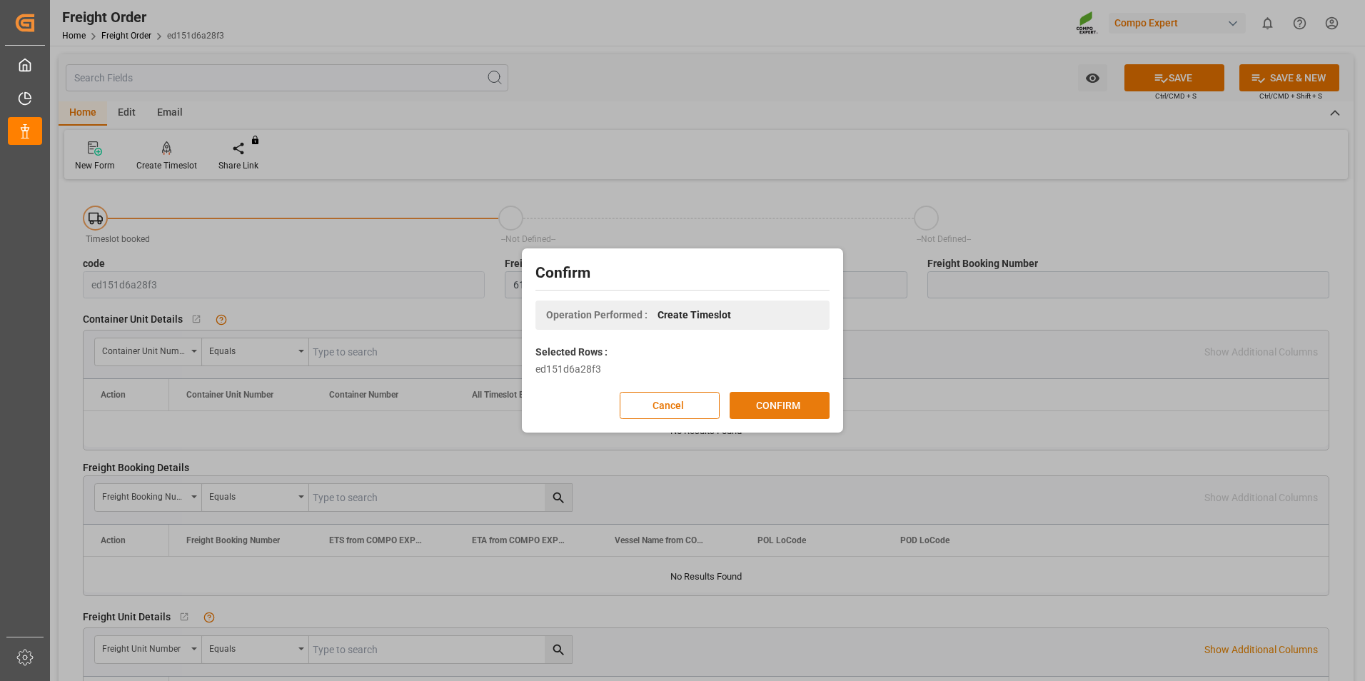
click at [756, 401] on button "CONFIRM" at bounding box center [780, 405] width 100 height 27
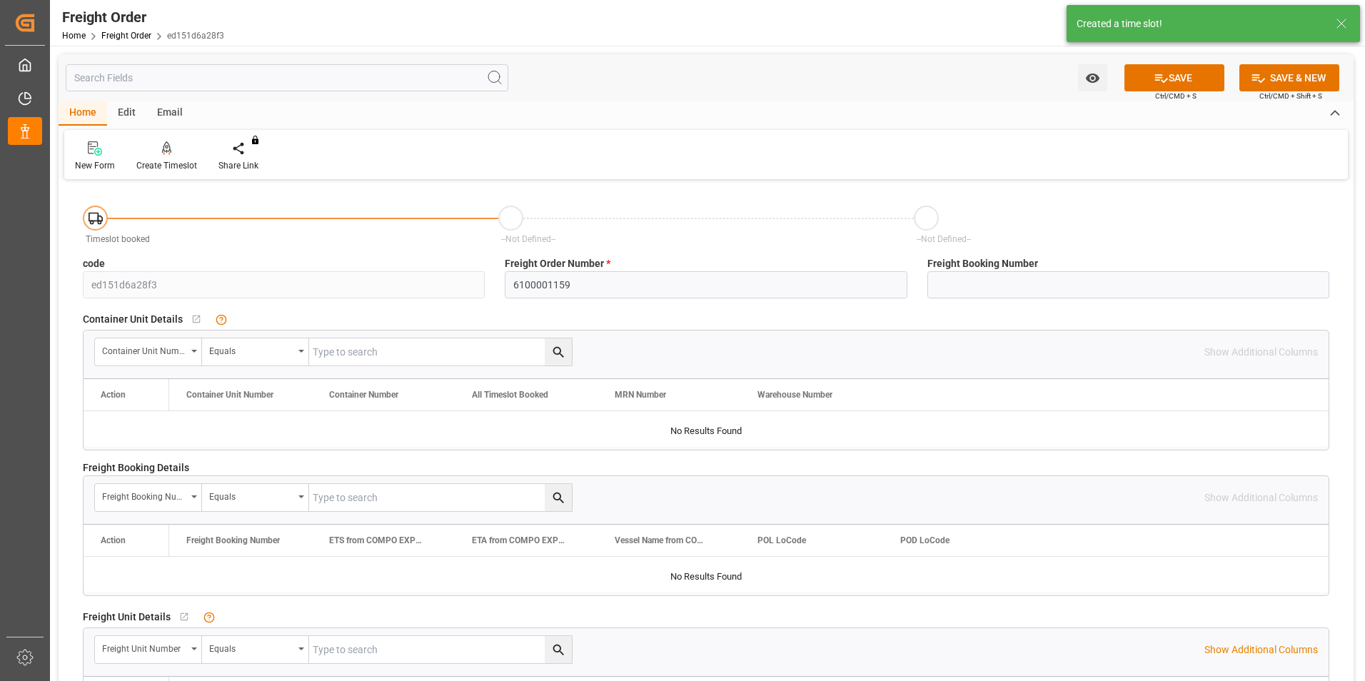
click at [1147, 20] on div "Created a time slot!" at bounding box center [1200, 23] width 246 height 15
click at [1146, 22] on div "Created a time slot!" at bounding box center [1200, 23] width 246 height 15
click at [942, 155] on div "New Form Create Timeslot Share Link You don't have permission for this feature.…" at bounding box center [706, 154] width 1284 height 49
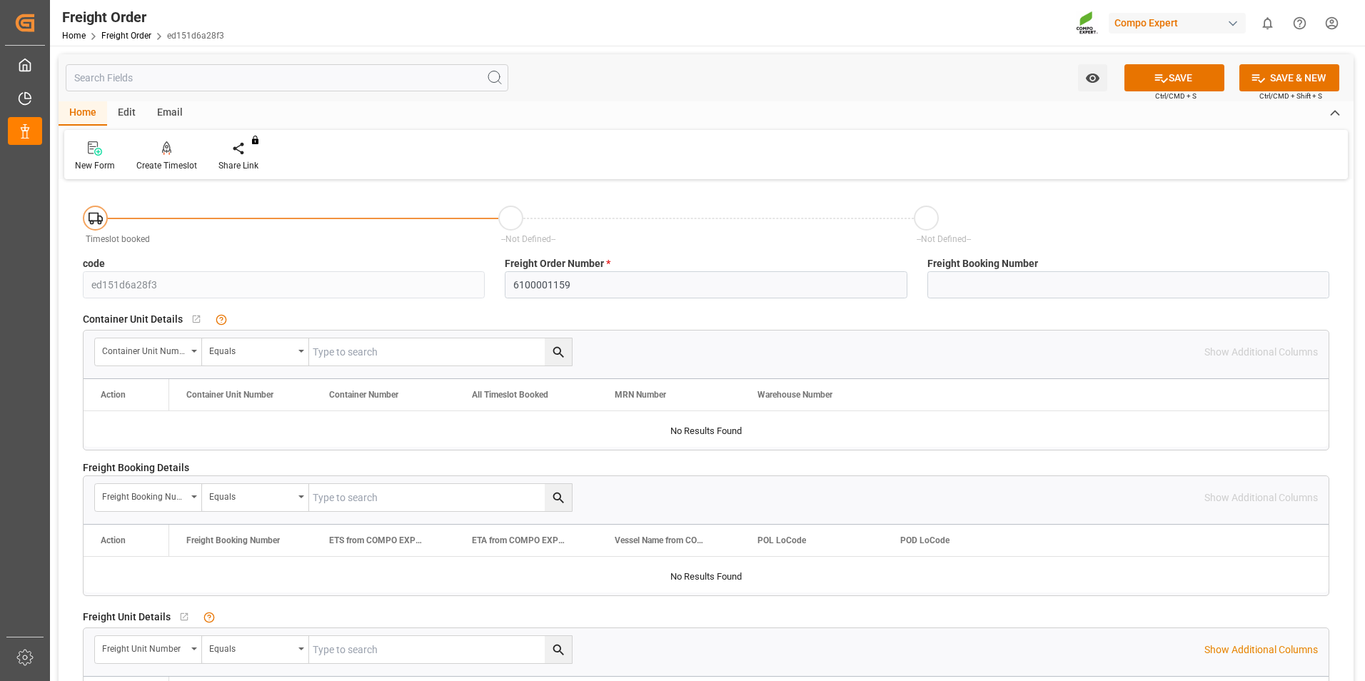
click at [509, 220] on div at bounding box center [510, 218] width 25 height 25
click at [93, 222] on circle at bounding box center [92, 222] width 3 height 3
click at [303, 211] on div "Timeslot booked" at bounding box center [290, 226] width 415 height 41
click at [515, 217] on div at bounding box center [510, 218] width 25 height 25
click at [372, 248] on div "Timeslot booked --Not Defined-- --Not Defined--" at bounding box center [706, 221] width 1266 height 61
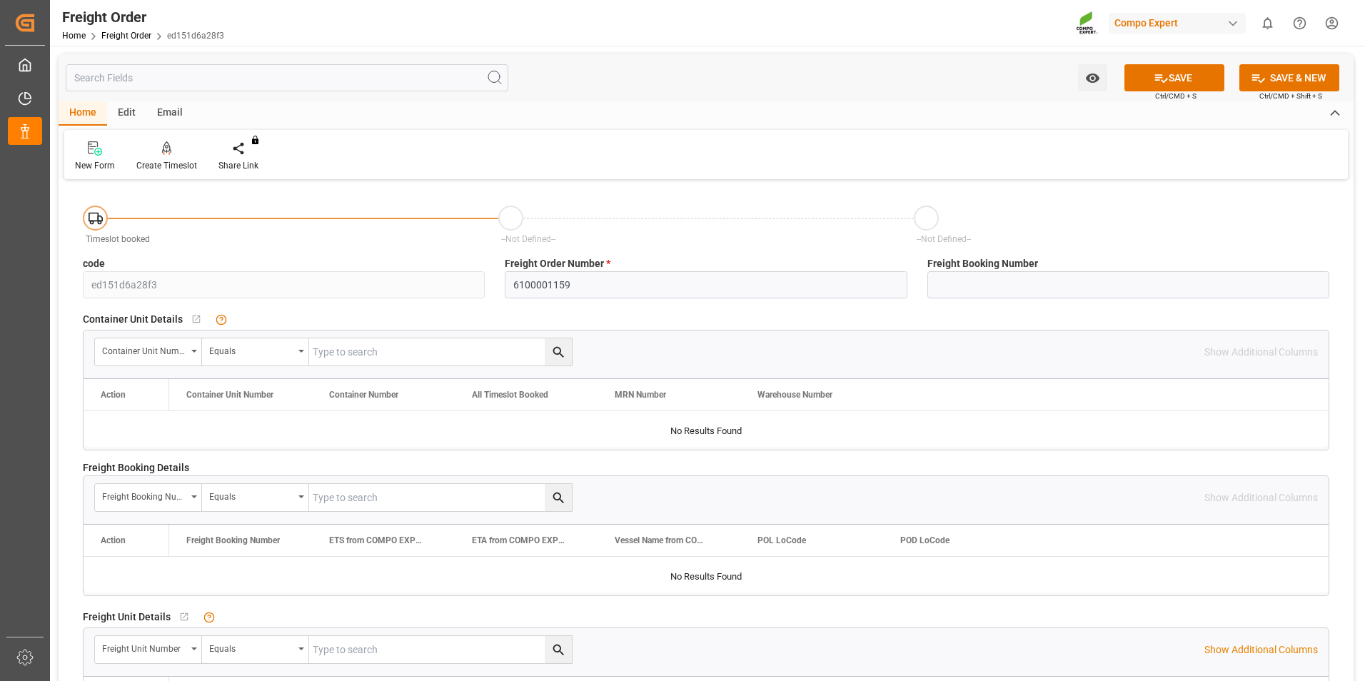
click at [583, 60] on div "You do not have permission for watch. Contact admin. SAVE Ctrl/CMD + S SAVE & N…" at bounding box center [706, 77] width 1295 height 47
drag, startPoint x: 549, startPoint y: 16, endPoint x: 553, endPoint y: 0, distance: 16.3
click at [549, 16] on div "Freight Order Home Freight Order ed151d6a28f3 Compo Expert 0 Notifications Only…" at bounding box center [702, 23] width 1325 height 46
click at [486, 152] on div "New Form Create Timeslot Share Link You don't have permission for this feature.…" at bounding box center [706, 154] width 1284 height 49
click at [578, 38] on div "Freight Order Home Freight Order ed151d6a28f3 Compo Expert 0 Notifications Only…" at bounding box center [702, 23] width 1325 height 46
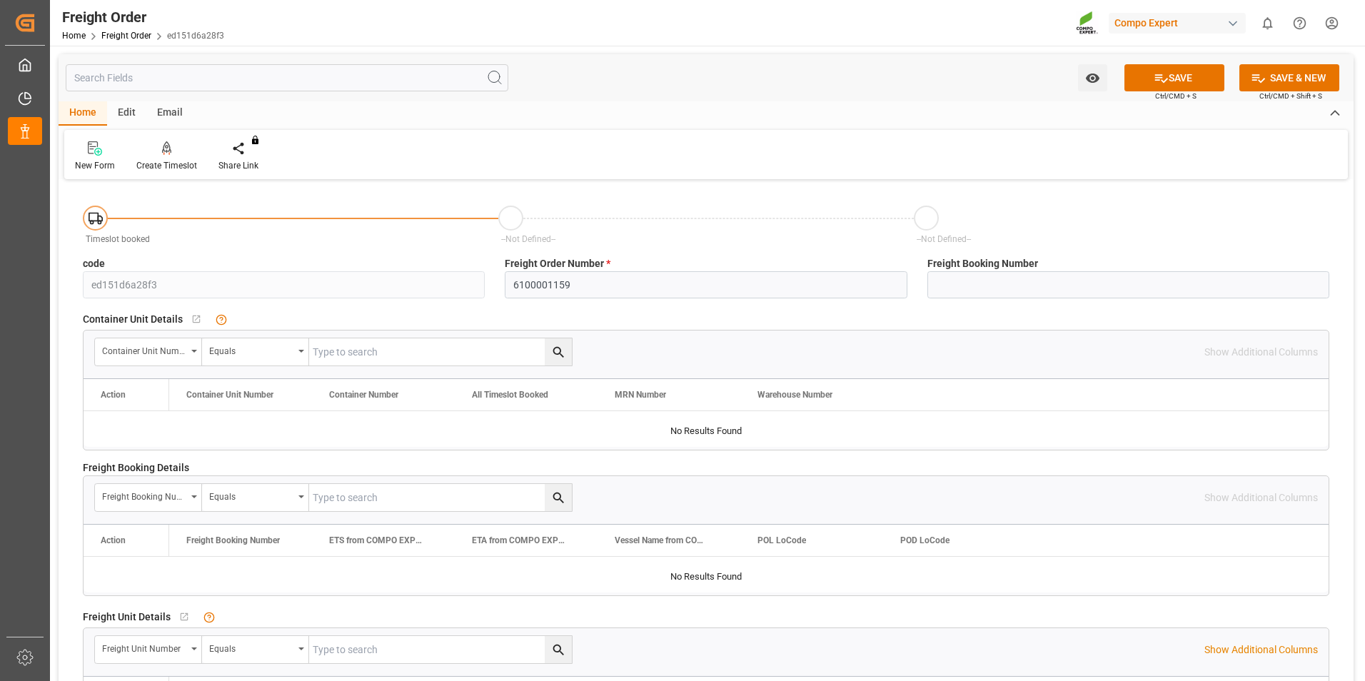
drag, startPoint x: 877, startPoint y: 115, endPoint x: 864, endPoint y: 46, distance: 70.4
click at [877, 114] on div "Home Edit Email" at bounding box center [706, 113] width 1295 height 24
click at [860, 39] on div "Freight Order Home Freight Order ed151d6a28f3 Compo Expert 0 Notifications Only…" at bounding box center [702, 23] width 1325 height 46
